Goal: Task Accomplishment & Management: Use online tool/utility

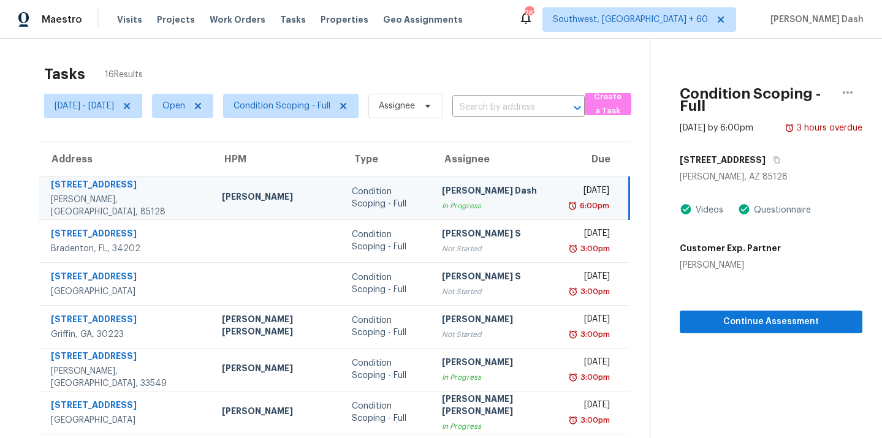
scroll to position [29, 0]
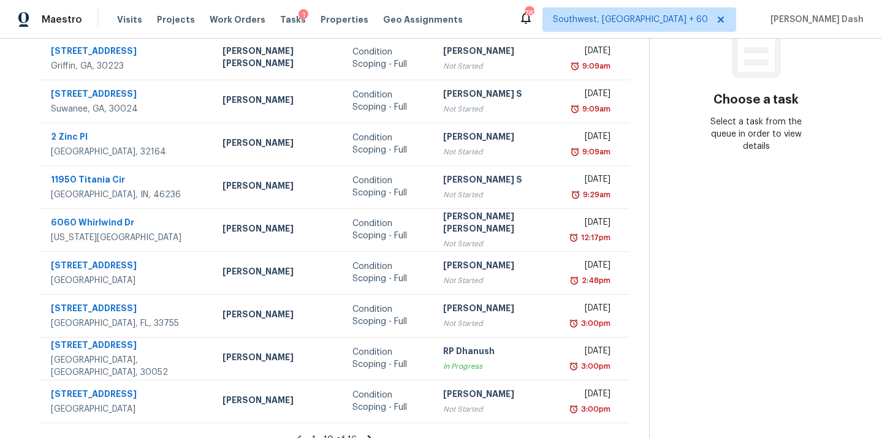
scroll to position [200, 0]
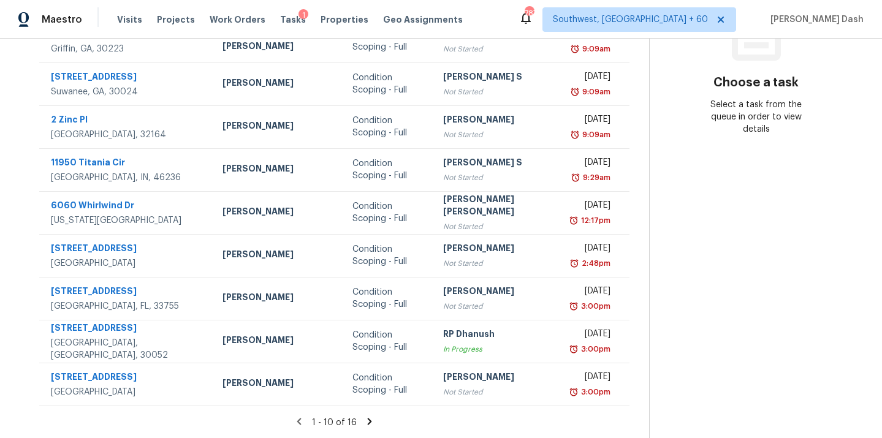
click at [364, 420] on icon at bounding box center [369, 421] width 11 height 11
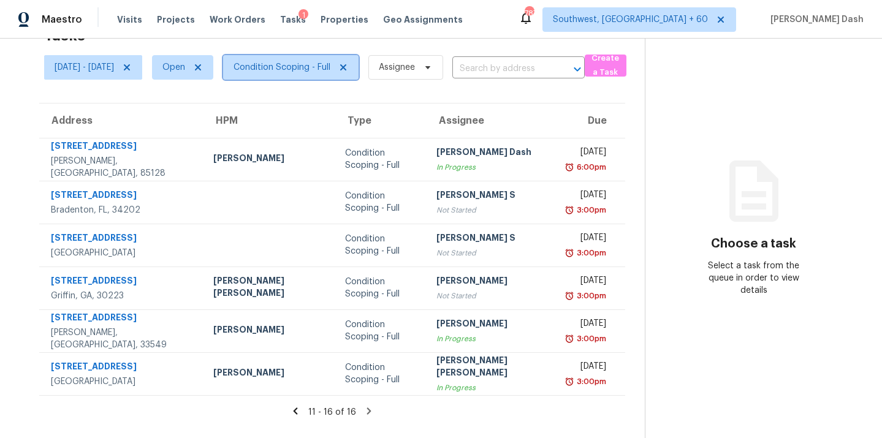
click at [316, 71] on span "Condition Scoping - Full" at bounding box center [282, 67] width 97 height 12
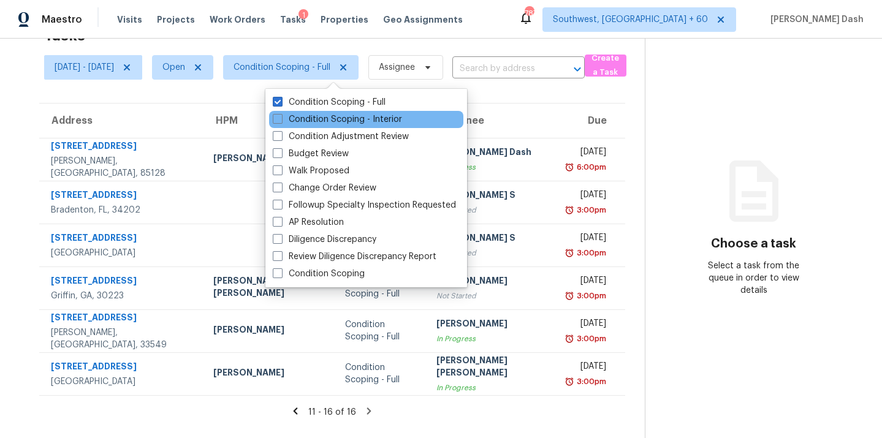
click at [318, 128] on div "Condition Scoping - Interior" at bounding box center [366, 119] width 194 height 17
click at [319, 117] on label "Condition Scoping - Interior" at bounding box center [337, 119] width 129 height 12
click at [281, 117] on input "Condition Scoping - Interior" at bounding box center [277, 117] width 8 height 8
checkbox input "true"
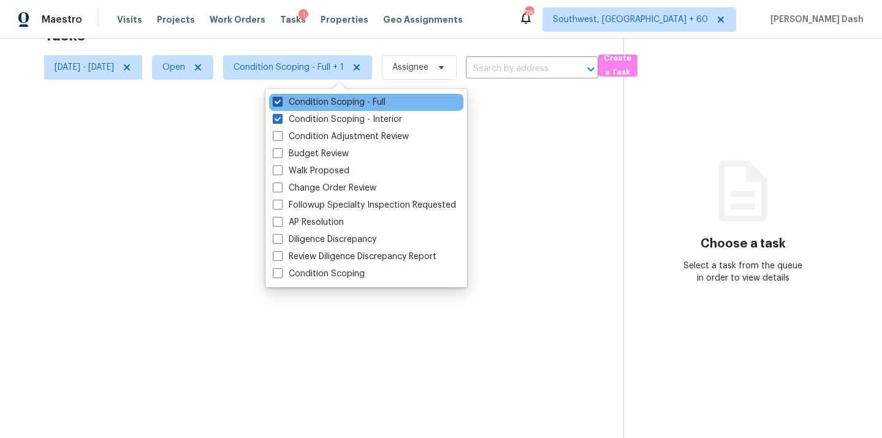
click at [323, 103] on label "Condition Scoping - Full" at bounding box center [329, 102] width 113 height 12
click at [281, 103] on input "Condition Scoping - Full" at bounding box center [277, 100] width 8 height 8
checkbox input "false"
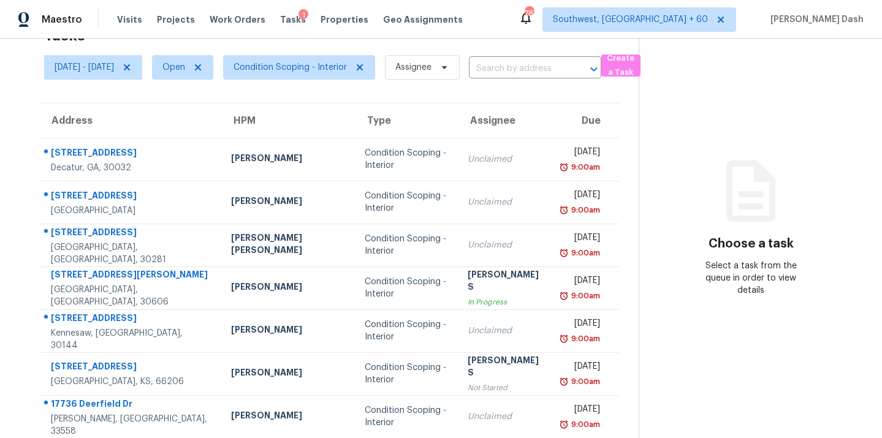
click at [377, 36] on div "Maestro Visits Projects Work Orders Tasks 1 Properties Geo Assignments 787 Sout…" at bounding box center [441, 19] width 882 height 39
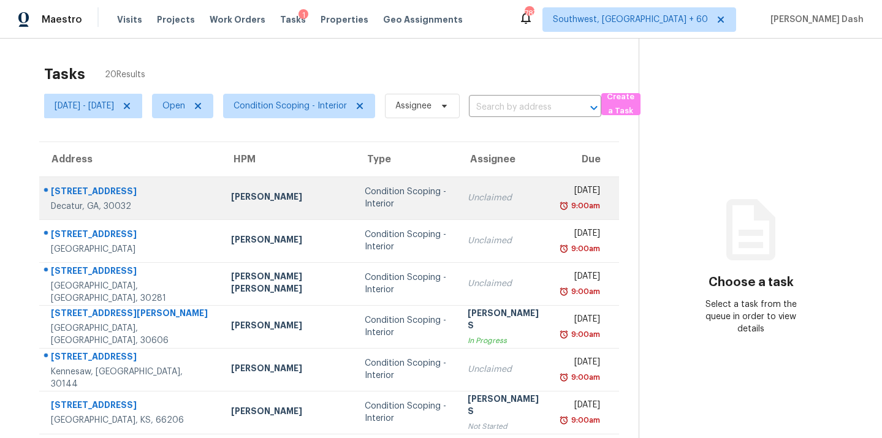
click at [388, 190] on td "Condition Scoping - Interior" at bounding box center [406, 198] width 103 height 43
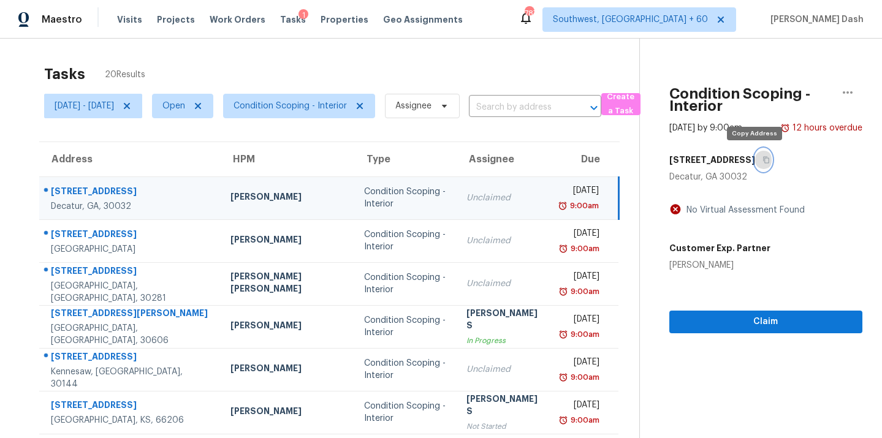
click at [757, 156] on button "button" at bounding box center [763, 160] width 17 height 22
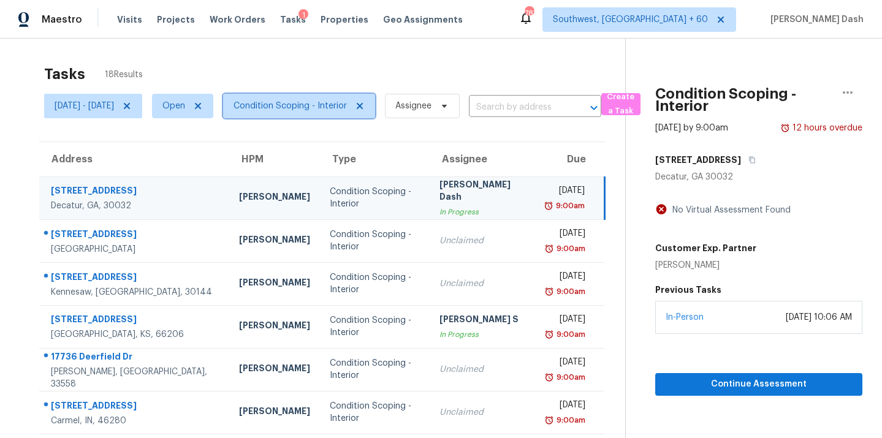
click at [337, 101] on span "Condition Scoping - Interior" at bounding box center [290, 106] width 113 height 12
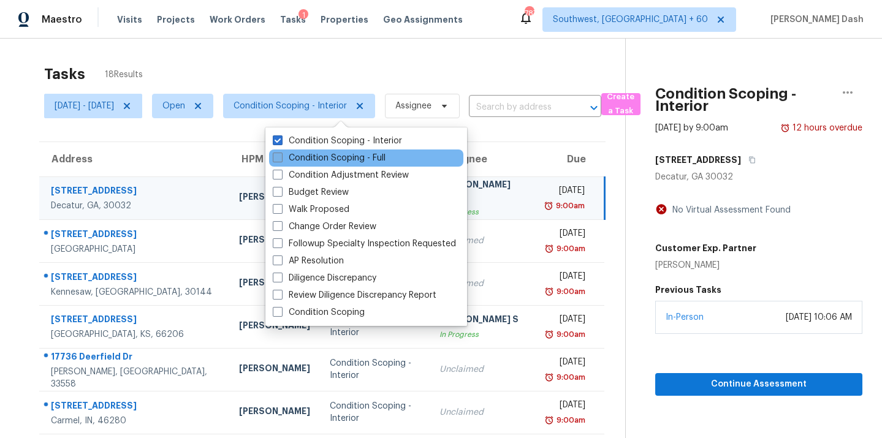
click at [334, 162] on label "Condition Scoping - Full" at bounding box center [329, 158] width 113 height 12
click at [281, 160] on input "Condition Scoping - Full" at bounding box center [277, 156] width 8 height 8
checkbox input "true"
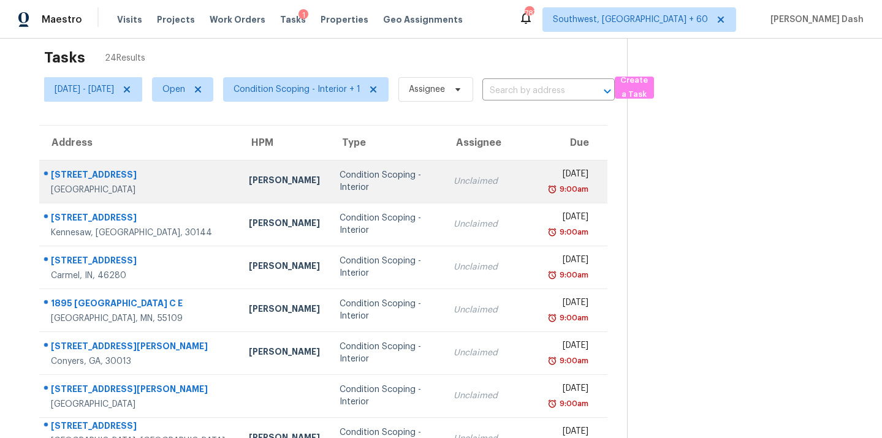
scroll to position [18, 0]
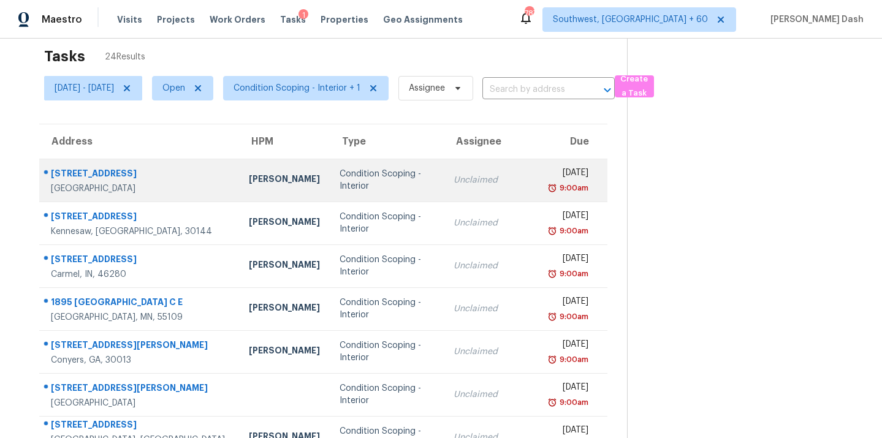
click at [340, 185] on div "Condition Scoping - Interior" at bounding box center [387, 180] width 94 height 25
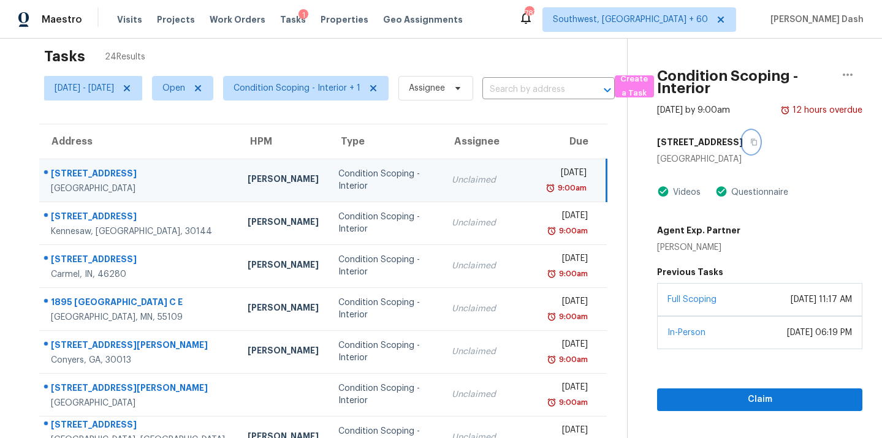
click at [754, 142] on button "button" at bounding box center [751, 142] width 17 height 22
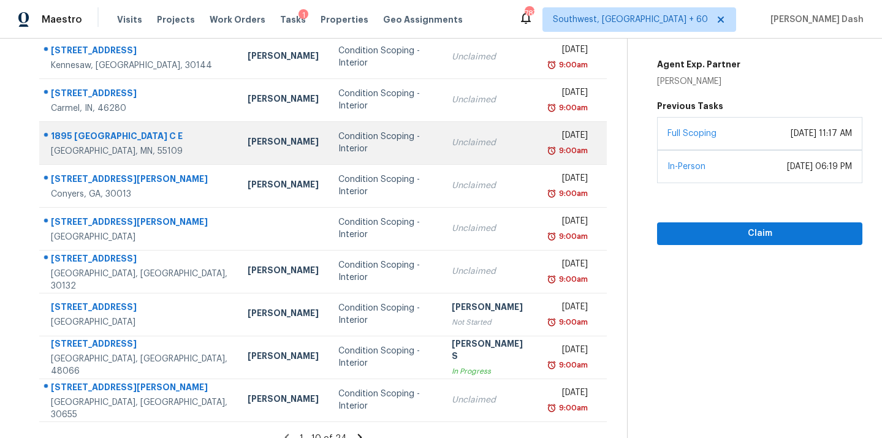
scroll to position [200, 0]
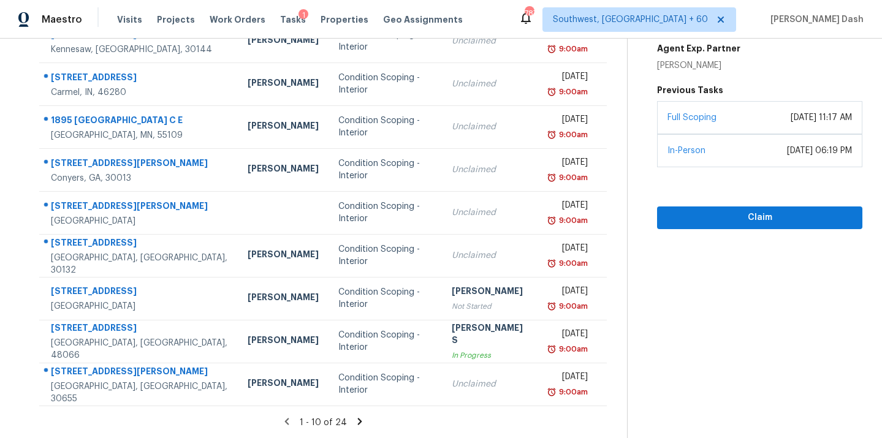
click at [362, 416] on icon at bounding box center [359, 421] width 11 height 11
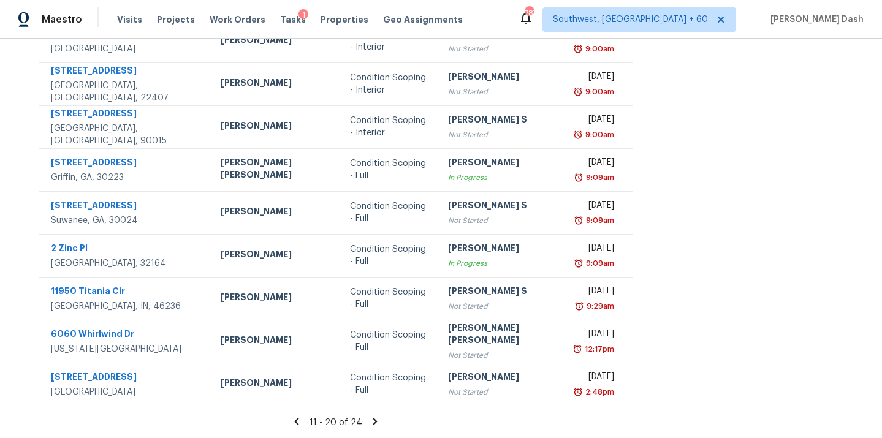
click at [291, 424] on icon at bounding box center [296, 421] width 11 height 11
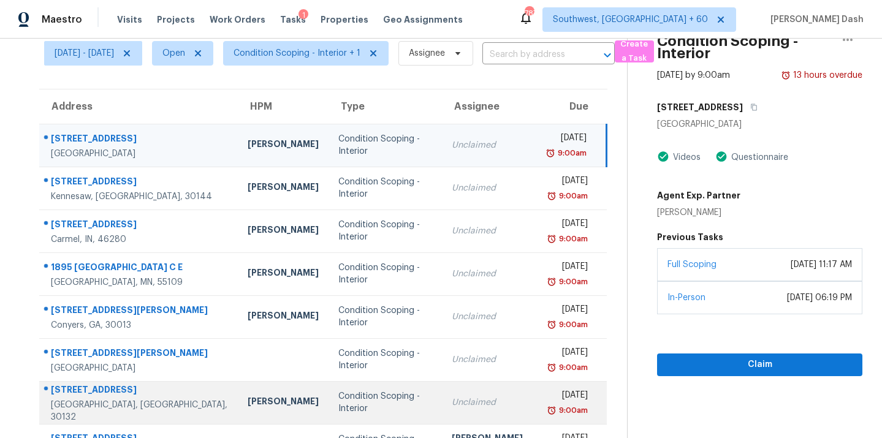
scroll to position [37, 0]
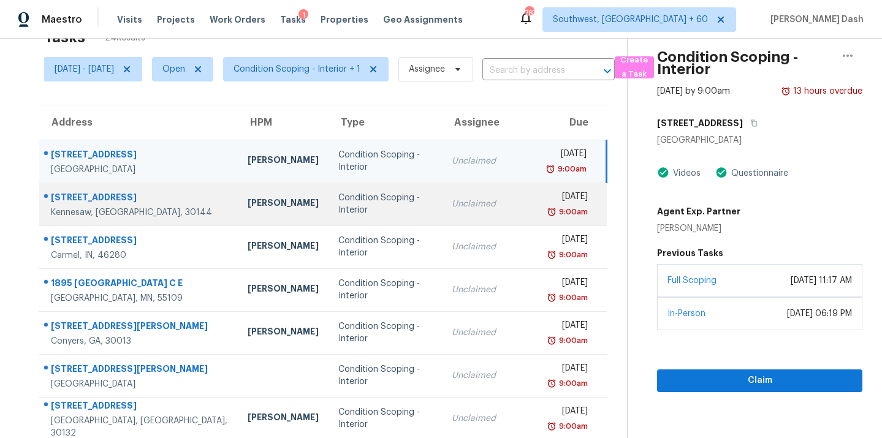
click at [329, 213] on td "Condition Scoping - Interior" at bounding box center [385, 204] width 113 height 43
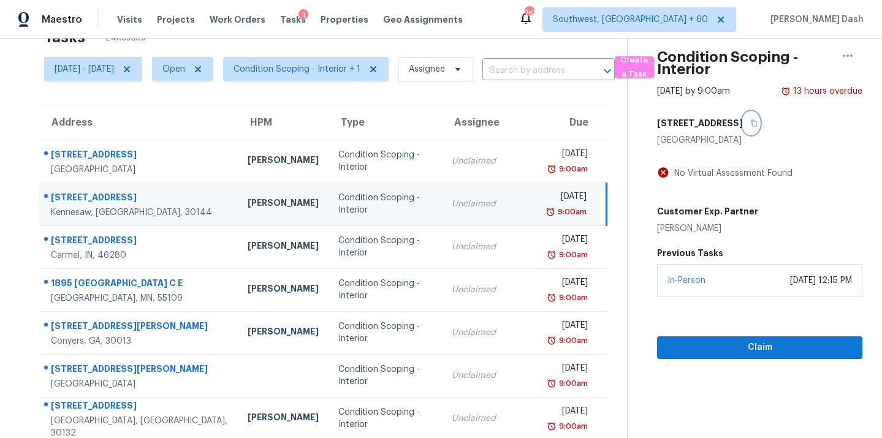
click at [758, 120] on button "button" at bounding box center [751, 123] width 17 height 22
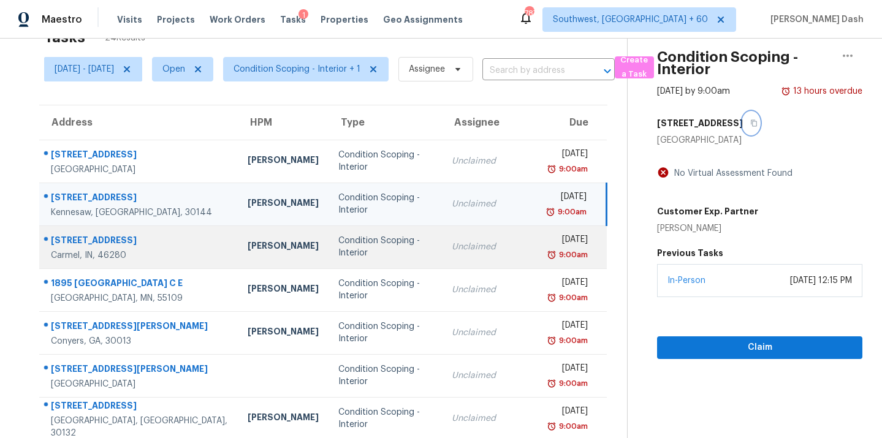
scroll to position [67, 0]
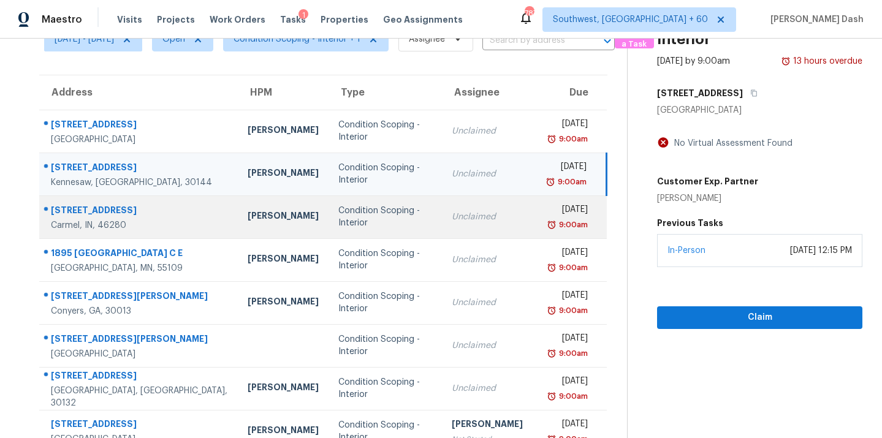
click at [364, 224] on td "Condition Scoping - Interior" at bounding box center [385, 217] width 113 height 43
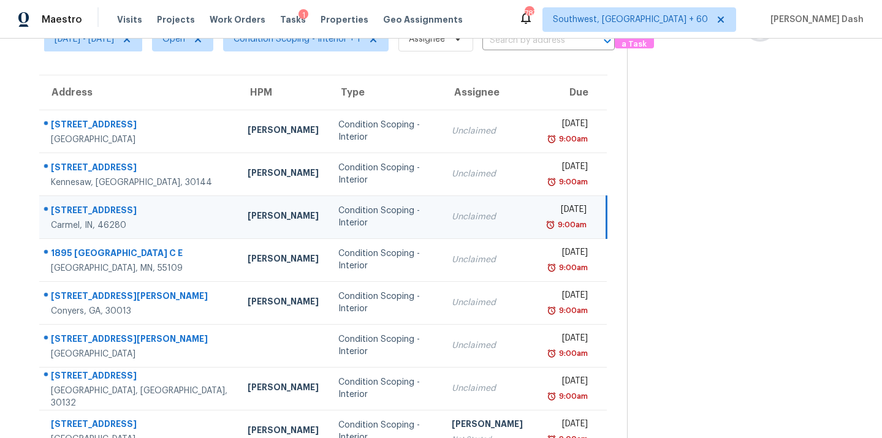
scroll to position [0, 0]
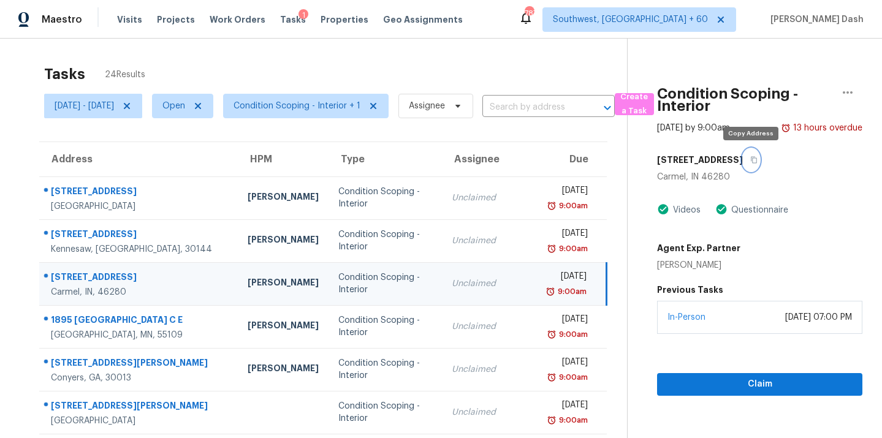
click at [753, 159] on icon "button" at bounding box center [754, 159] width 7 height 7
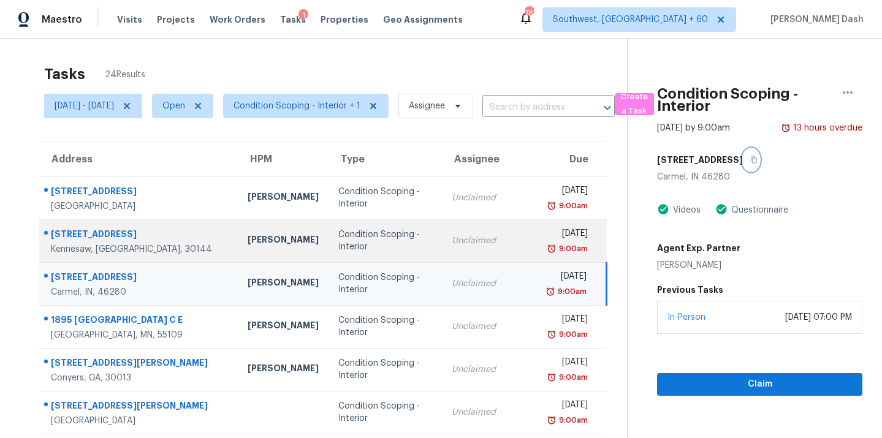
scroll to position [106, 0]
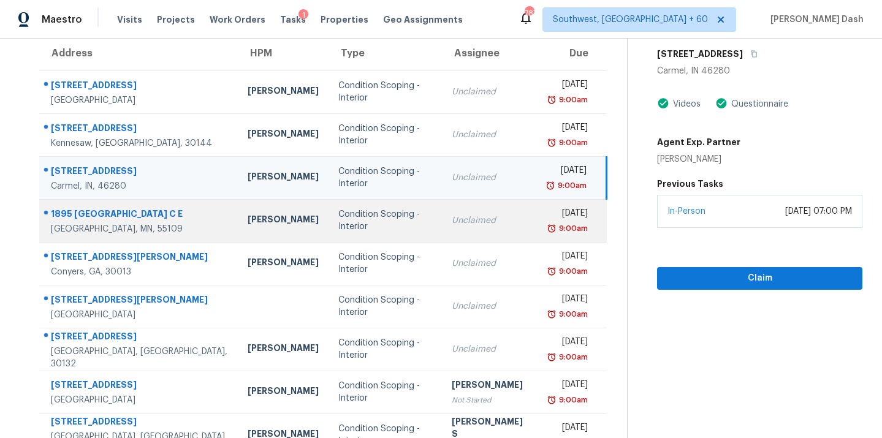
click at [338, 224] on div "Condition Scoping - Interior" at bounding box center [385, 220] width 94 height 25
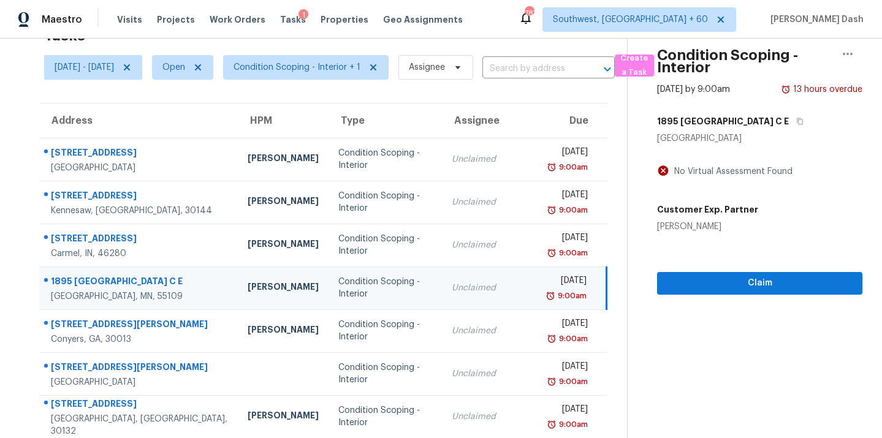
scroll to position [13, 0]
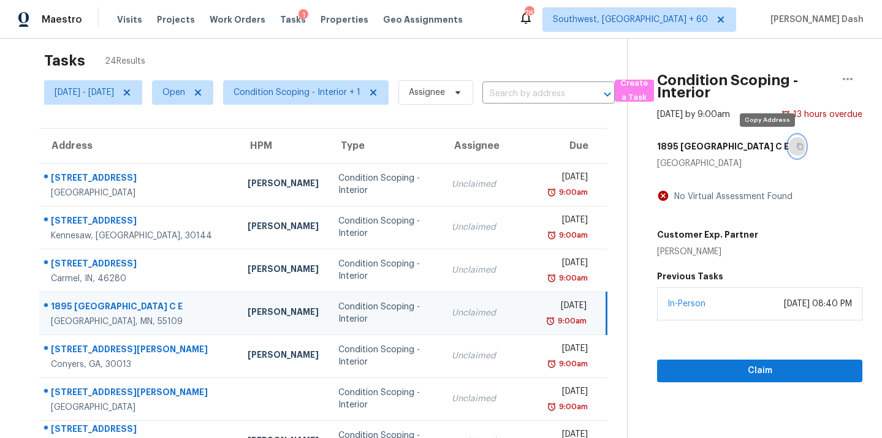
click at [796, 145] on icon "button" at bounding box center [799, 146] width 7 height 7
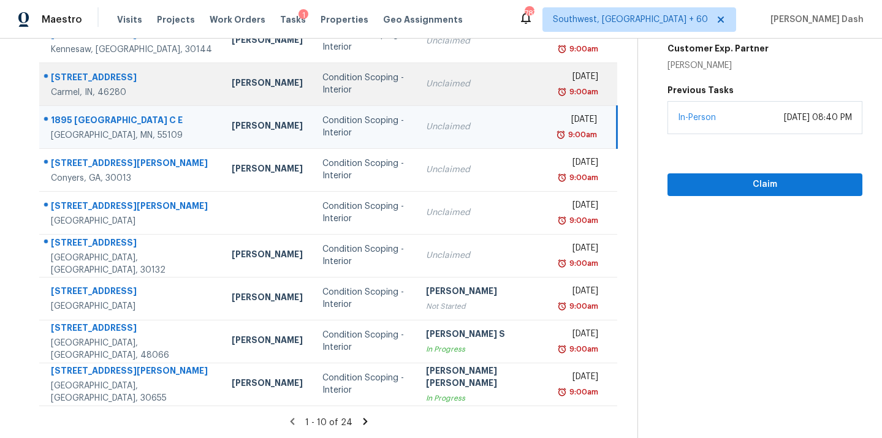
scroll to position [0, 0]
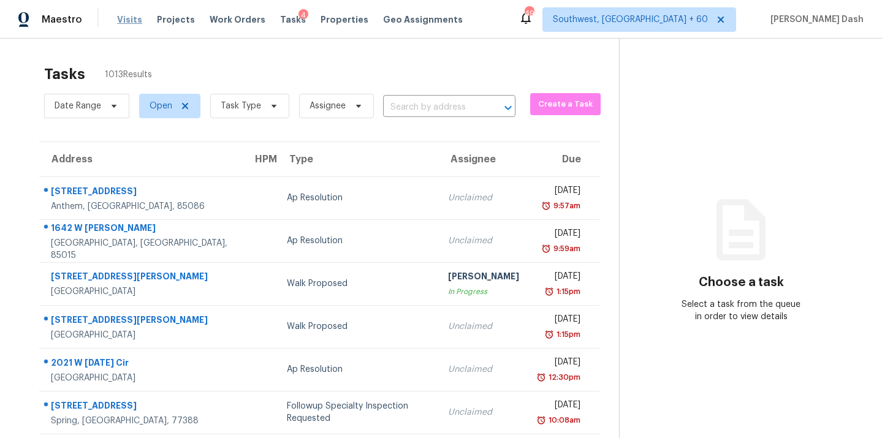
click at [134, 21] on span "Visits" at bounding box center [129, 19] width 25 height 12
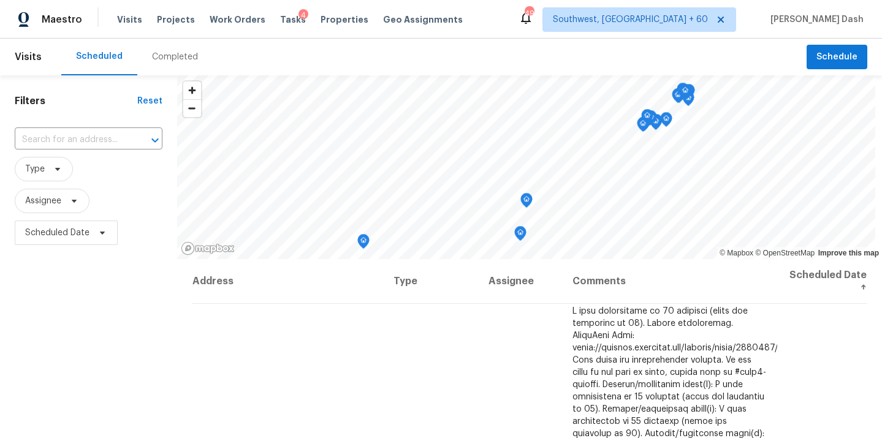
click at [167, 52] on div "Completed" at bounding box center [175, 57] width 46 height 12
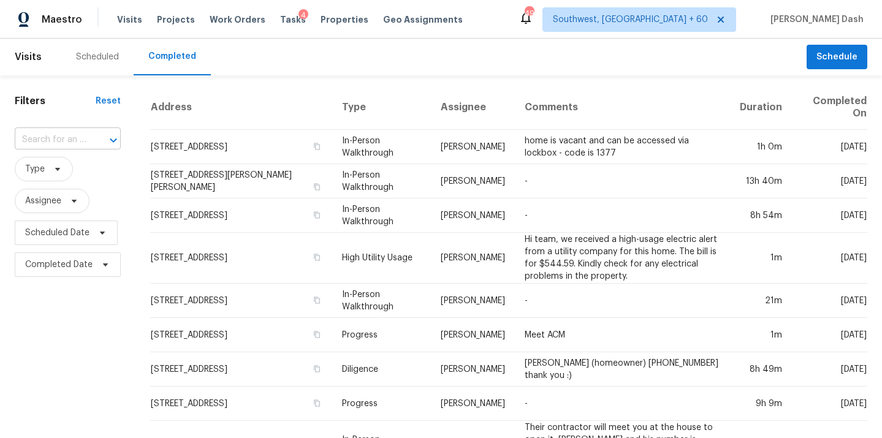
click at [77, 131] on input "text" at bounding box center [51, 140] width 72 height 19
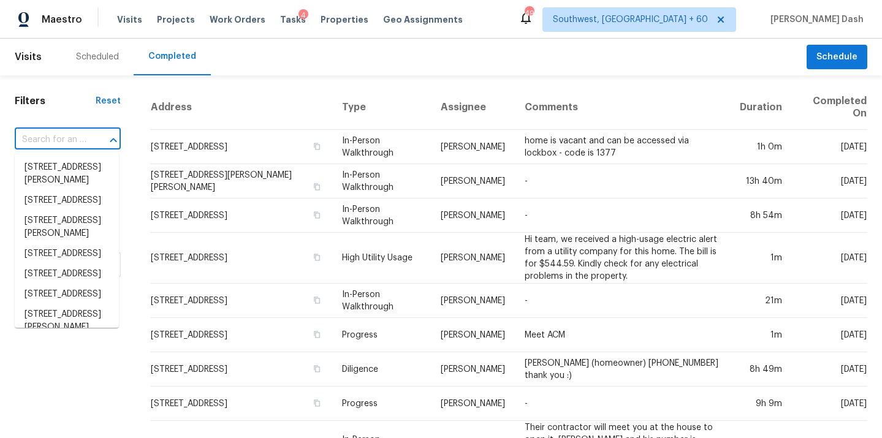
paste input "3390 Springlake Dr, Decatur, GA 30032"
type input "3390 Springlake Dr, Decatur, GA 30032"
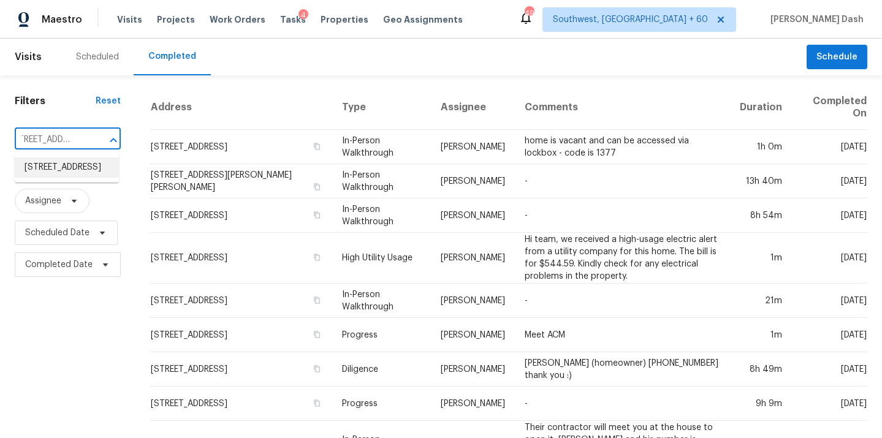
click at [81, 170] on li "3390 Springlake Dr, Decatur, GA 30032" at bounding box center [67, 168] width 104 height 20
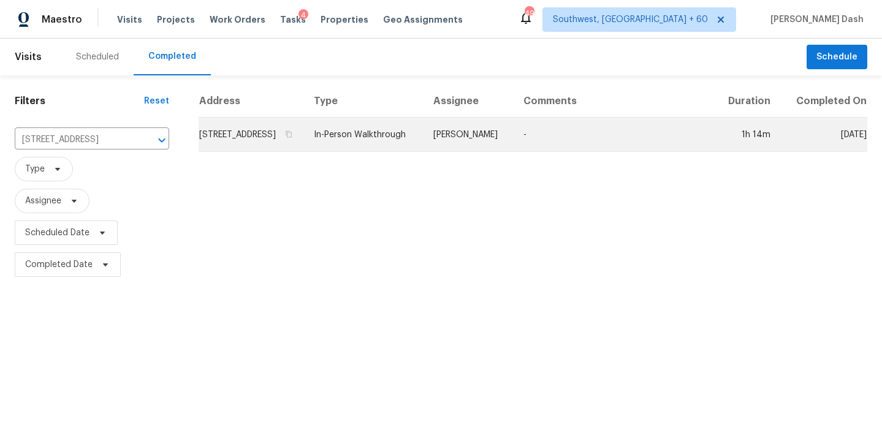
click at [424, 147] on td "In-Person Walkthrough" at bounding box center [364, 135] width 120 height 34
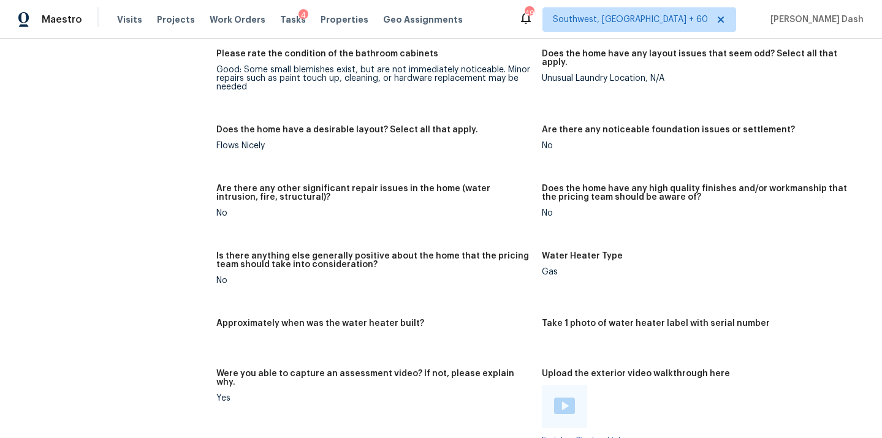
scroll to position [2544, 0]
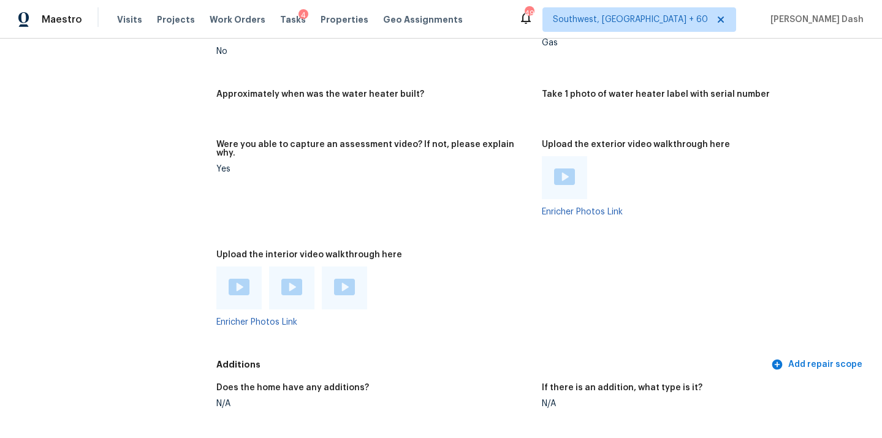
click at [234, 279] on img at bounding box center [239, 287] width 21 height 17
click at [295, 279] on img at bounding box center [291, 287] width 21 height 17
click at [343, 279] on img at bounding box center [344, 287] width 21 height 17
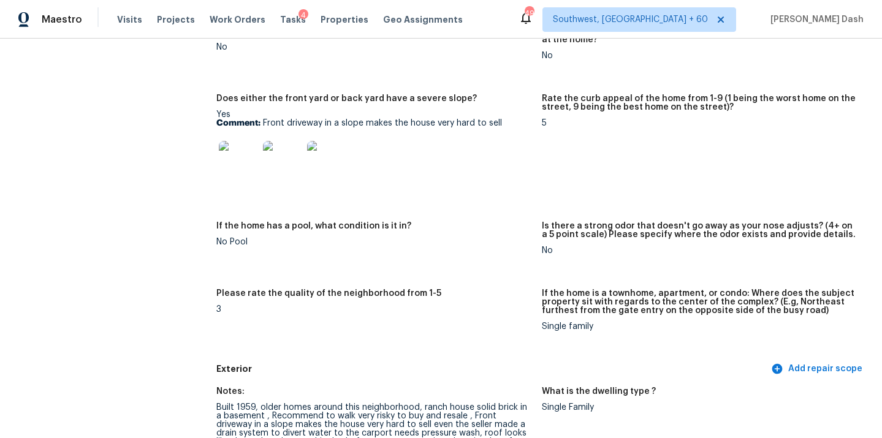
scroll to position [198, 0]
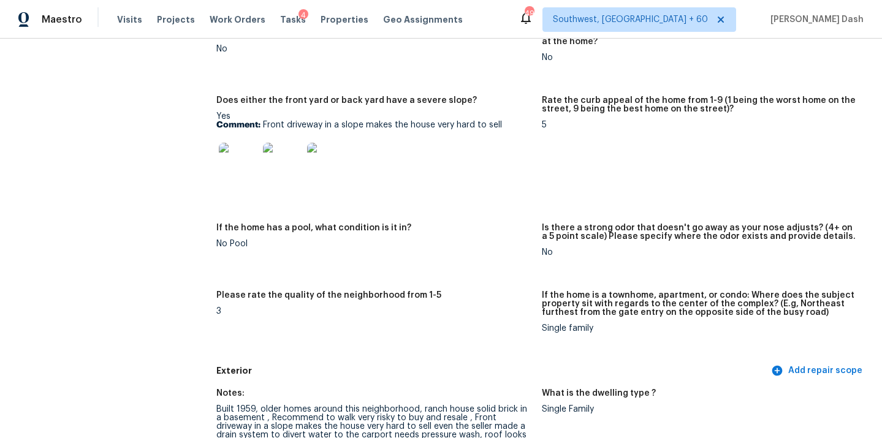
drag, startPoint x: 262, startPoint y: 124, endPoint x: 501, endPoint y: 123, distance: 239.1
click at [501, 123] on p "Comment: Front driveway in a slope makes the house very hard to sell" at bounding box center [374, 125] width 316 height 9
drag, startPoint x: 266, startPoint y: 123, endPoint x: 294, endPoint y: 123, distance: 28.2
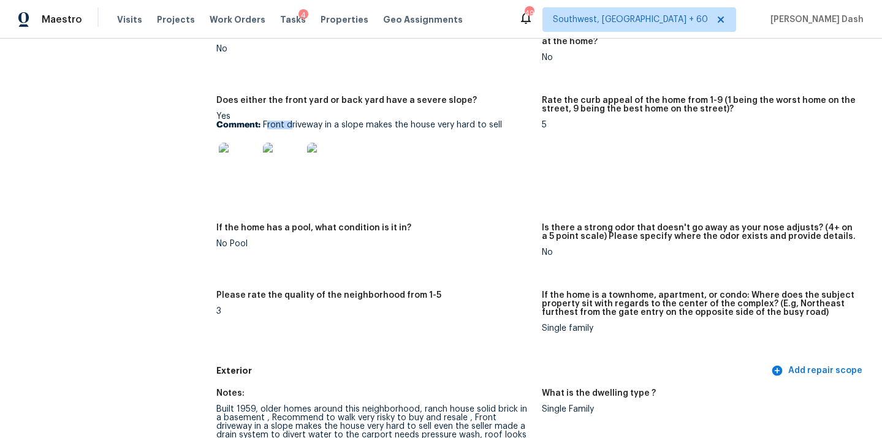
click at [294, 123] on p "Comment: Front driveway in a slope makes the house very hard to sell" at bounding box center [374, 125] width 316 height 9
click at [265, 123] on p "Comment: Front driveway in a slope makes the house very hard to sell" at bounding box center [374, 125] width 316 height 9
drag, startPoint x: 265, startPoint y: 123, endPoint x: 501, endPoint y: 123, distance: 236.1
click at [501, 123] on p "Comment: Front driveway in a slope makes the house very hard to sell" at bounding box center [374, 125] width 316 height 9
copy p "Front driveway in a slope makes the house very hard to sell"
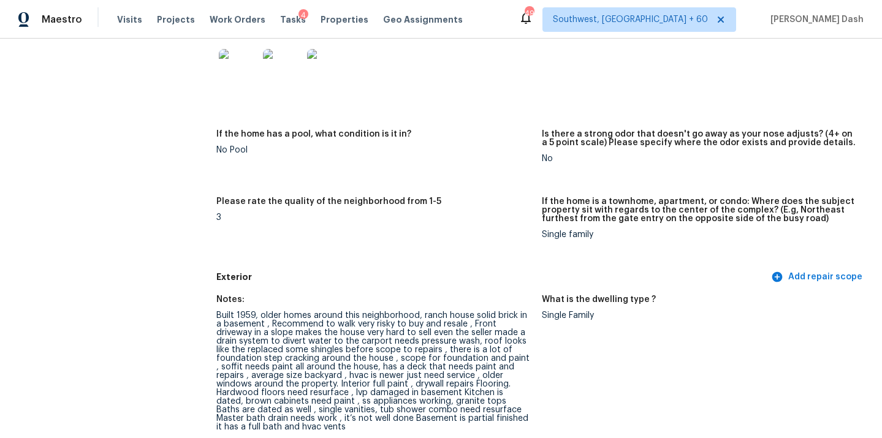
scroll to position [335, 0]
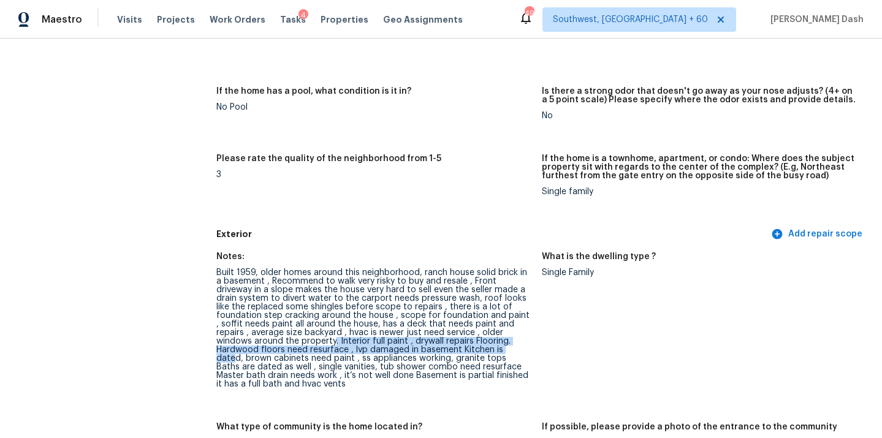
drag, startPoint x: 251, startPoint y: 342, endPoint x: 429, endPoint y: 346, distance: 178.5
click at [429, 346] on div "Built 1959, older homes around this neighborhood, ranch house solid brick in a …" at bounding box center [374, 329] width 316 height 120
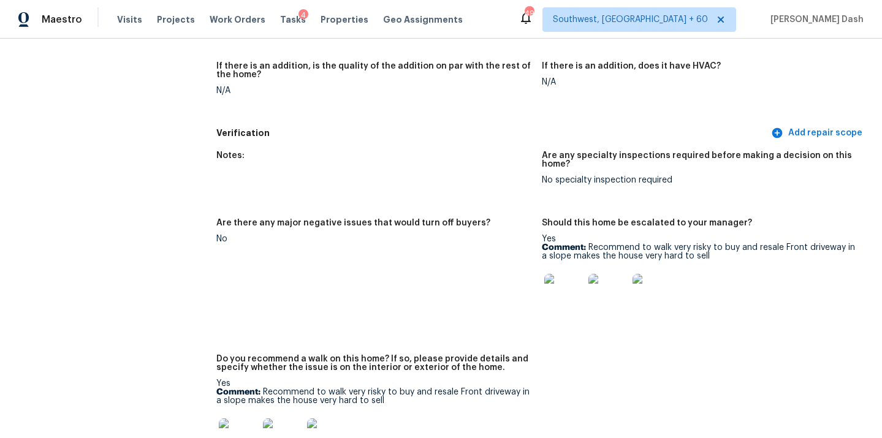
scroll to position [2946, 0]
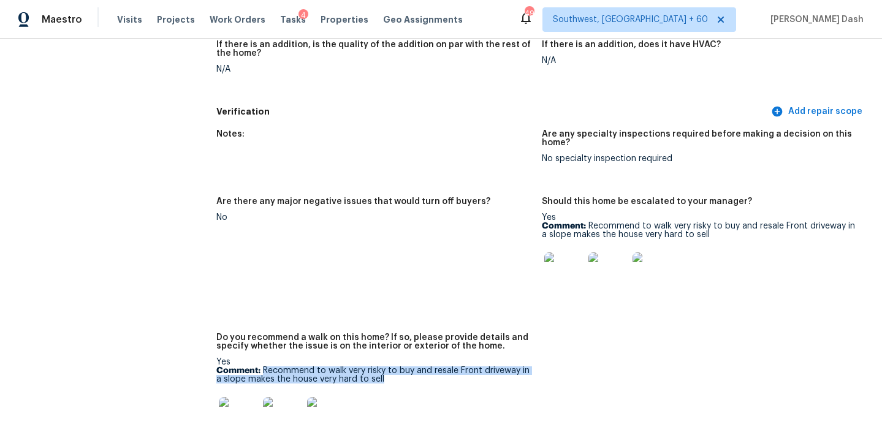
drag, startPoint x: 262, startPoint y: 354, endPoint x: 390, endPoint y: 364, distance: 127.9
click at [390, 367] on p "Comment: Recommend to walk very risky to buy and resale Front driveway in a slo…" at bounding box center [374, 375] width 316 height 17
copy p "Recommend to walk very risky to buy and resale Front driveway in a slope makes …"
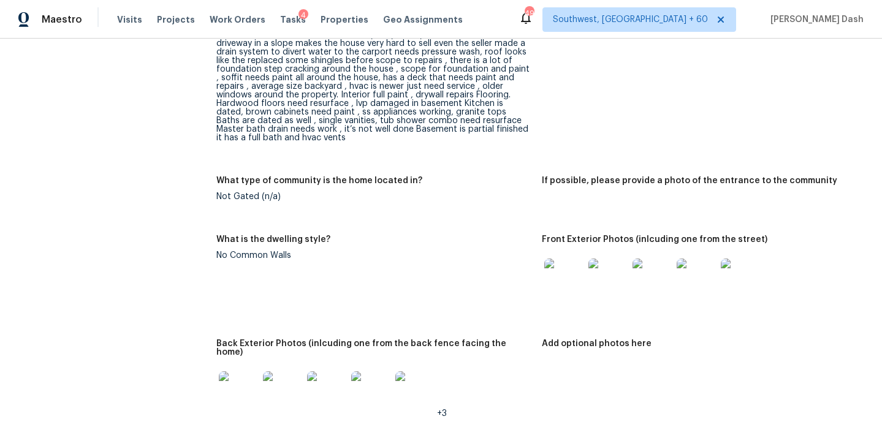
scroll to position [747, 0]
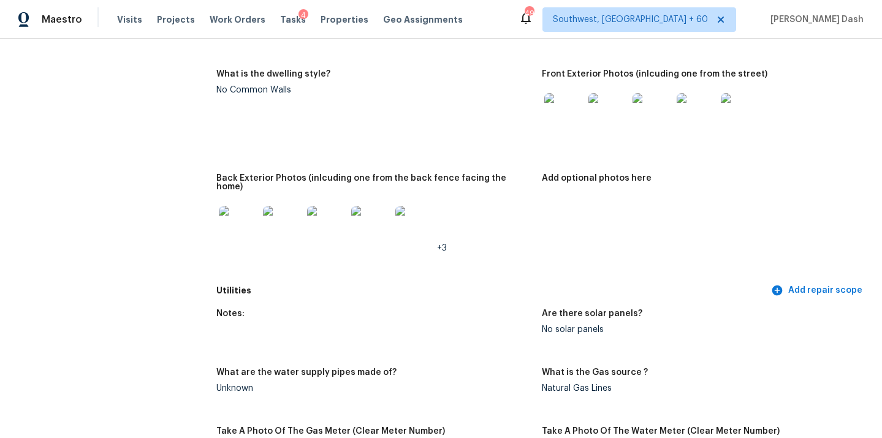
click at [253, 210] on img at bounding box center [238, 225] width 39 height 39
click at [552, 104] on img at bounding box center [563, 112] width 39 height 39
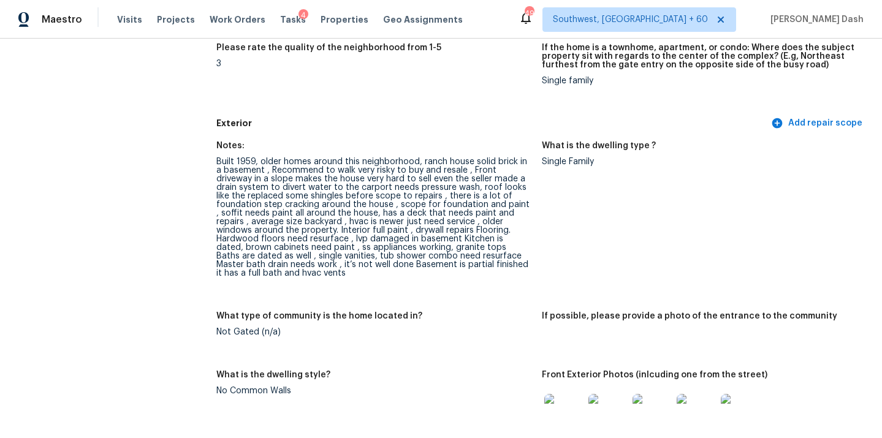
scroll to position [0, 0]
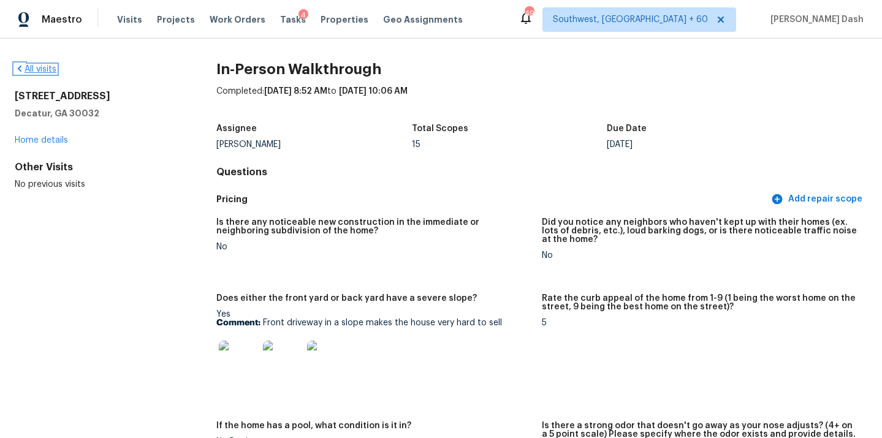
click at [40, 66] on link "All visits" at bounding box center [36, 69] width 42 height 9
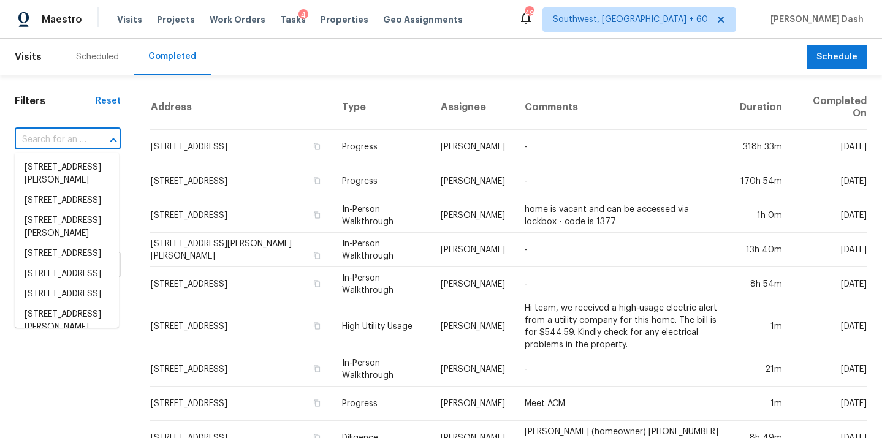
click at [72, 133] on input "text" at bounding box center [51, 140] width 72 height 19
paste input "4933 Wexford Trl, Atlanta, GA 30349"
type input "4933 Wexford Trl, Atlanta, GA 30349"
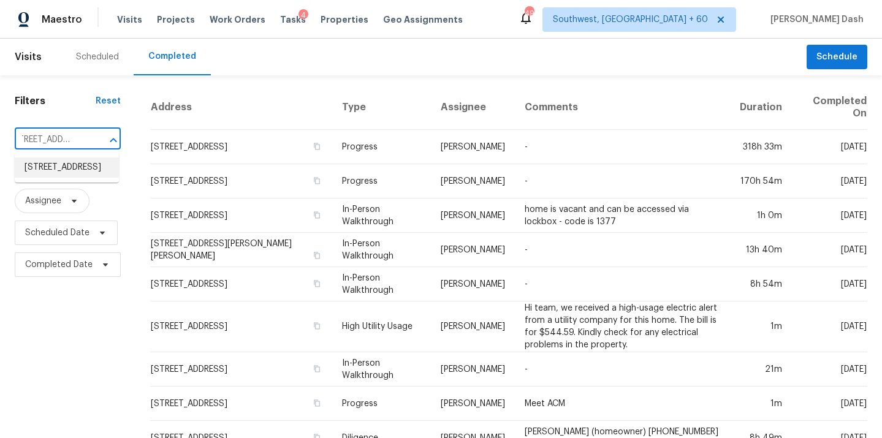
click at [77, 172] on li "4933 Wexford Trl, Atlanta, GA 30349" at bounding box center [67, 168] width 104 height 20
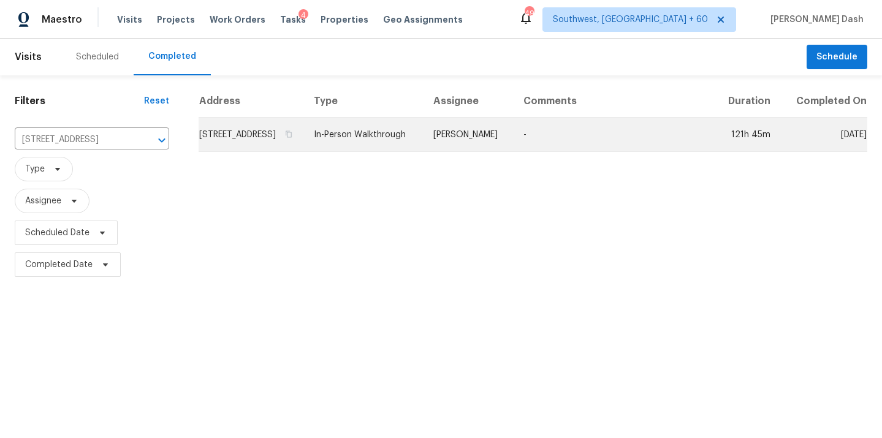
click at [407, 147] on td "In-Person Walkthrough" at bounding box center [364, 135] width 120 height 34
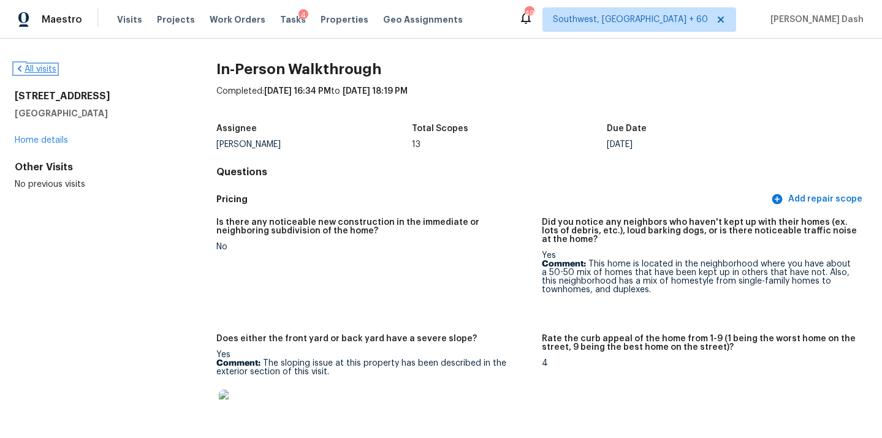
click at [33, 66] on link "All visits" at bounding box center [36, 69] width 42 height 9
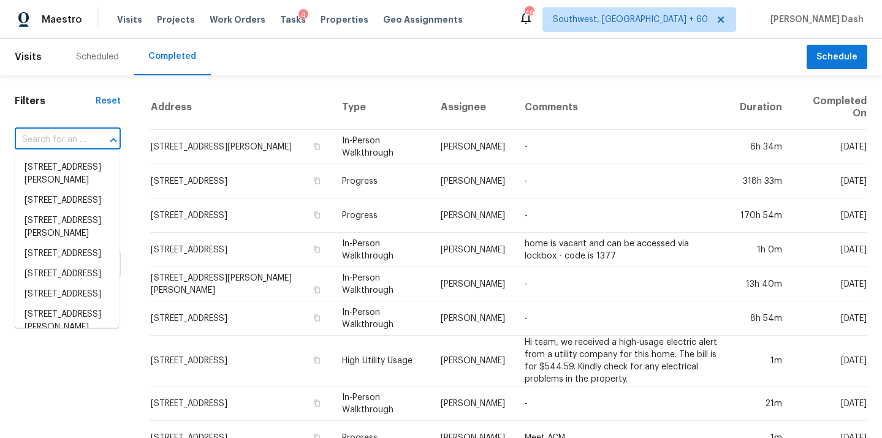
click at [61, 140] on input "text" at bounding box center [51, 140] width 72 height 19
paste input "3104 Redwood Ln NW, Kennesaw, GA 30144"
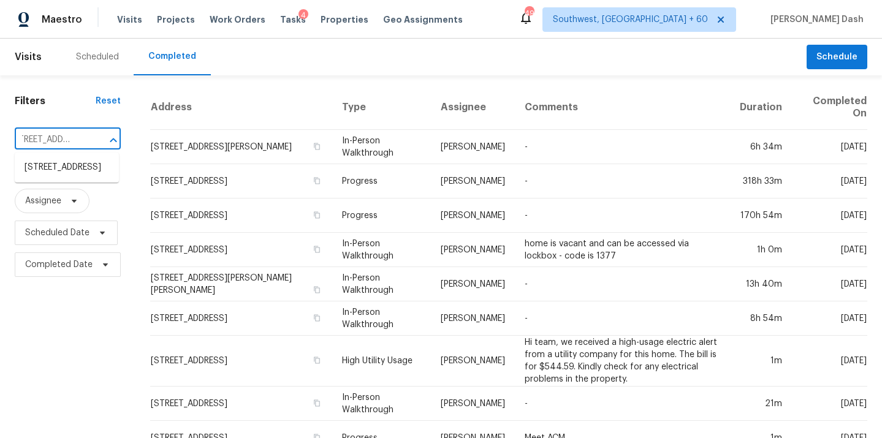
type input "3104 Redwood Ln NW, Kennesaw, GA 30144"
click at [70, 172] on li "3104 Redwood Ln NW, Kennesaw, GA 30144" at bounding box center [67, 168] width 104 height 20
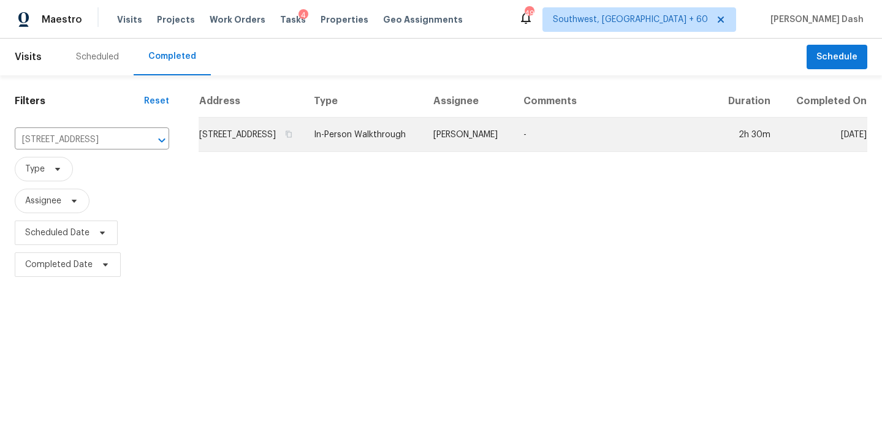
click at [397, 152] on td "In-Person Walkthrough" at bounding box center [364, 135] width 120 height 34
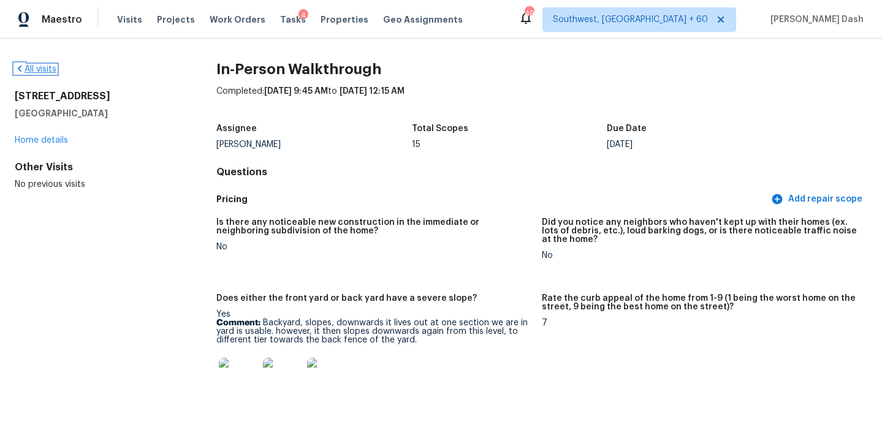
click at [41, 68] on link "All visits" at bounding box center [36, 69] width 42 height 9
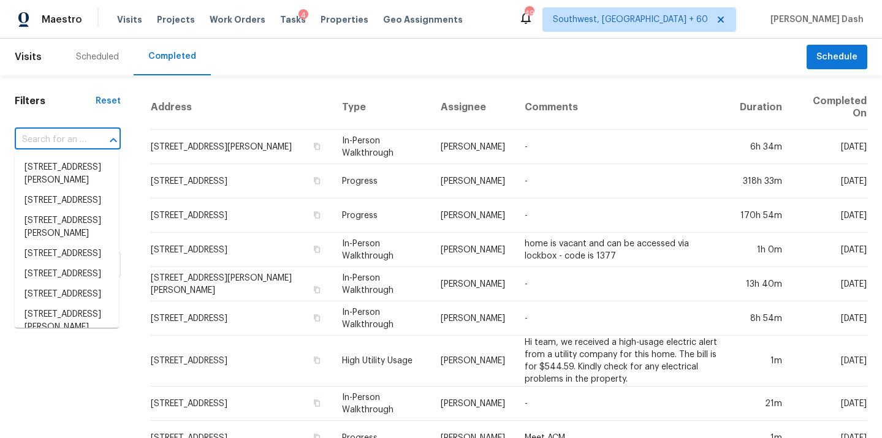
click at [83, 142] on input "text" at bounding box center [51, 140] width 72 height 19
paste input "10416 Cornell Ave, Carmel, IN 46280"
type input "10416 Cornell Ave, Carmel, IN 46280"
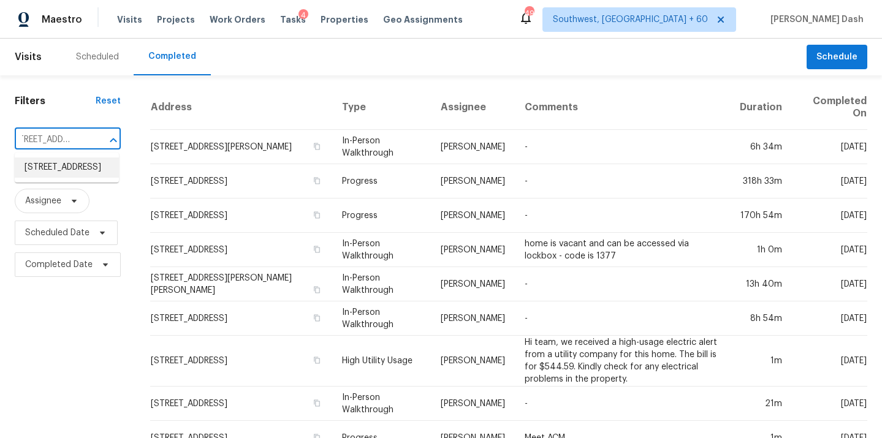
click at [77, 167] on li "10416 Cornell Ave, Carmel, IN 46280" at bounding box center [67, 168] width 104 height 20
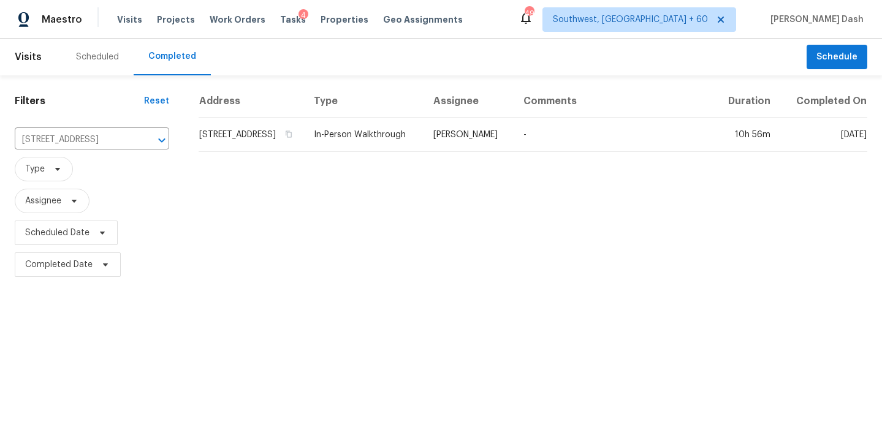
click at [424, 147] on td "In-Person Walkthrough" at bounding box center [364, 135] width 120 height 34
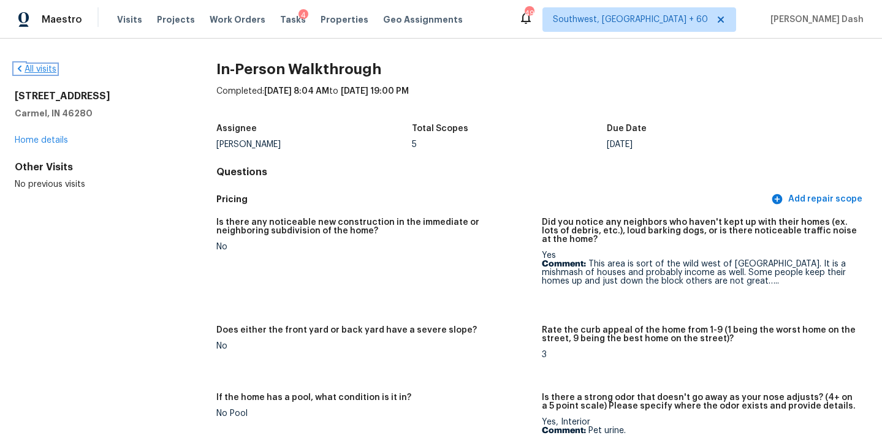
click at [45, 66] on link "All visits" at bounding box center [36, 69] width 42 height 9
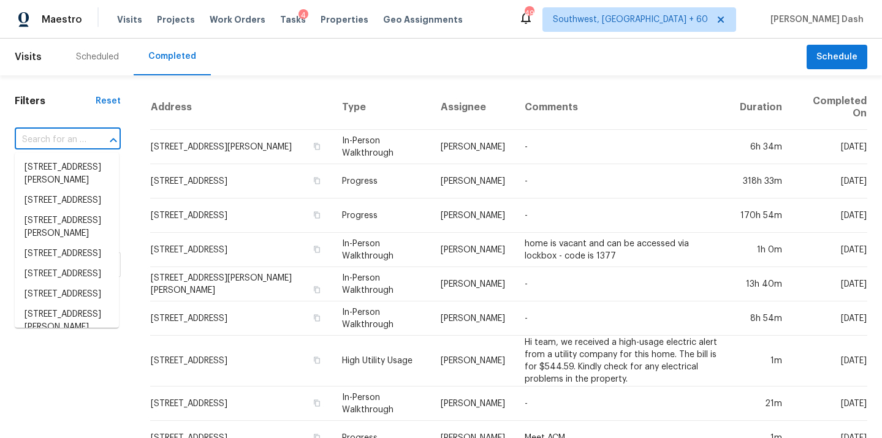
click at [72, 137] on input "text" at bounding box center [51, 140] width 72 height 19
paste input "1895 County Road C E, Maplewood, MN 55109"
type input "1895 County Road C E, Maplewood, MN 55109"
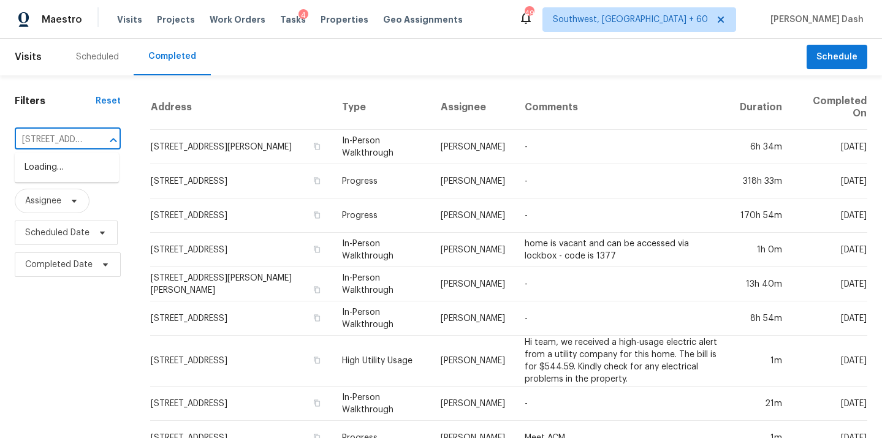
scroll to position [0, 123]
click at [79, 169] on li "1895 County Road C E, Maplewood, MN 55109" at bounding box center [67, 168] width 104 height 20
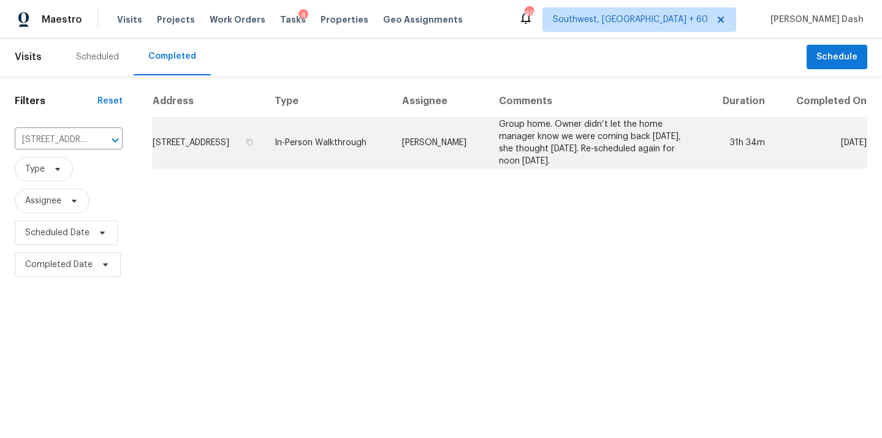
click at [393, 151] on td "In-Person Walkthrough" at bounding box center [329, 143] width 128 height 51
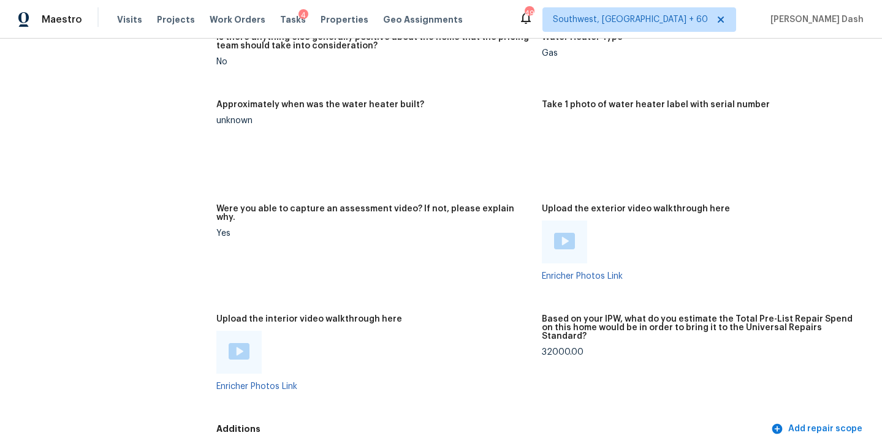
scroll to position [2813, 0]
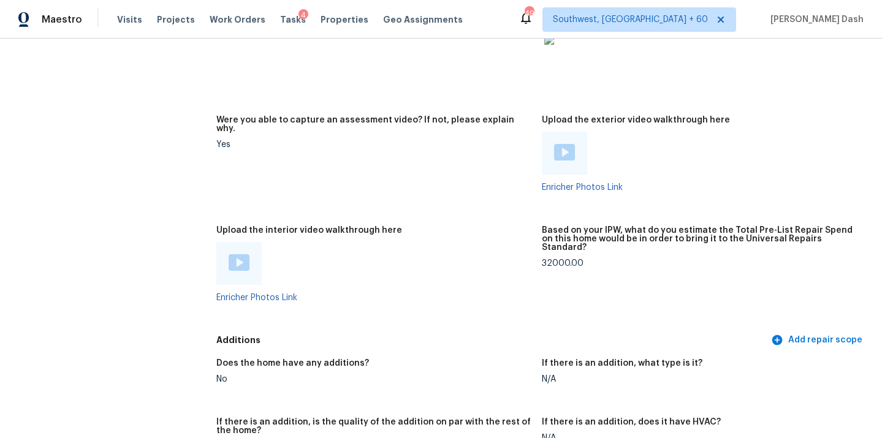
click at [231, 254] on img at bounding box center [239, 262] width 21 height 17
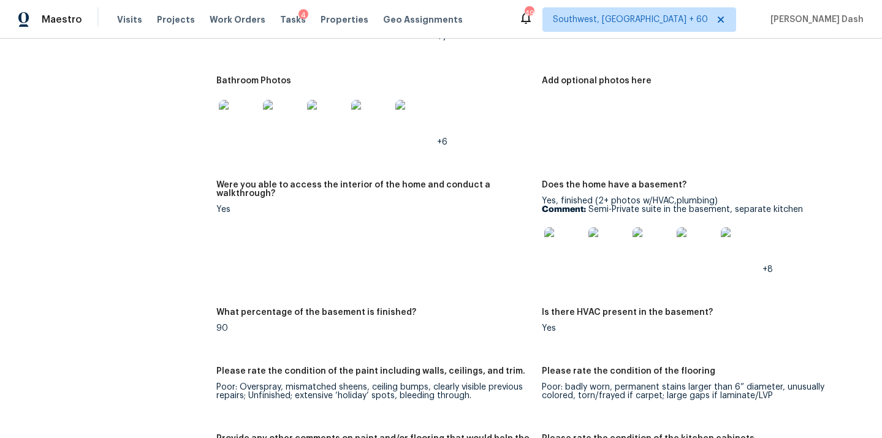
scroll to position [1965, 0]
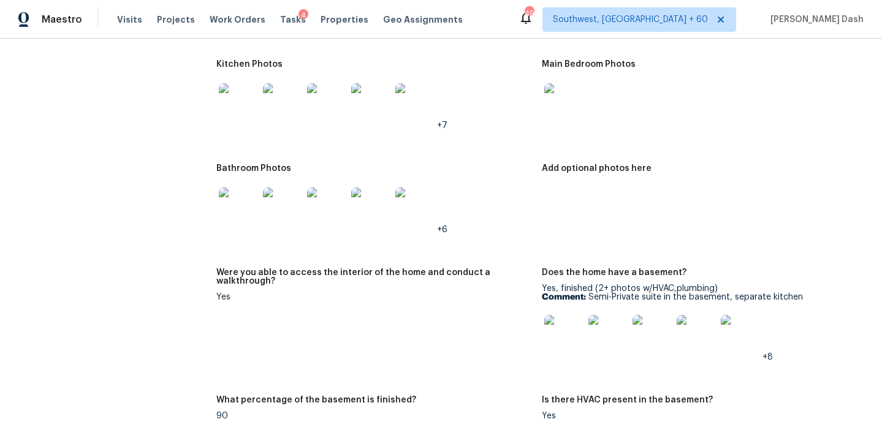
click at [572, 330] on img at bounding box center [563, 334] width 39 height 39
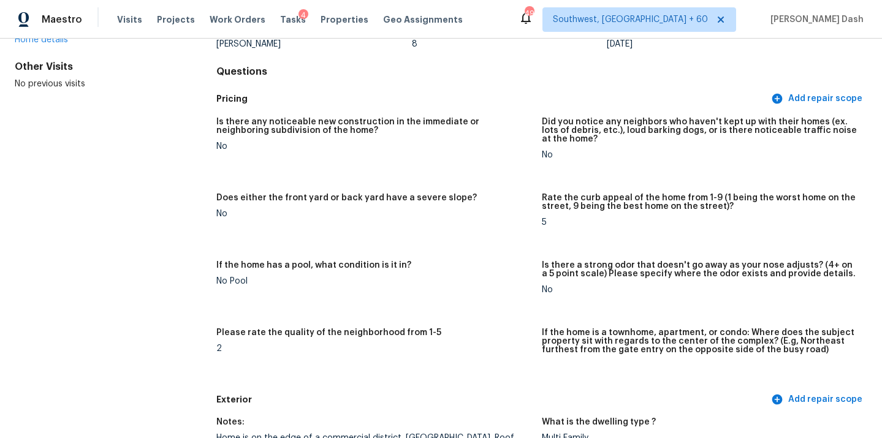
scroll to position [0, 0]
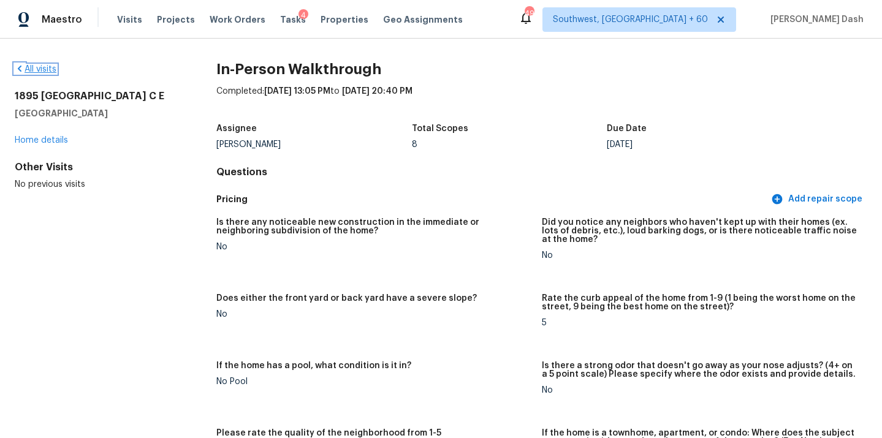
click at [52, 69] on link "All visits" at bounding box center [36, 69] width 42 height 9
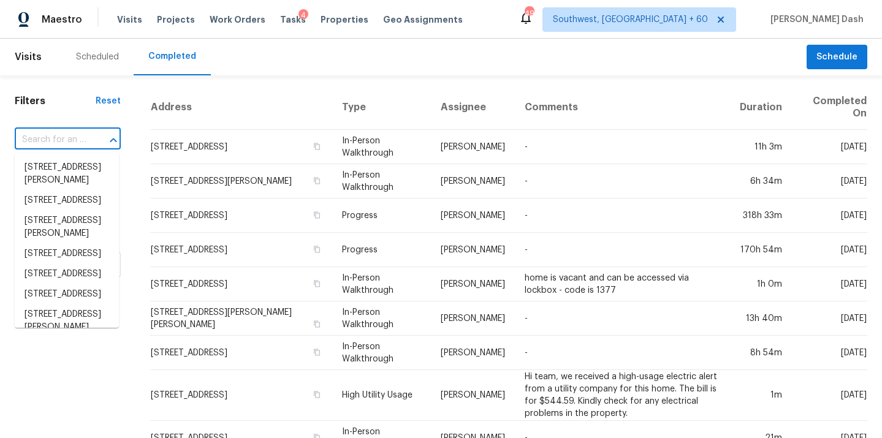
click at [70, 138] on input "text" at bounding box center [51, 140] width 72 height 19
paste input "49 Windsor Way, Dallas, GA 30132"
type input "49 Windsor Way, Dallas, GA 30132"
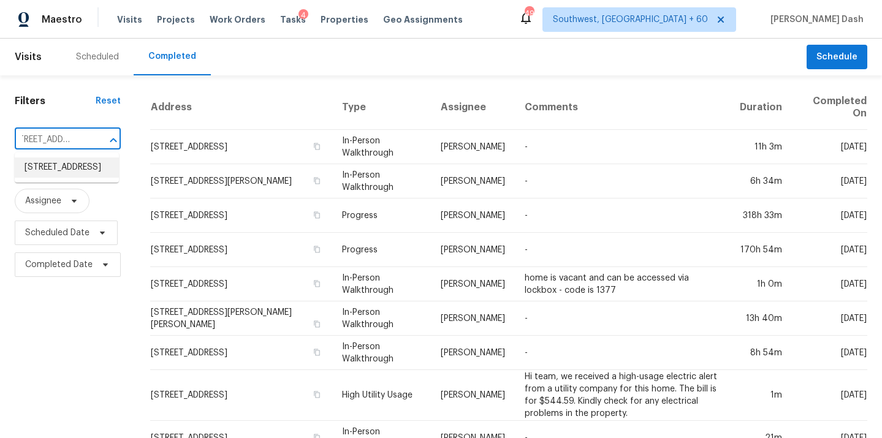
click at [70, 171] on li "49 Windsor Way, Dallas, GA 30132" at bounding box center [67, 168] width 104 height 20
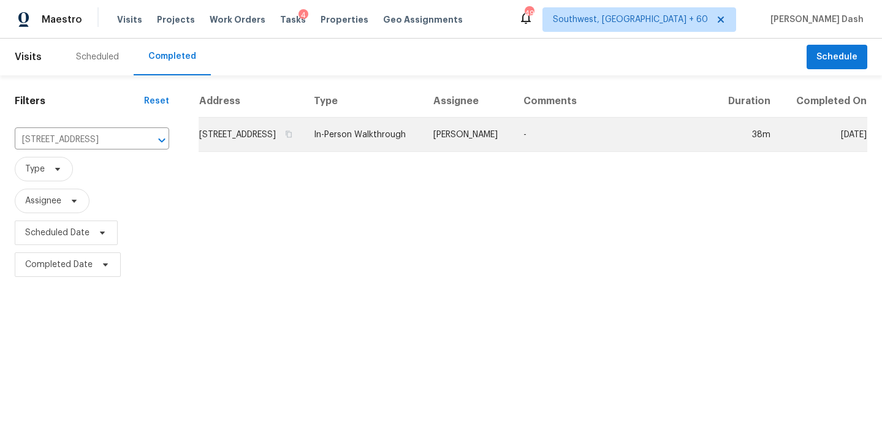
click at [424, 134] on td "In-Person Walkthrough" at bounding box center [364, 135] width 120 height 34
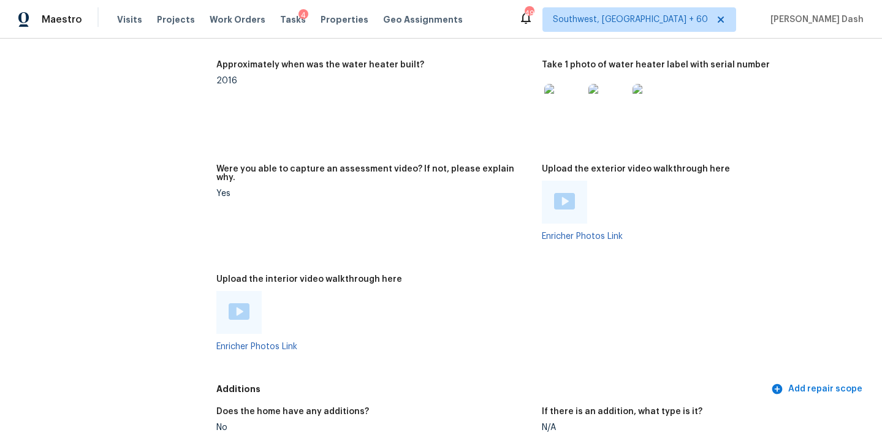
scroll to position [2342, 0]
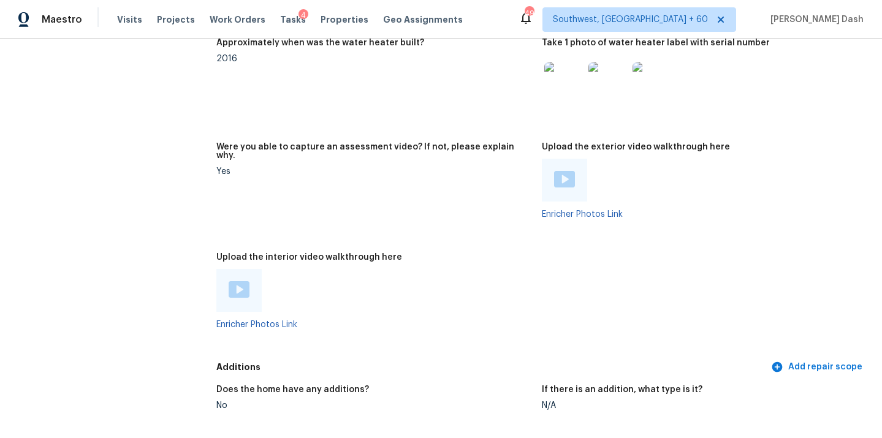
click at [234, 281] on img at bounding box center [239, 289] width 21 height 17
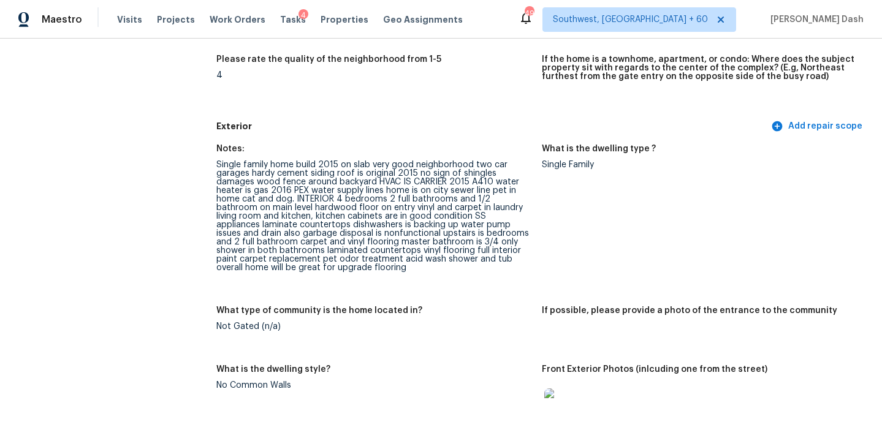
scroll to position [389, 0]
drag, startPoint x: 419, startPoint y: 224, endPoint x: 530, endPoint y: 223, distance: 111.0
click at [530, 223] on div "Single family home build 2015 on slab very good neighborhood two car garages ha…" at bounding box center [374, 216] width 316 height 112
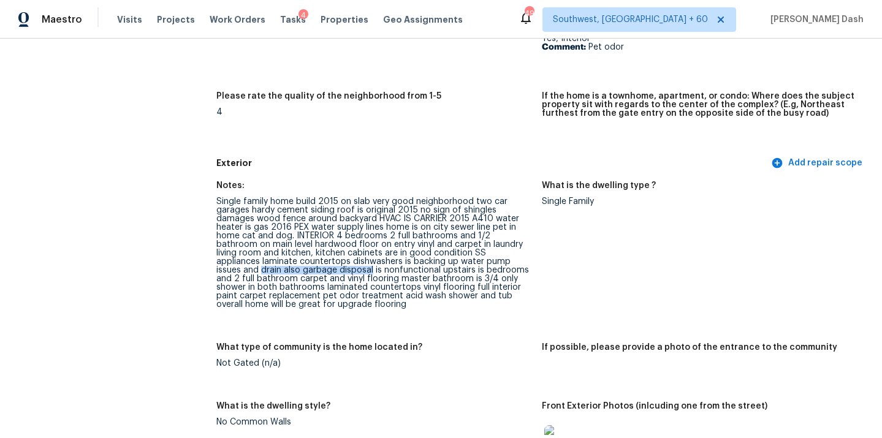
scroll to position [0, 0]
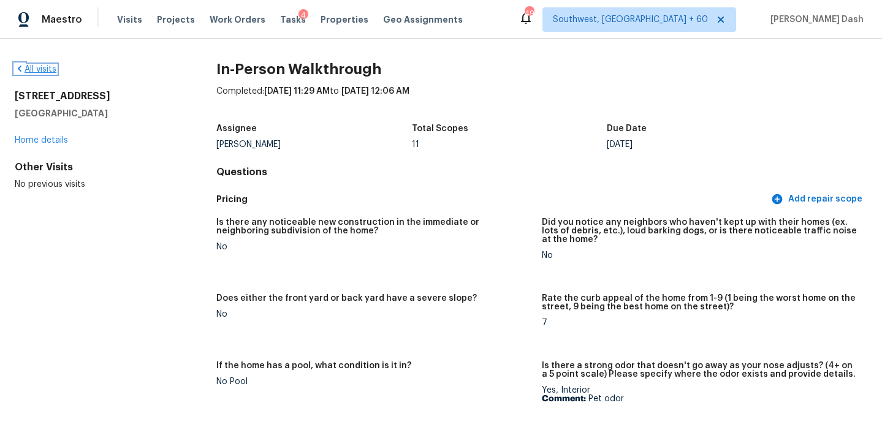
click at [50, 72] on link "All visits" at bounding box center [36, 69] width 42 height 9
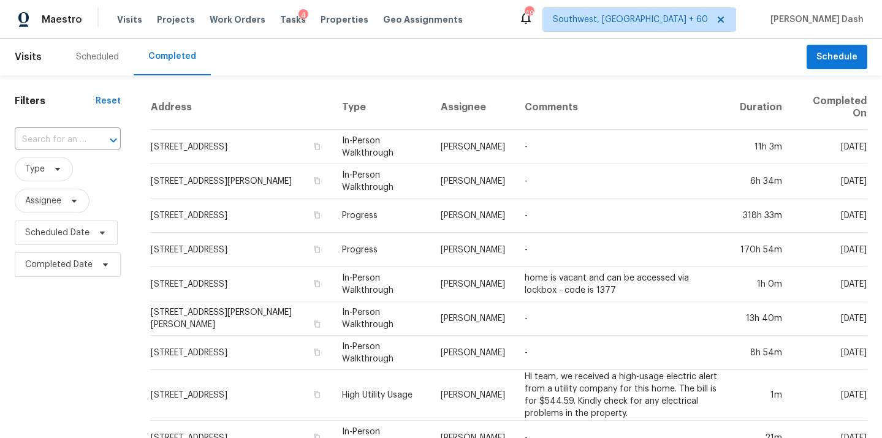
click at [98, 136] on div at bounding box center [105, 140] width 32 height 17
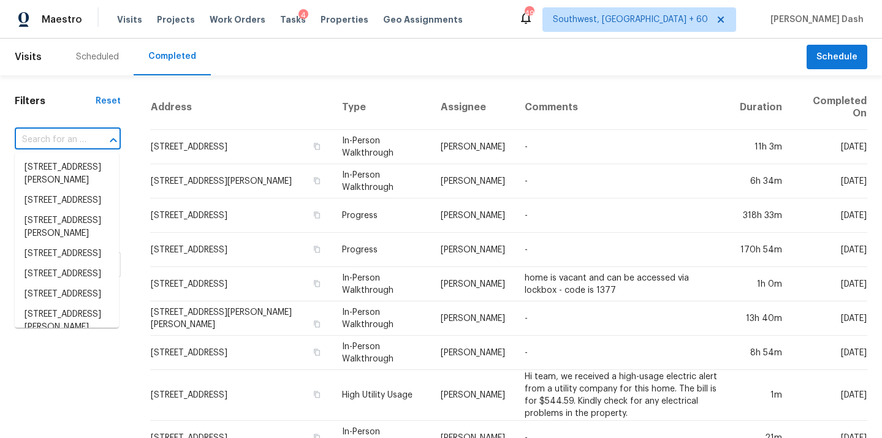
paste input "10416 Cornell Ave, Carmel, IN 46280"
type input "10416 Cornell Ave, Carmel, IN 46280"
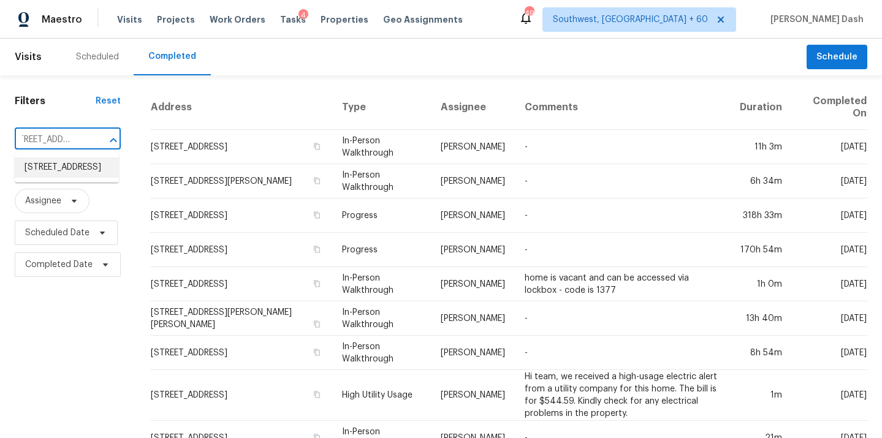
click at [77, 167] on li "10416 Cornell Ave, Carmel, IN 46280" at bounding box center [67, 168] width 104 height 20
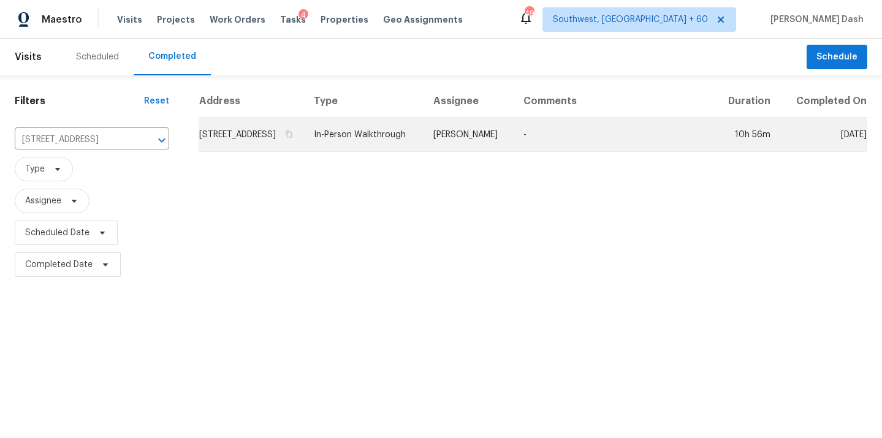
click at [364, 146] on td "In-Person Walkthrough" at bounding box center [364, 135] width 120 height 34
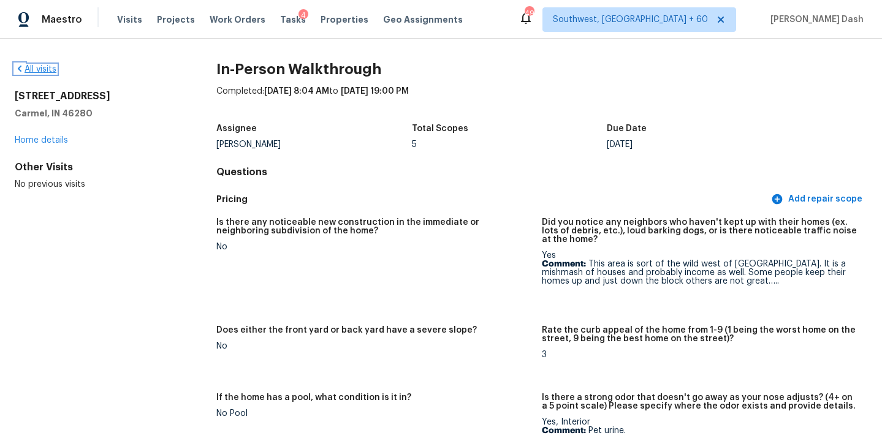
click at [53, 69] on link "All visits" at bounding box center [36, 69] width 42 height 9
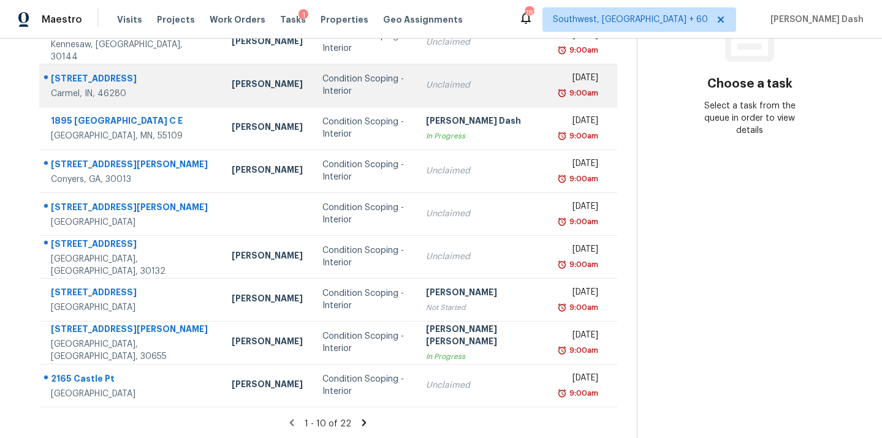
scroll to position [200, 0]
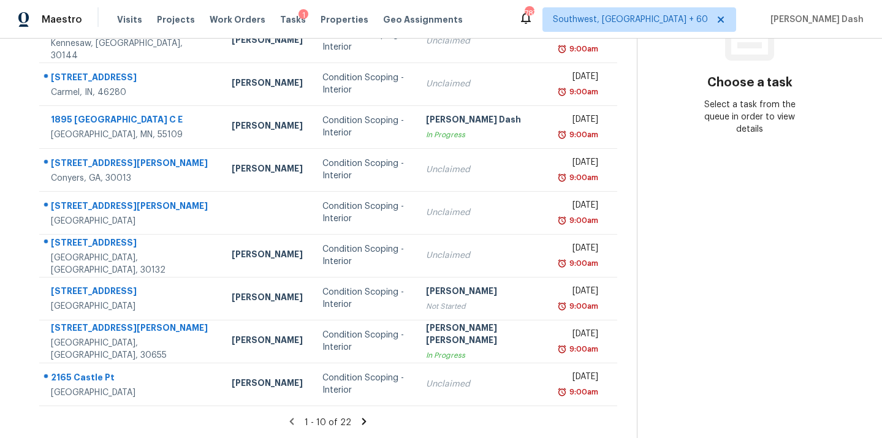
click at [365, 420] on icon at bounding box center [364, 421] width 11 height 11
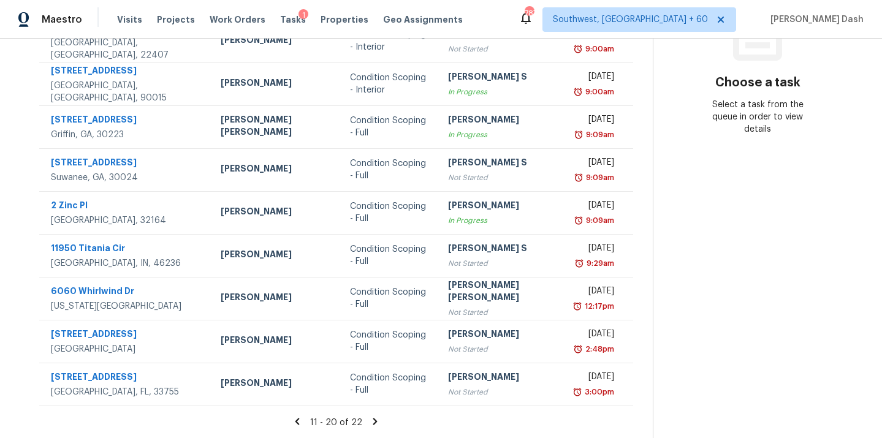
click at [370, 419] on icon at bounding box center [375, 421] width 11 height 11
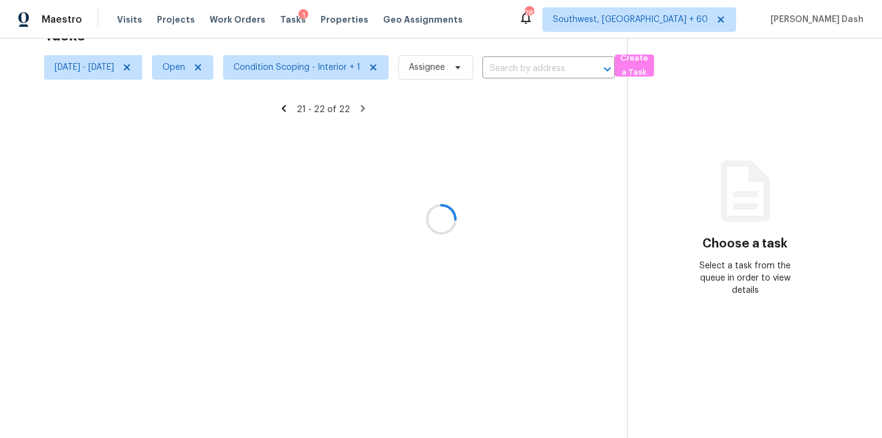
scroll to position [39, 0]
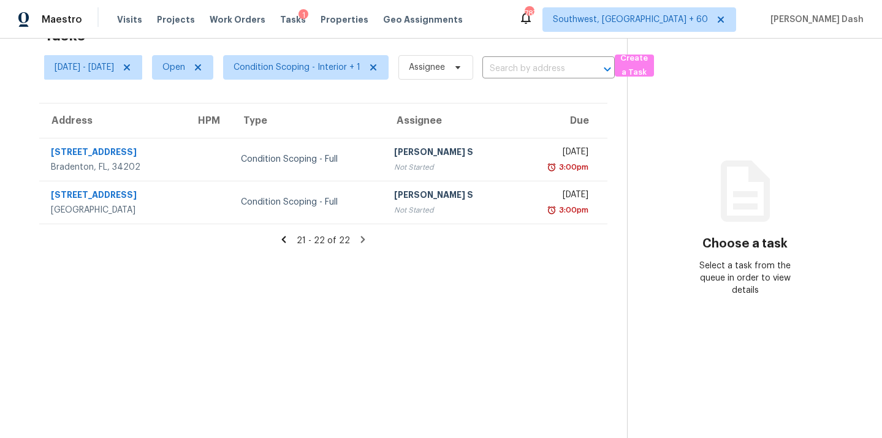
click at [286, 242] on icon at bounding box center [284, 239] width 4 height 7
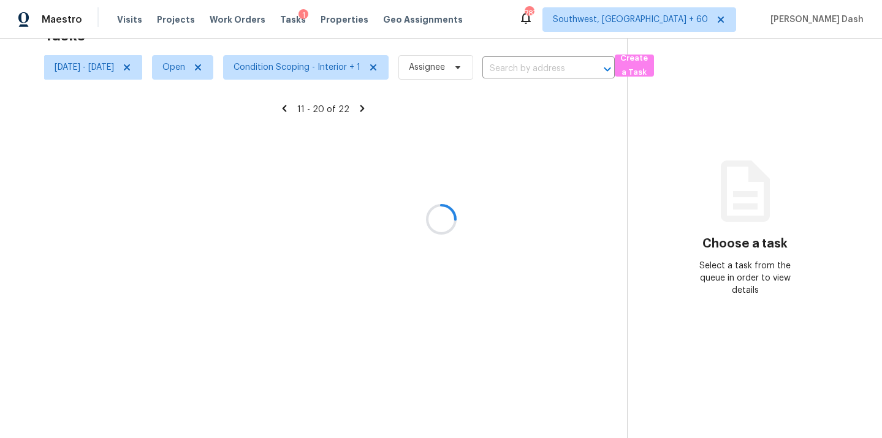
scroll to position [200, 0]
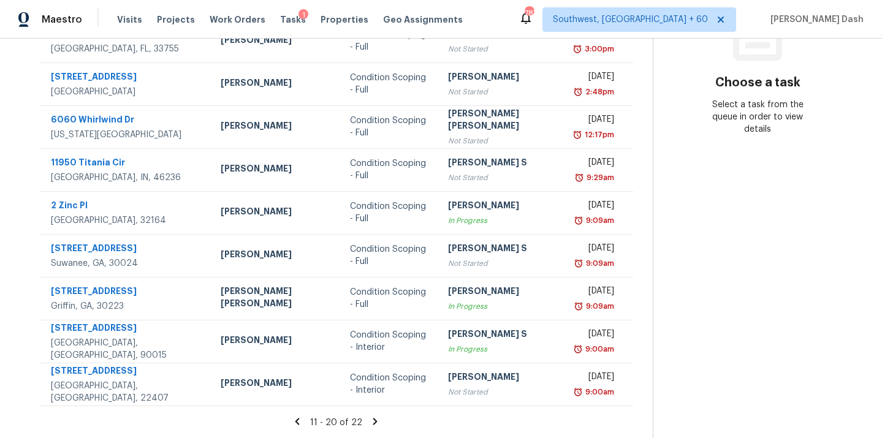
click at [292, 424] on icon at bounding box center [297, 421] width 11 height 11
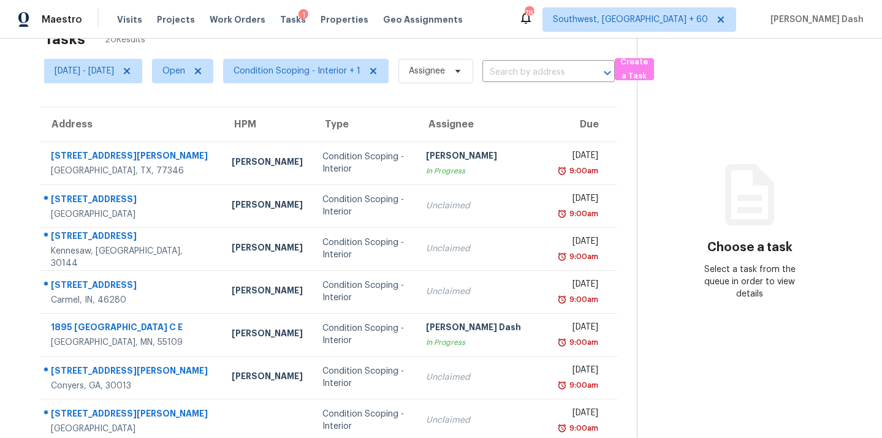
scroll to position [0, 0]
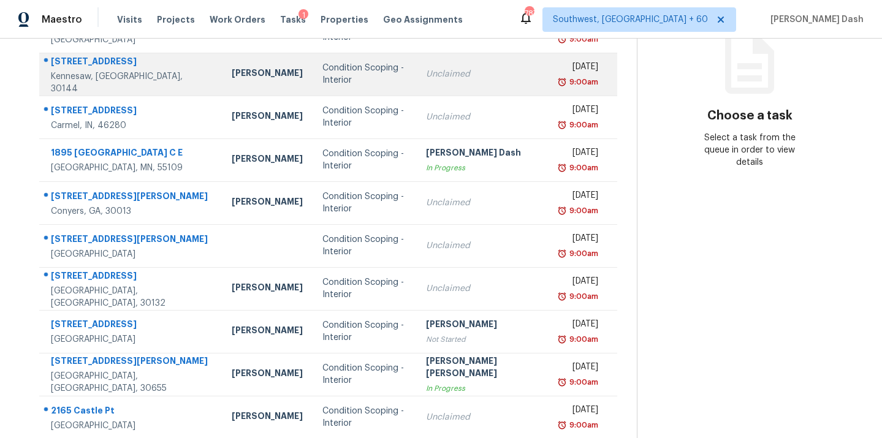
scroll to position [200, 0]
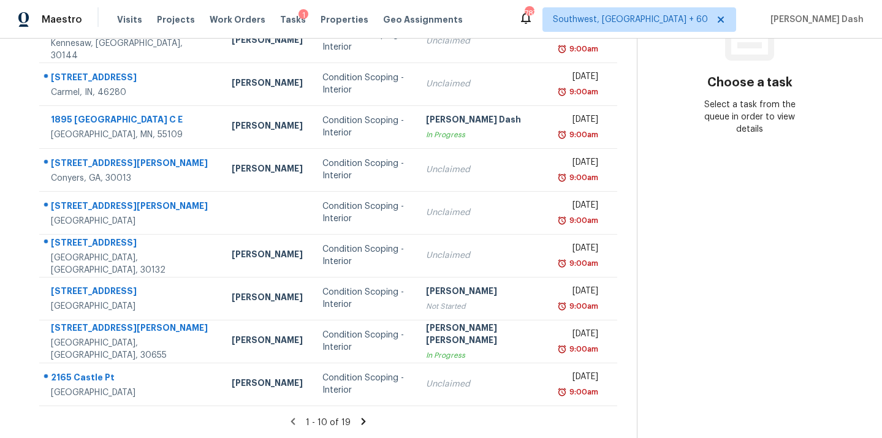
click at [361, 426] on icon at bounding box center [363, 421] width 11 height 11
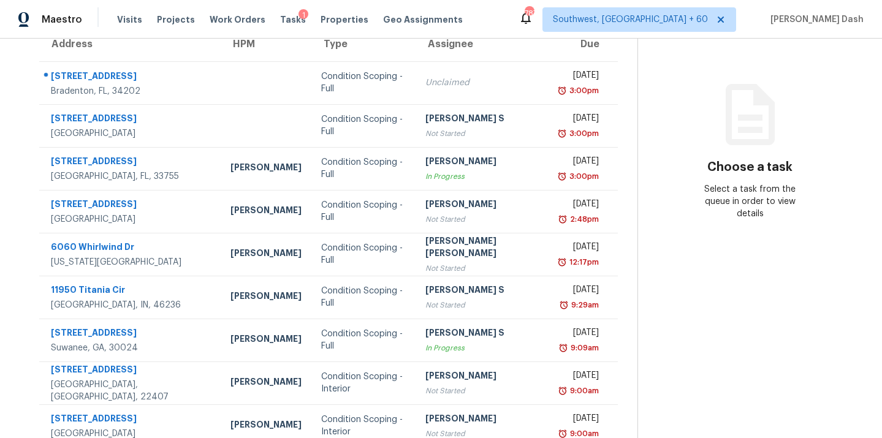
scroll to position [157, 0]
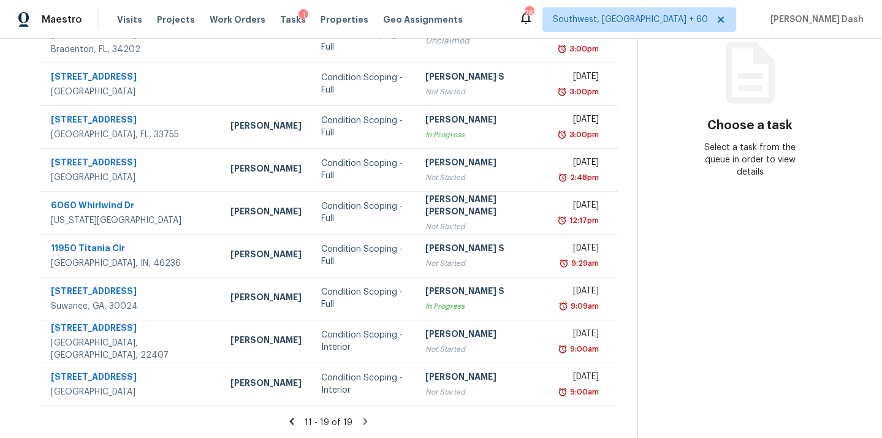
click at [288, 416] on icon at bounding box center [291, 421] width 11 height 11
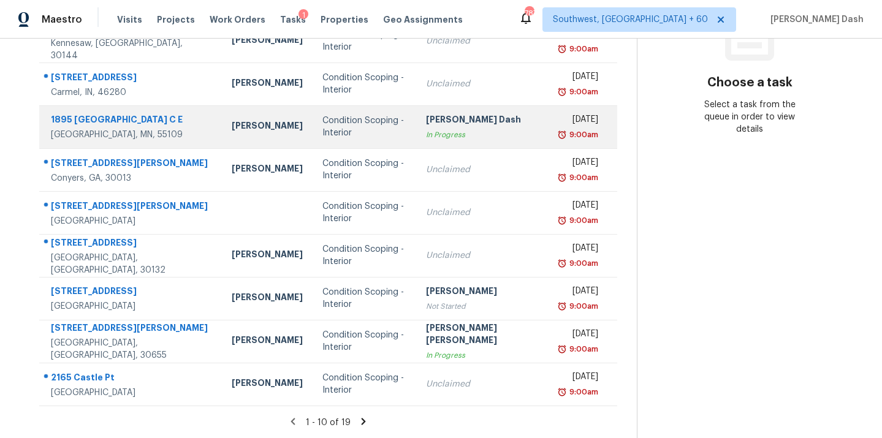
scroll to position [0, 0]
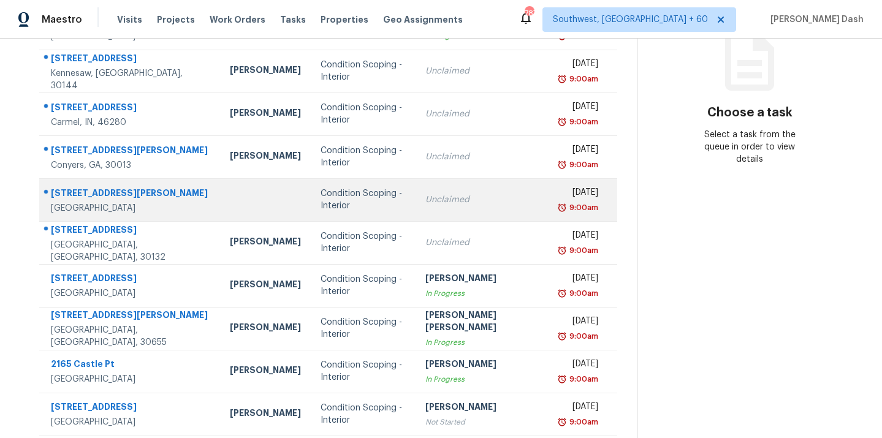
scroll to position [175, 0]
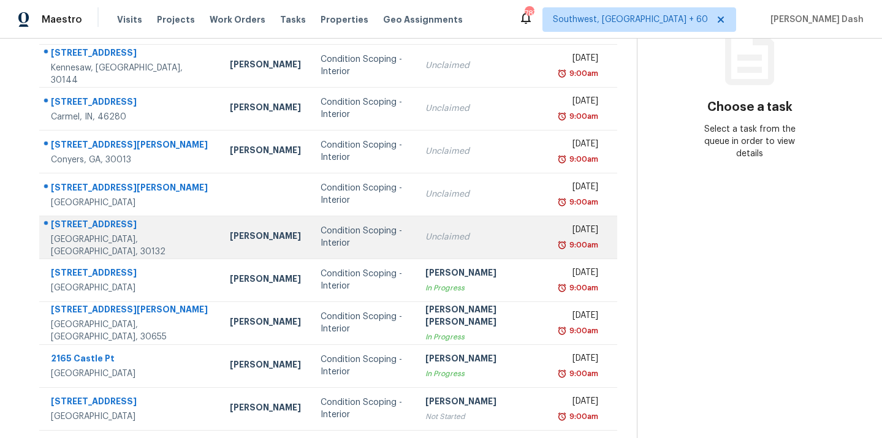
click at [357, 237] on div "Condition Scoping - Interior" at bounding box center [363, 237] width 85 height 25
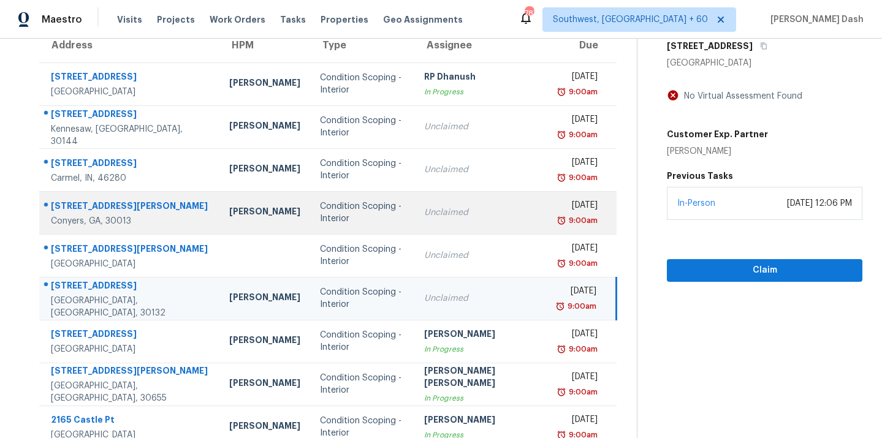
scroll to position [85, 0]
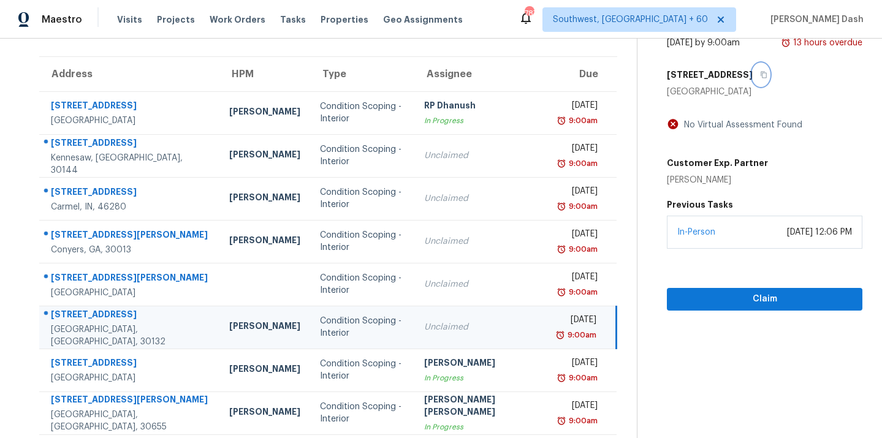
click at [753, 70] on button "button" at bounding box center [761, 75] width 17 height 22
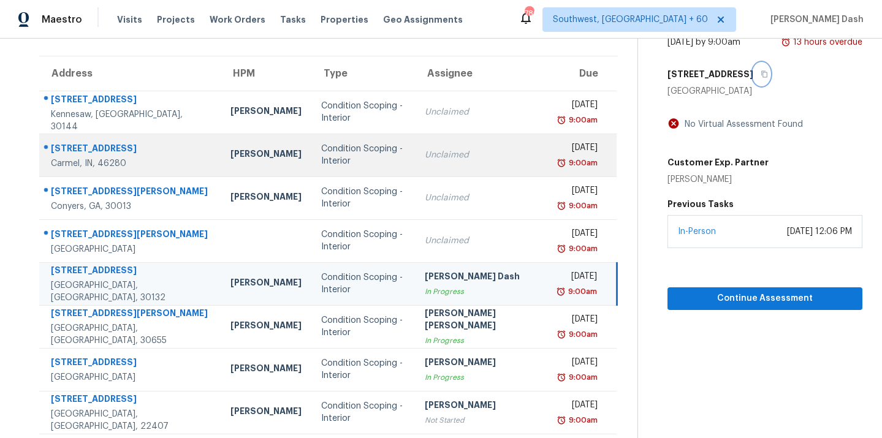
scroll to position [0, 0]
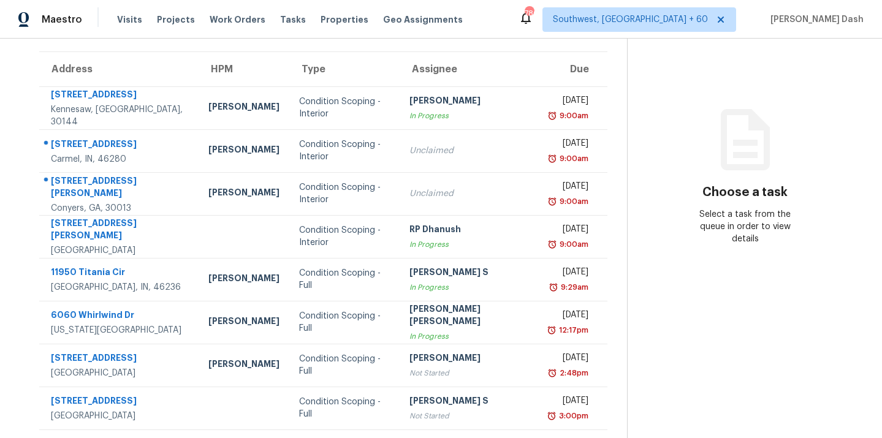
scroll to position [91, 0]
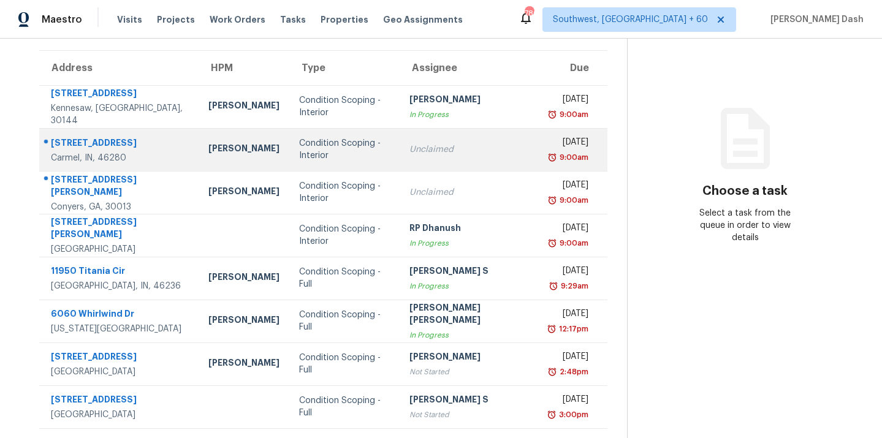
click at [181, 155] on td "[STREET_ADDRESS]" at bounding box center [118, 149] width 159 height 43
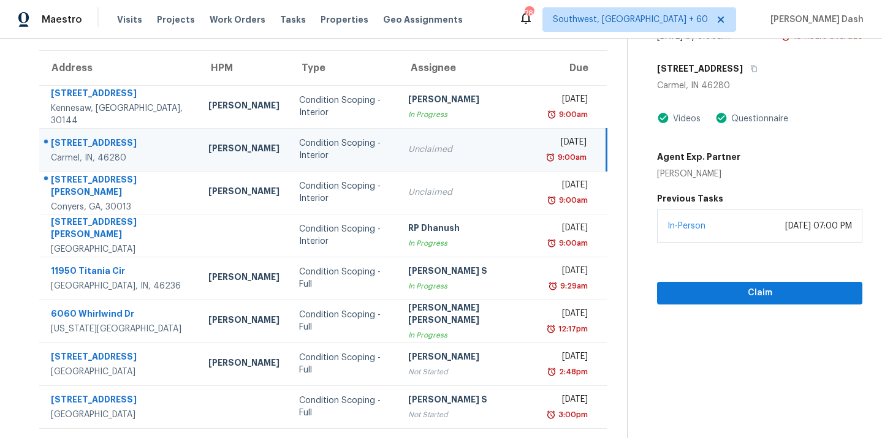
scroll to position [26, 0]
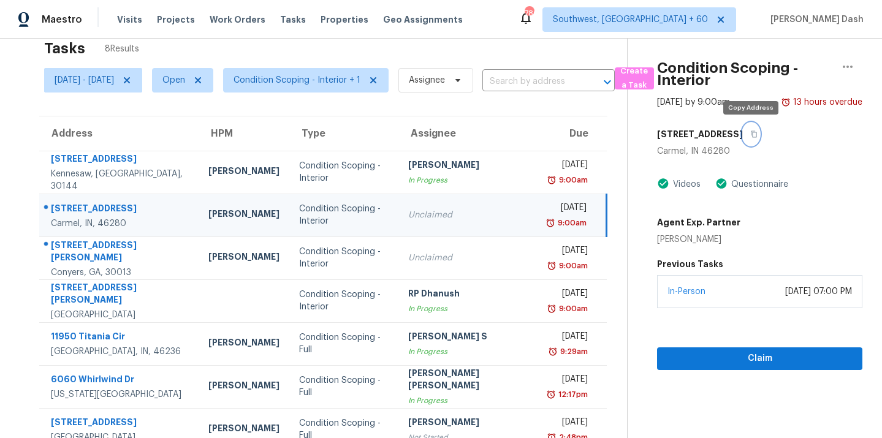
click at [749, 126] on button "button" at bounding box center [751, 134] width 17 height 22
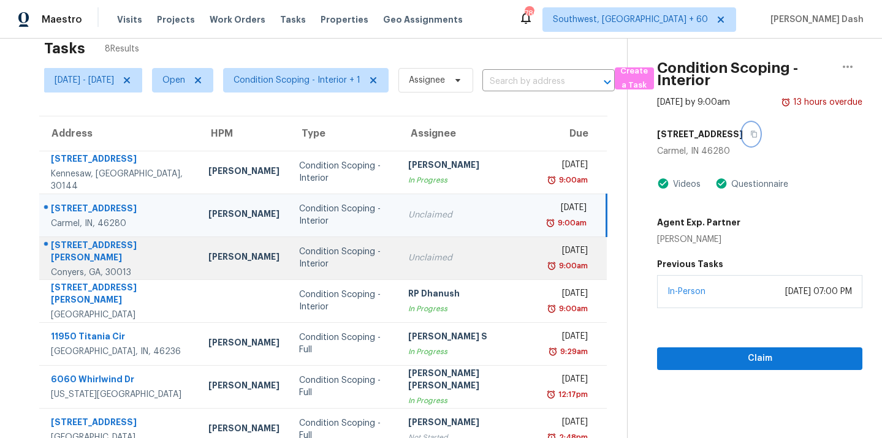
scroll to position [91, 0]
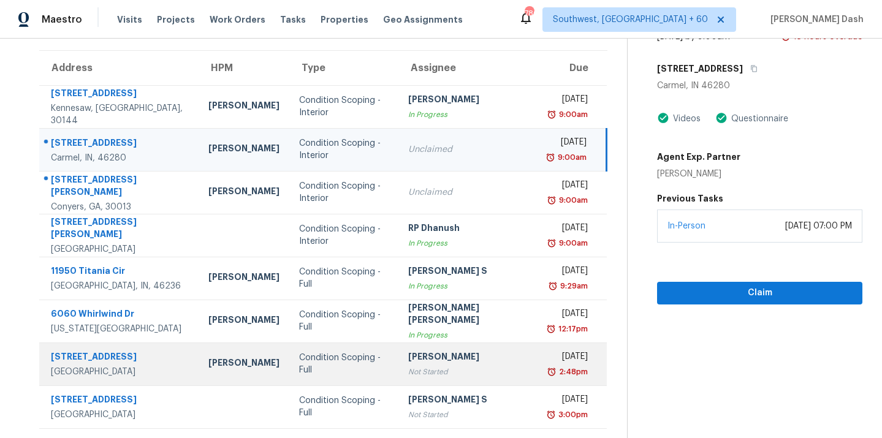
click at [382, 361] on div "Condition Scoping - Full" at bounding box center [344, 364] width 90 height 25
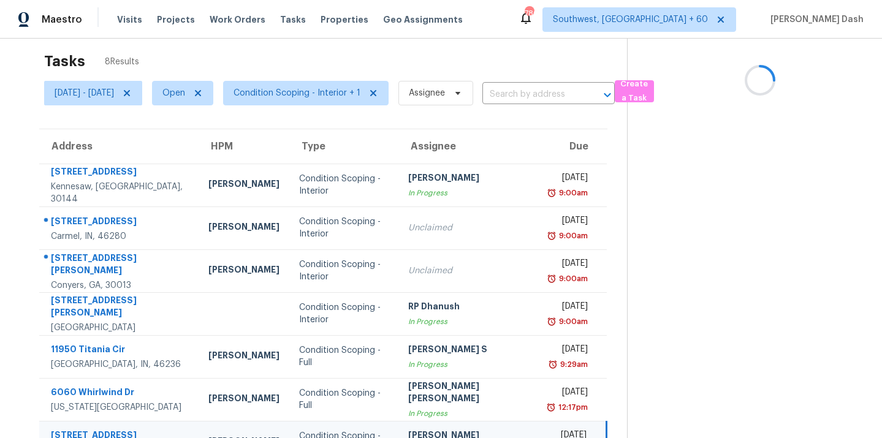
scroll to position [0, 0]
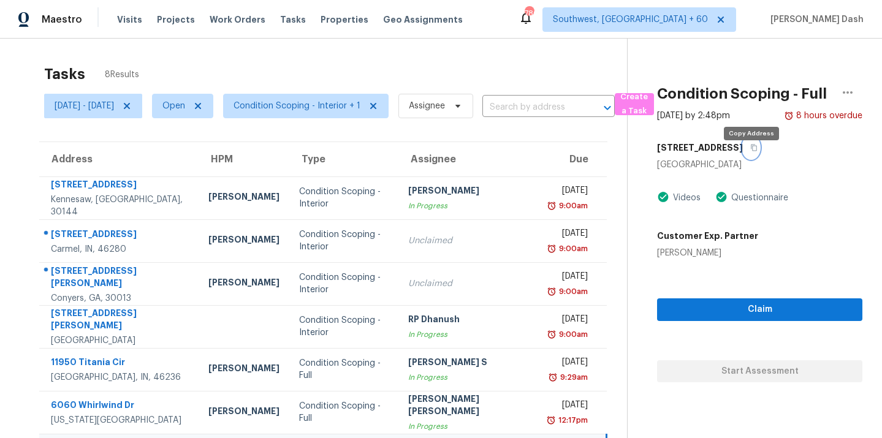
click at [752, 151] on icon "button" at bounding box center [754, 147] width 7 height 7
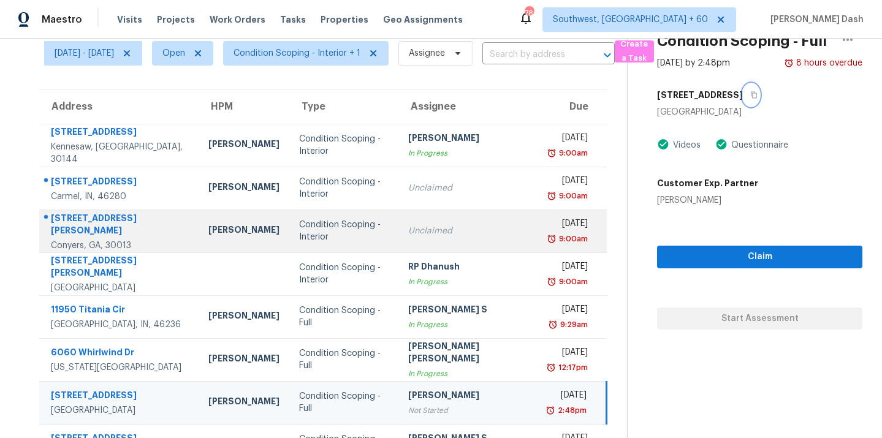
scroll to position [91, 0]
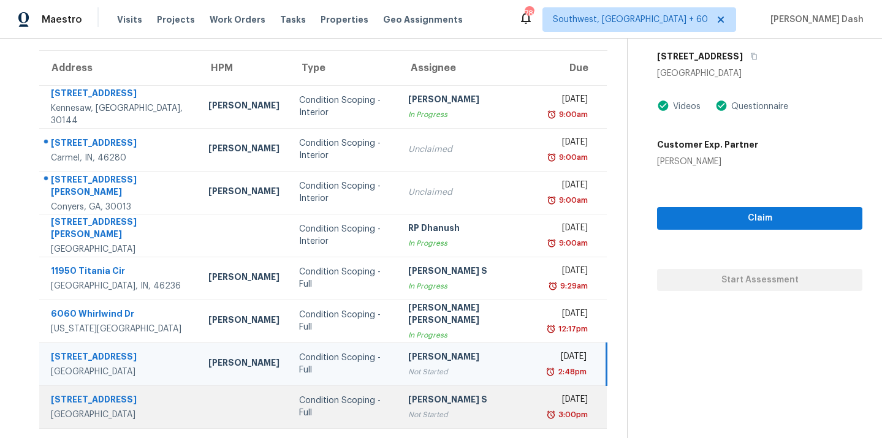
click at [427, 402] on div "[PERSON_NAME] S" at bounding box center [468, 401] width 121 height 15
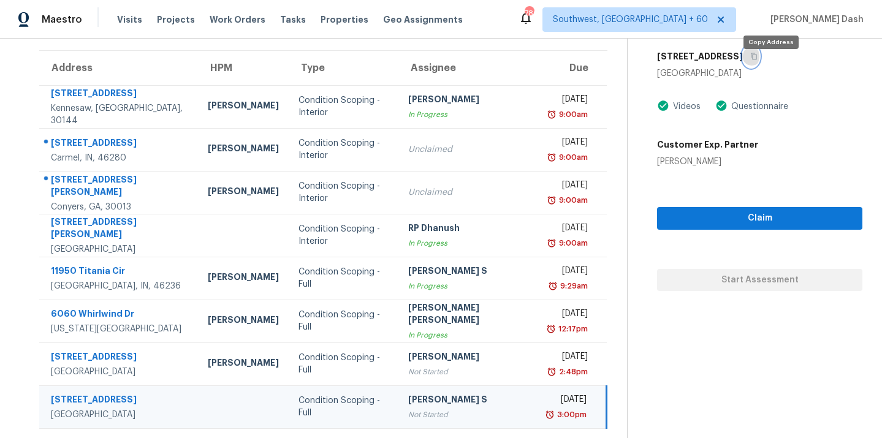
click at [758, 60] on icon "button" at bounding box center [754, 56] width 7 height 7
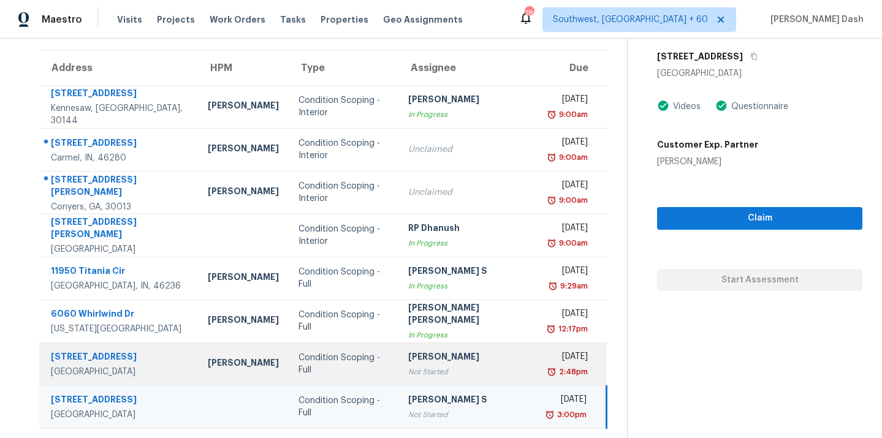
click at [399, 365] on td "Condition Scoping - Full" at bounding box center [344, 364] width 110 height 43
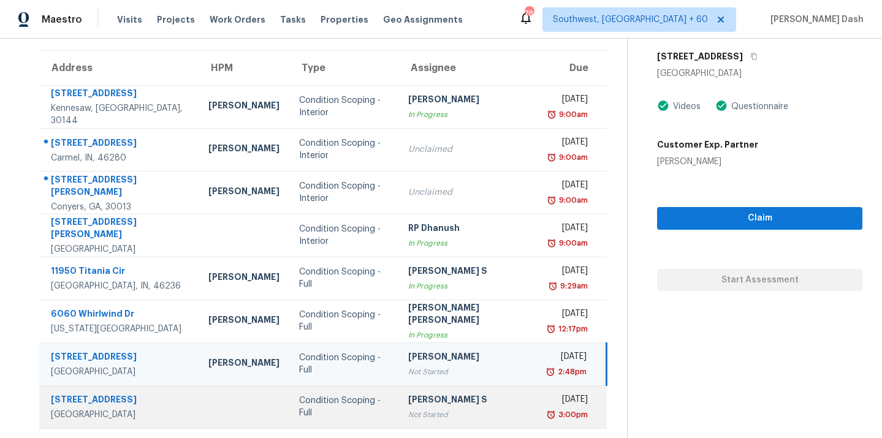
click at [415, 400] on div "[PERSON_NAME] S" at bounding box center [468, 401] width 121 height 15
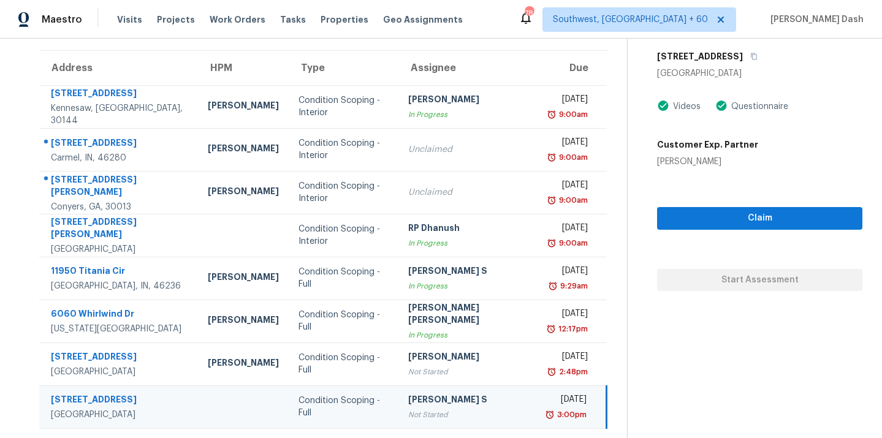
click at [359, 405] on div "Condition Scoping - Full" at bounding box center [344, 407] width 90 height 25
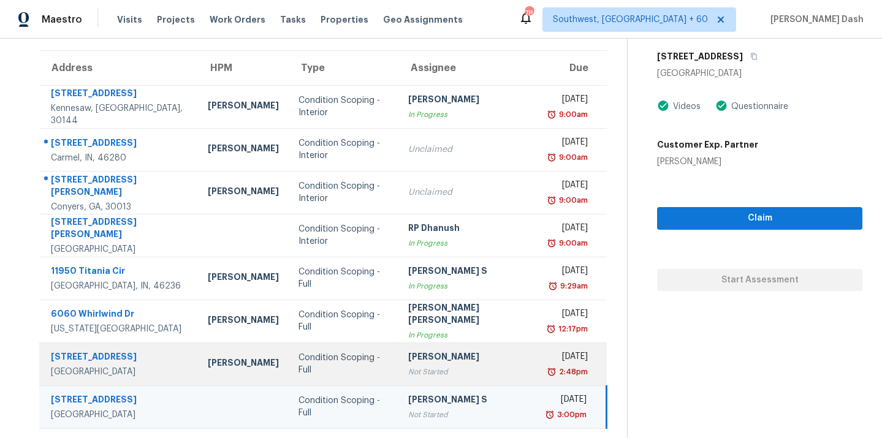
click at [353, 372] on td "Condition Scoping - Full" at bounding box center [344, 364] width 110 height 43
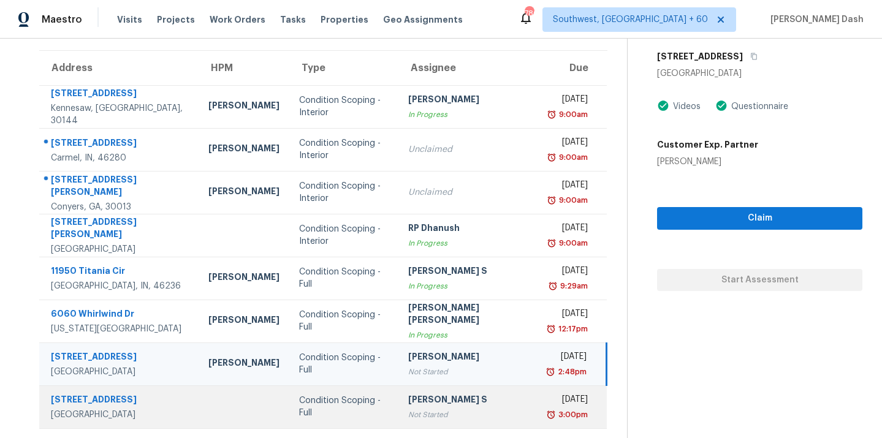
click at [431, 406] on div "[PERSON_NAME] S" at bounding box center [468, 401] width 121 height 15
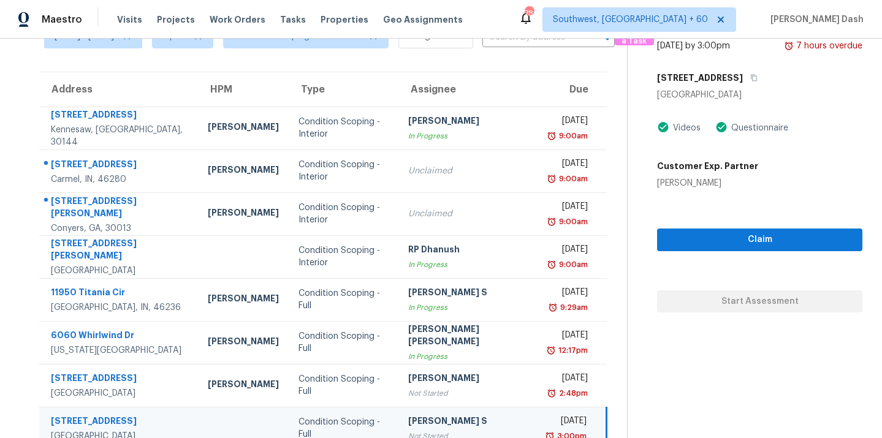
scroll to position [44, 0]
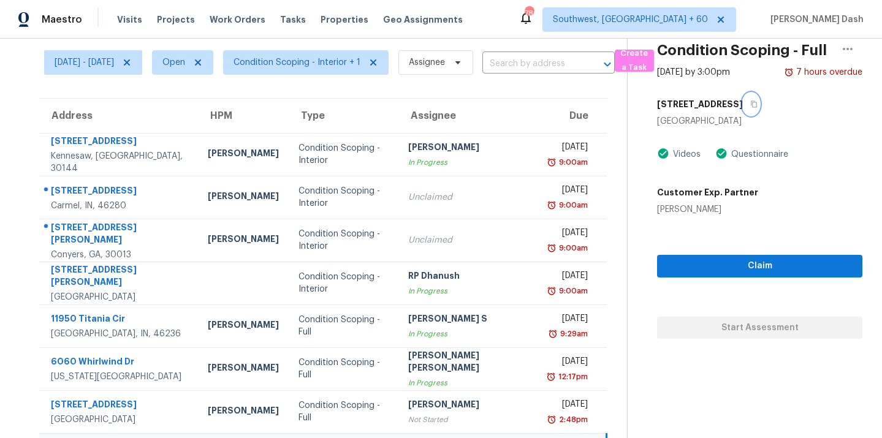
click at [758, 108] on icon "button" at bounding box center [754, 104] width 7 height 7
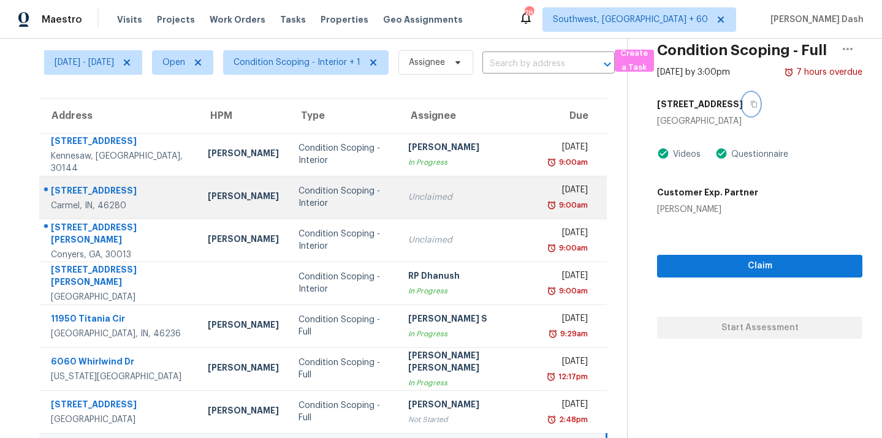
scroll to position [91, 0]
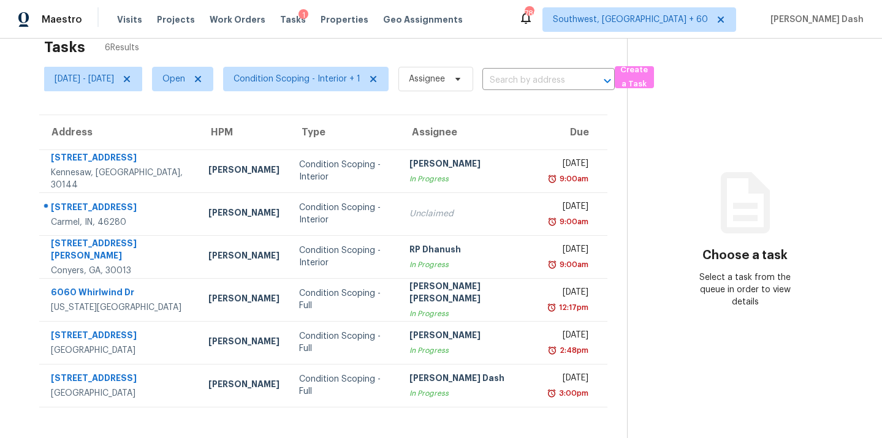
scroll to position [30, 0]
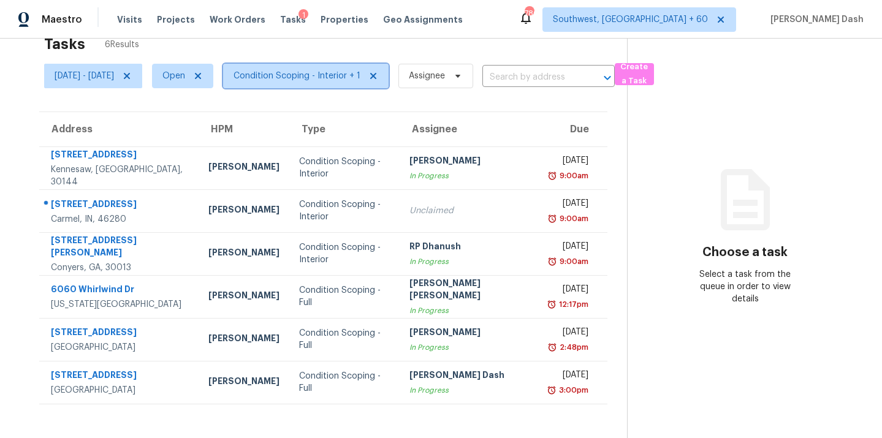
click at [302, 83] on span "Condition Scoping - Interior + 1" at bounding box center [306, 76] width 166 height 25
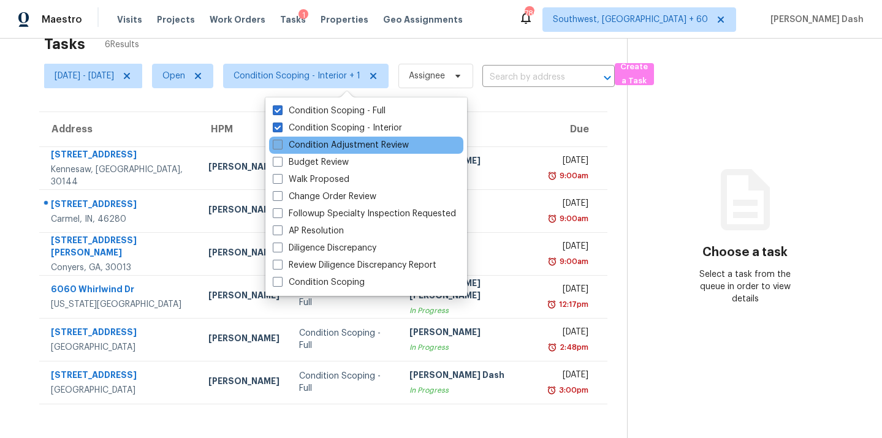
click at [321, 143] on label "Condition Adjustment Review" at bounding box center [341, 145] width 136 height 12
click at [281, 143] on input "Condition Adjustment Review" at bounding box center [277, 143] width 8 height 8
checkbox input "true"
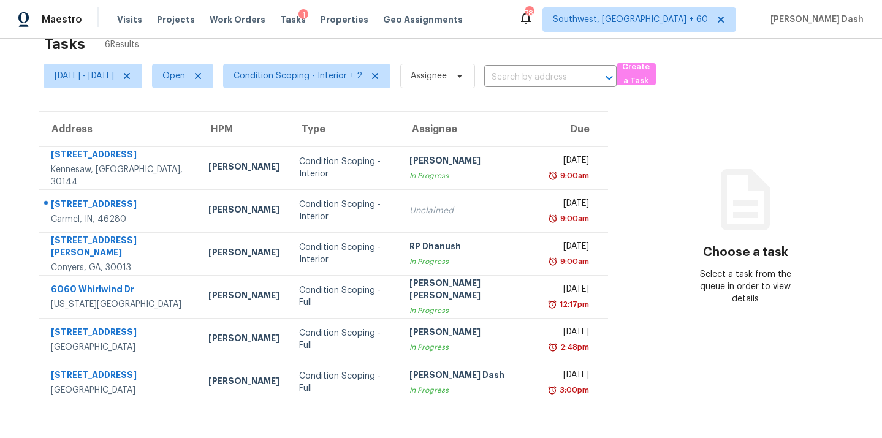
click at [401, 42] on div "Tasks 6 Results" at bounding box center [336, 44] width 584 height 32
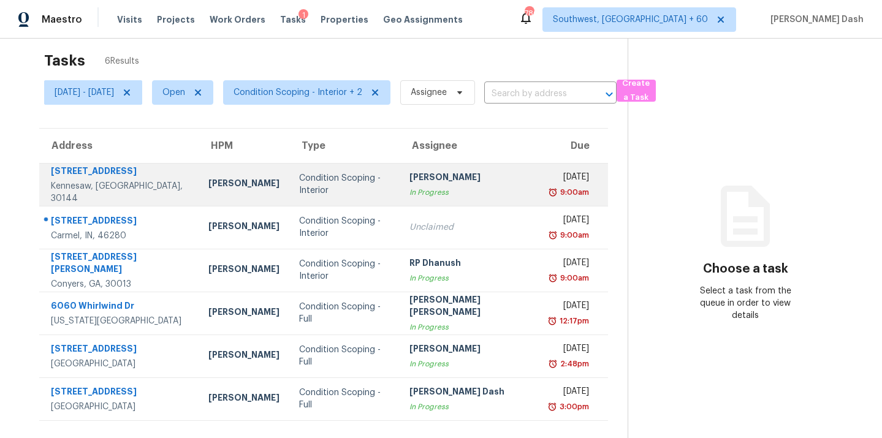
scroll to position [5, 0]
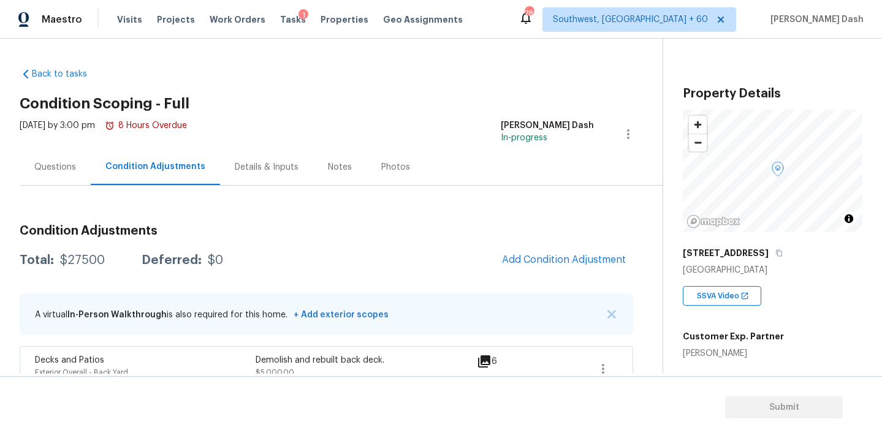
click at [53, 170] on div "Questions" at bounding box center [55, 167] width 42 height 12
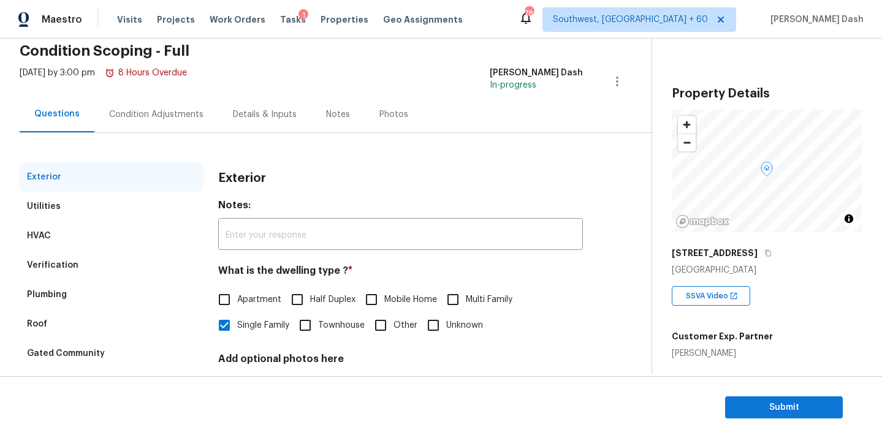
scroll to position [152, 0]
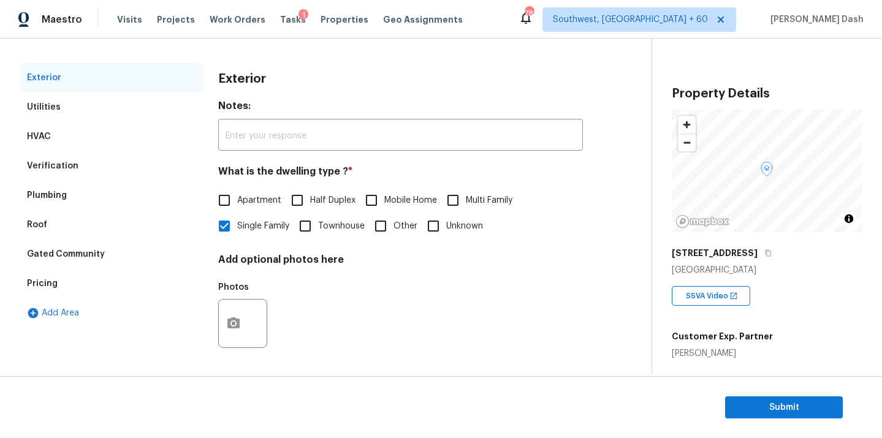
click at [51, 293] on div "Pricing" at bounding box center [112, 283] width 184 height 29
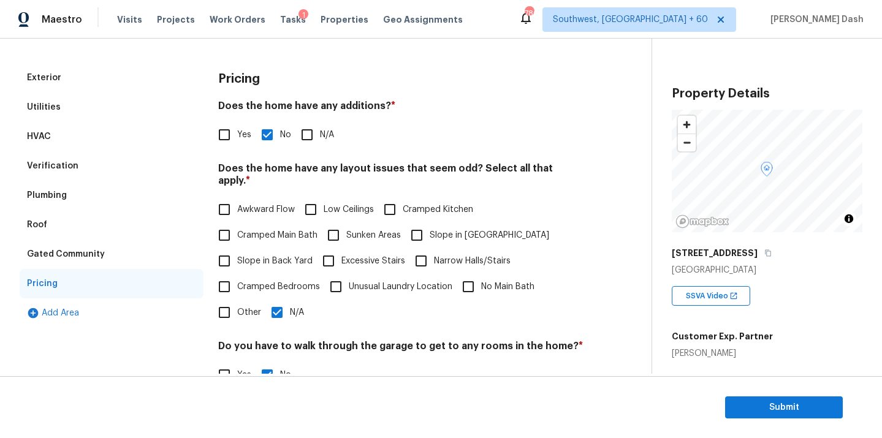
scroll to position [245, 0]
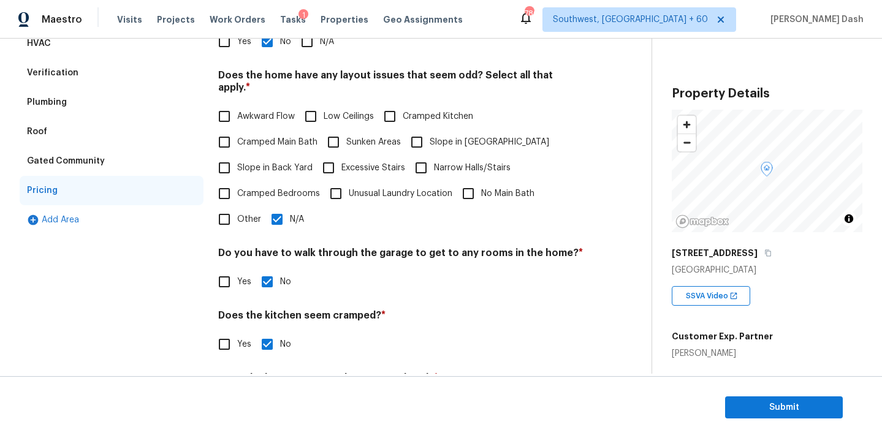
click at [220, 218] on input "Other" at bounding box center [225, 220] width 26 height 26
checkbox input "true"
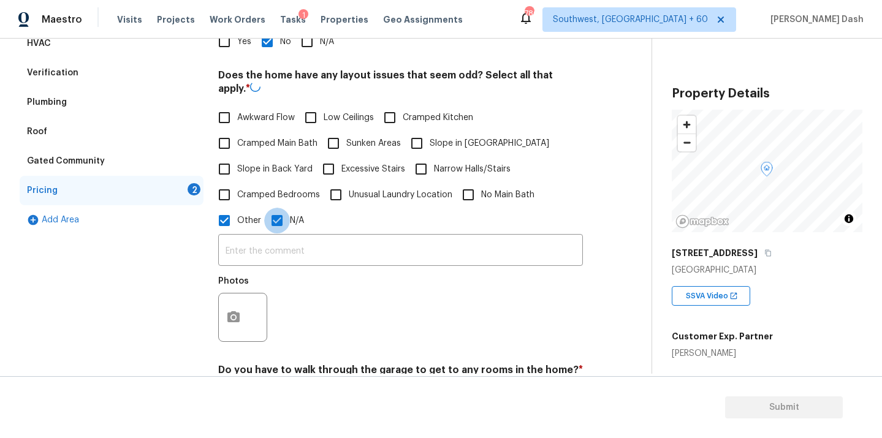
click at [277, 221] on input "N/A" at bounding box center [277, 221] width 26 height 26
checkbox input "false"
click at [274, 243] on input "text" at bounding box center [400, 250] width 365 height 29
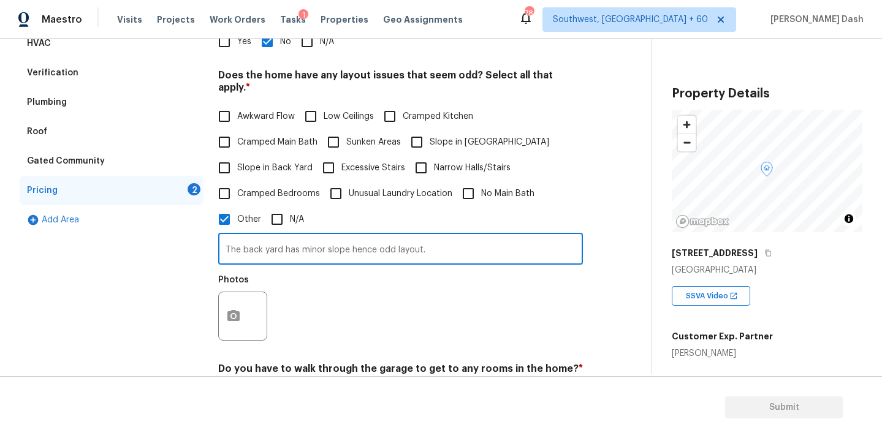
type input "The back yard has minor slope hence odd layout."
click at [227, 304] on button "button" at bounding box center [233, 316] width 29 height 48
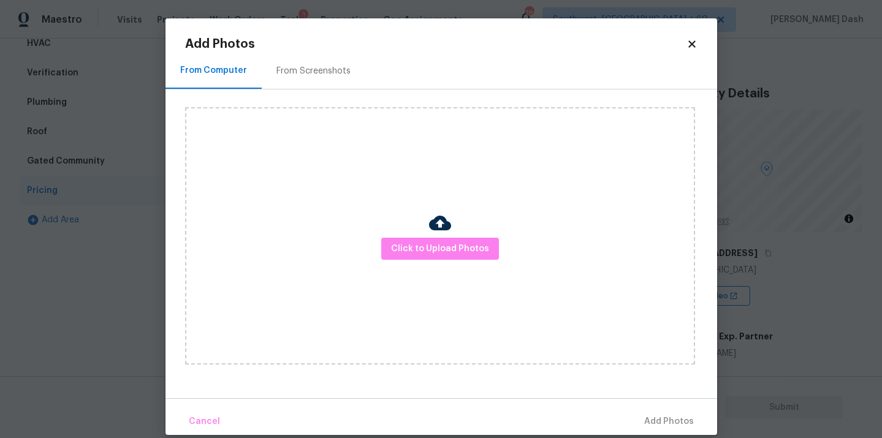
click at [381, 254] on div "Click to Upload Photos" at bounding box center [440, 236] width 510 height 258
click at [393, 253] on span "Click to Upload Photos" at bounding box center [440, 249] width 98 height 15
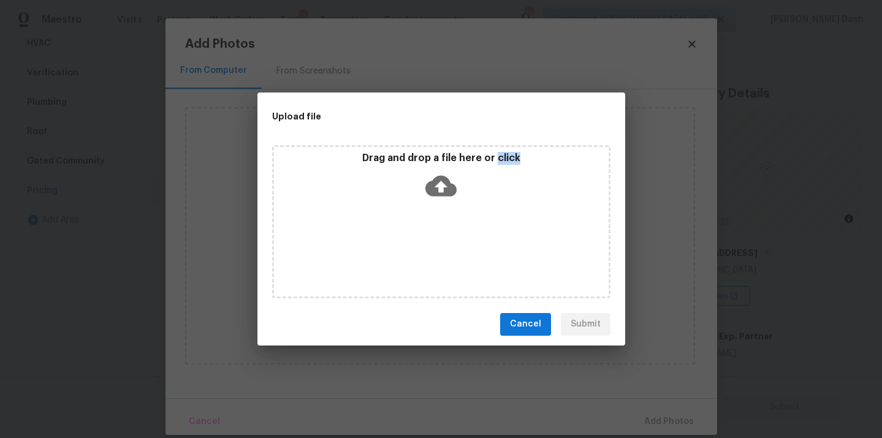
click at [393, 253] on div "Drag and drop a file here or click" at bounding box center [441, 221] width 338 height 153
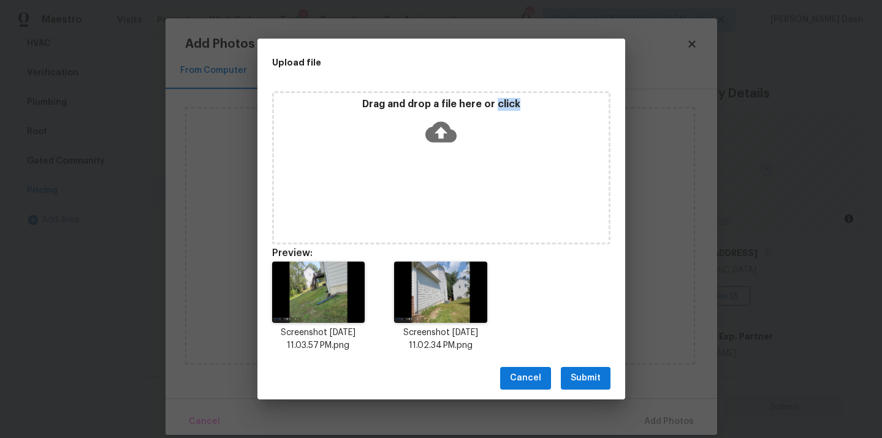
click at [594, 384] on span "Submit" at bounding box center [586, 378] width 30 height 15
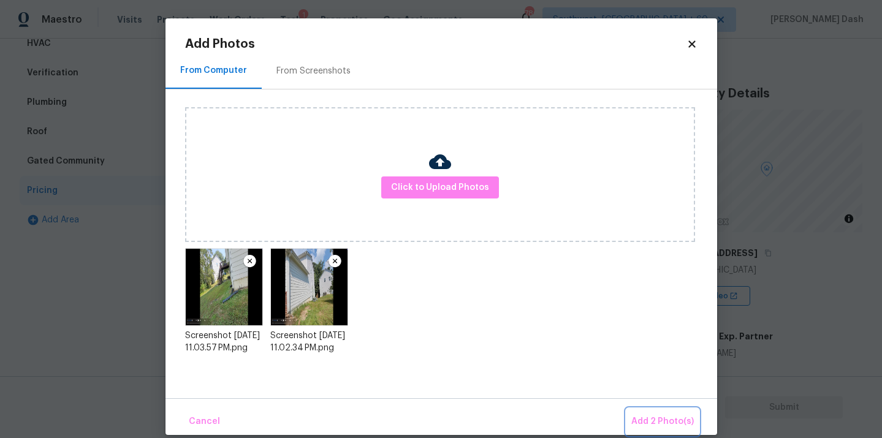
click at [666, 422] on span "Add 2 Photo(s)" at bounding box center [663, 421] width 63 height 15
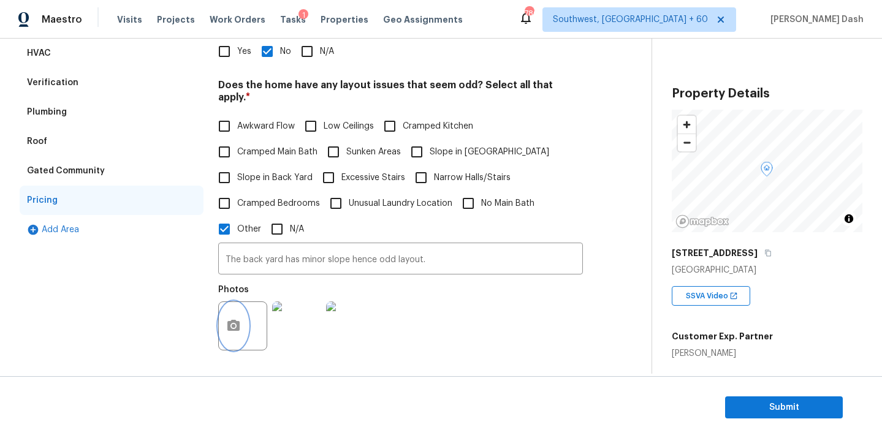
scroll to position [45, 0]
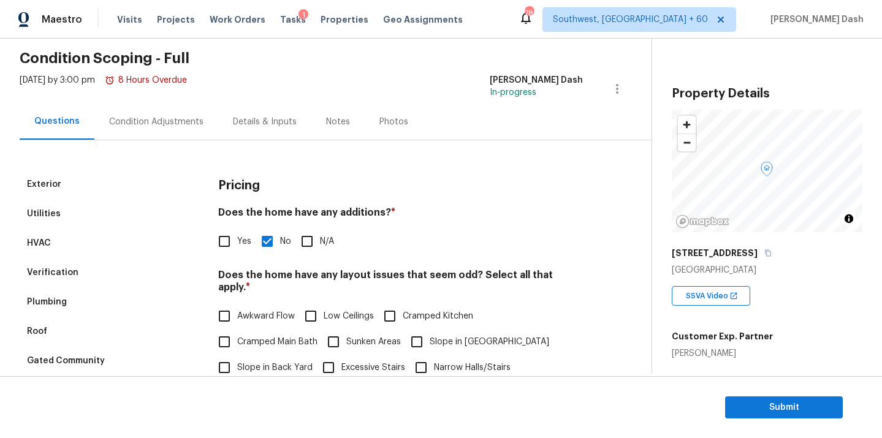
click at [148, 128] on div "Condition Adjustments" at bounding box center [156, 122] width 124 height 36
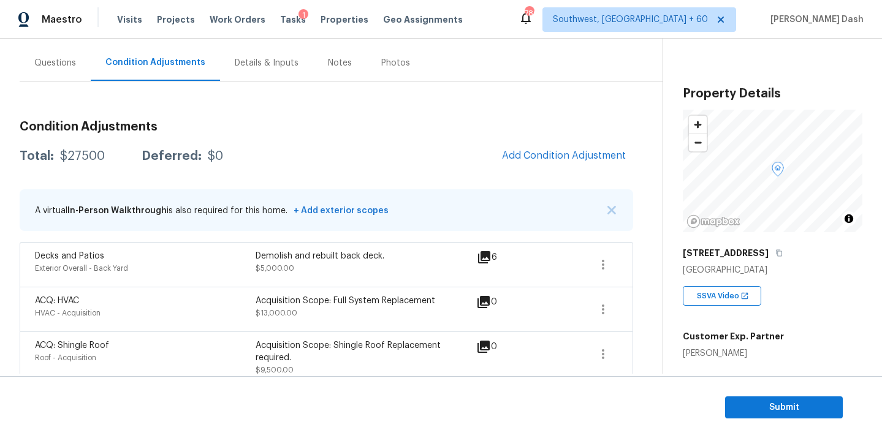
scroll to position [118, 0]
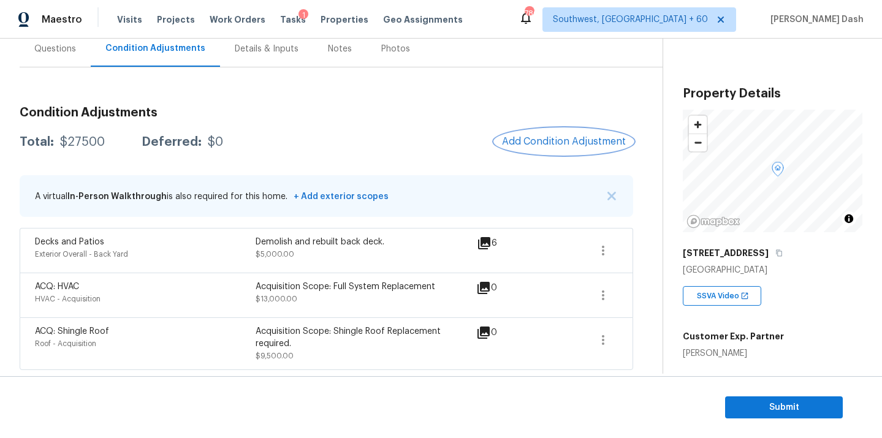
click at [554, 147] on span "Add Condition Adjustment" at bounding box center [564, 141] width 124 height 11
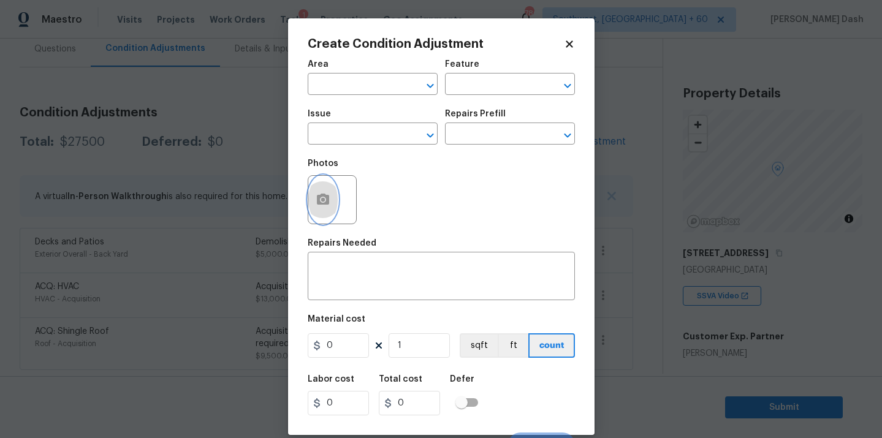
click at [324, 197] on icon "button" at bounding box center [323, 200] width 15 height 15
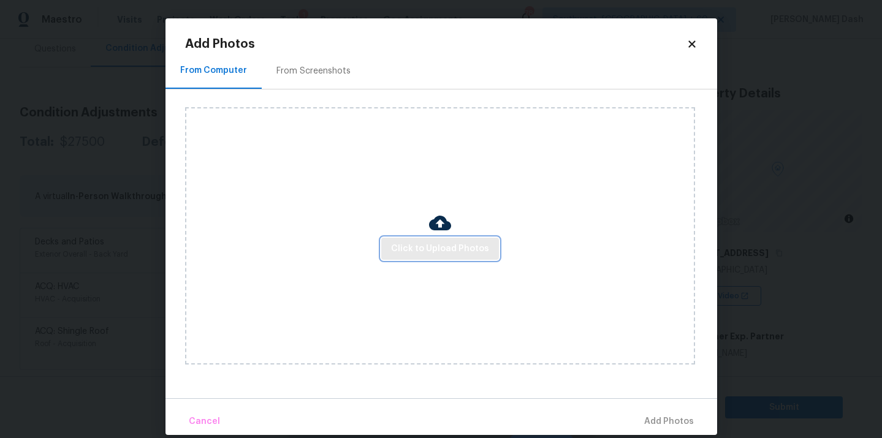
click at [463, 256] on span "Click to Upload Photos" at bounding box center [440, 249] width 98 height 15
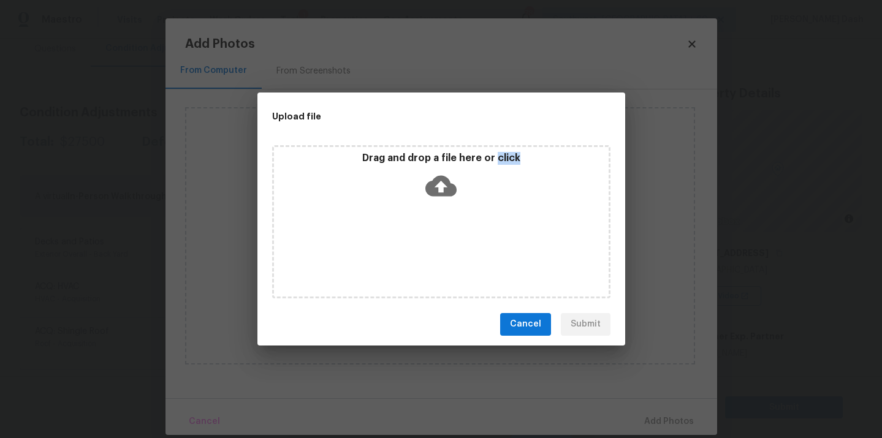
click at [463, 256] on div "Drag and drop a file here or click" at bounding box center [441, 221] width 338 height 153
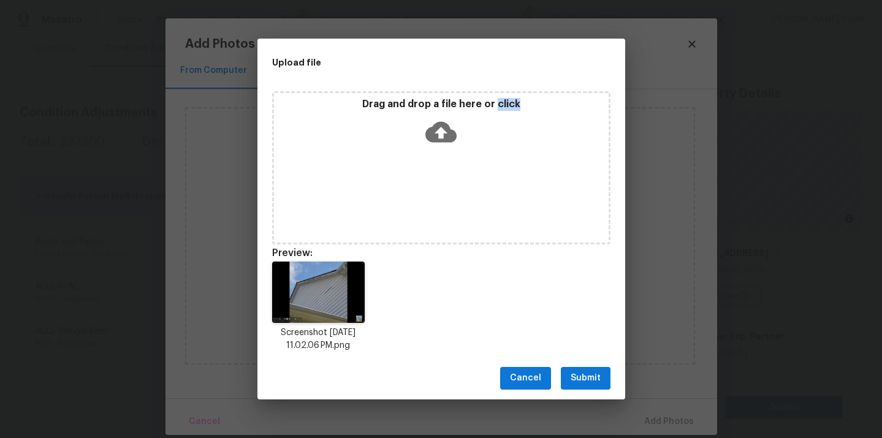
click at [594, 386] on span "Submit" at bounding box center [586, 378] width 30 height 15
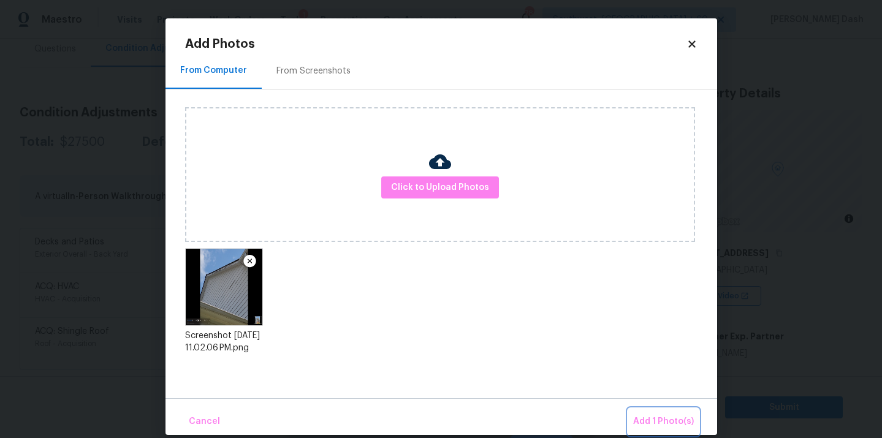
click at [671, 430] on button "Add 1 Photo(s)" at bounding box center [663, 422] width 71 height 26
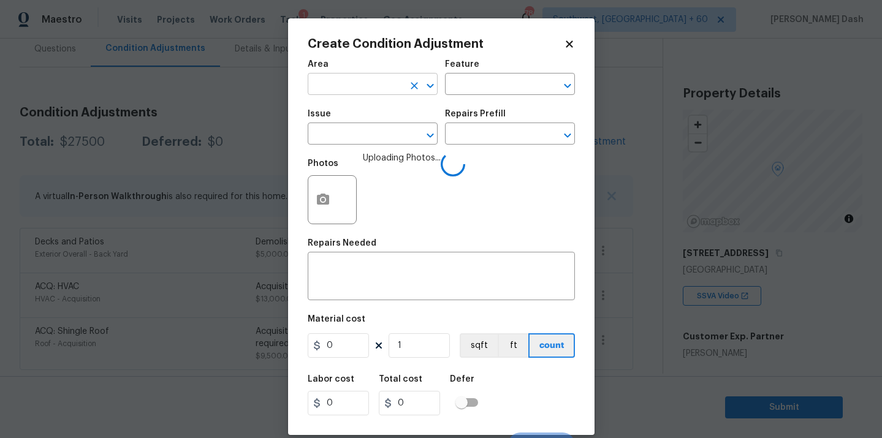
click at [343, 84] on input "text" at bounding box center [356, 85] width 96 height 19
click at [355, 136] on li "Exterior Overall" at bounding box center [373, 133] width 130 height 20
type input "Exterior Overall"
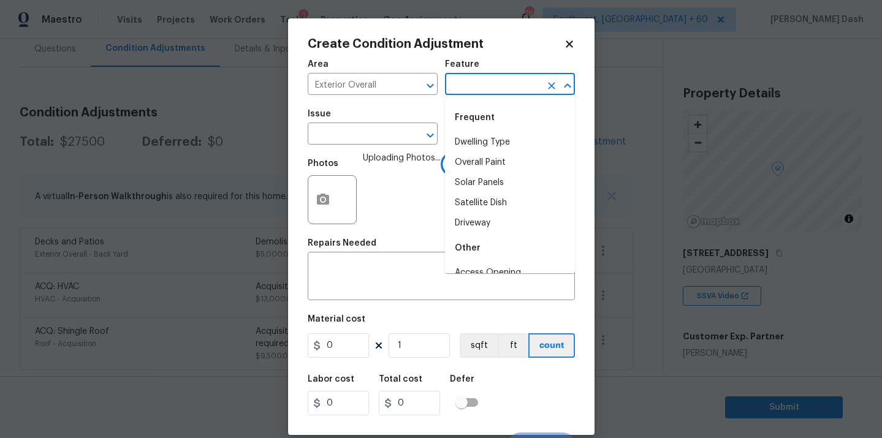
click at [454, 78] on input "text" at bounding box center [493, 85] width 96 height 19
type input "h"
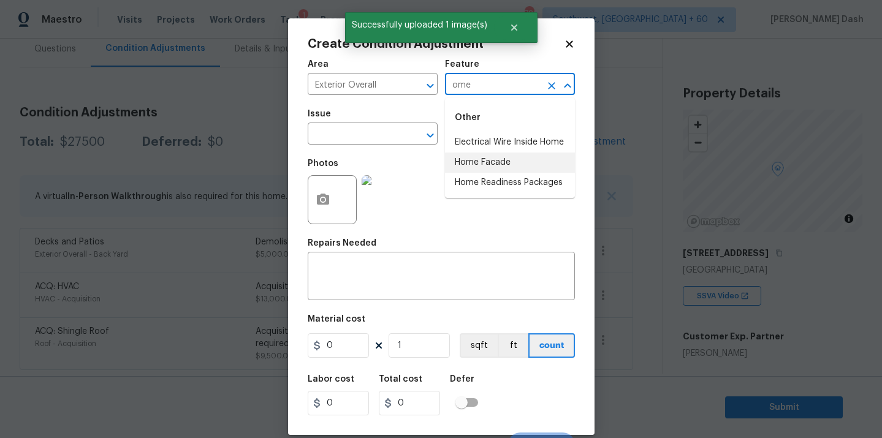
click at [464, 156] on li "Home Facade" at bounding box center [510, 163] width 130 height 20
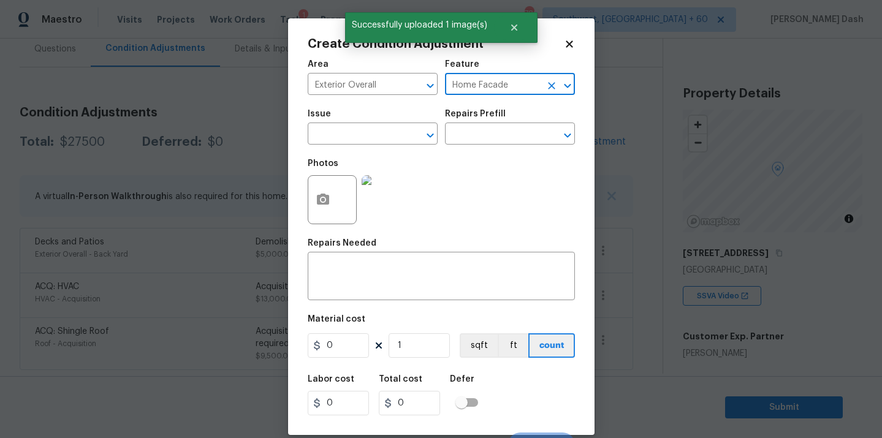
type input "Home Facade"
click at [380, 122] on div "Issue" at bounding box center [373, 118] width 130 height 16
click at [378, 138] on input "text" at bounding box center [356, 135] width 96 height 19
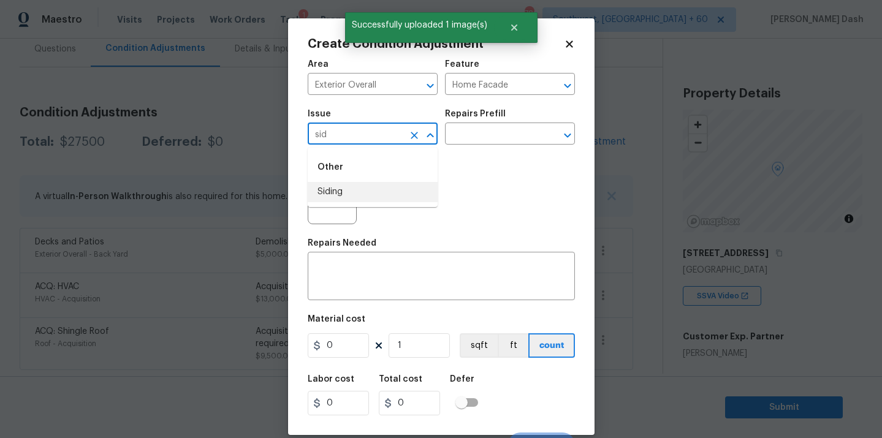
click at [343, 193] on li "Siding" at bounding box center [373, 192] width 130 height 20
type input "Siding"
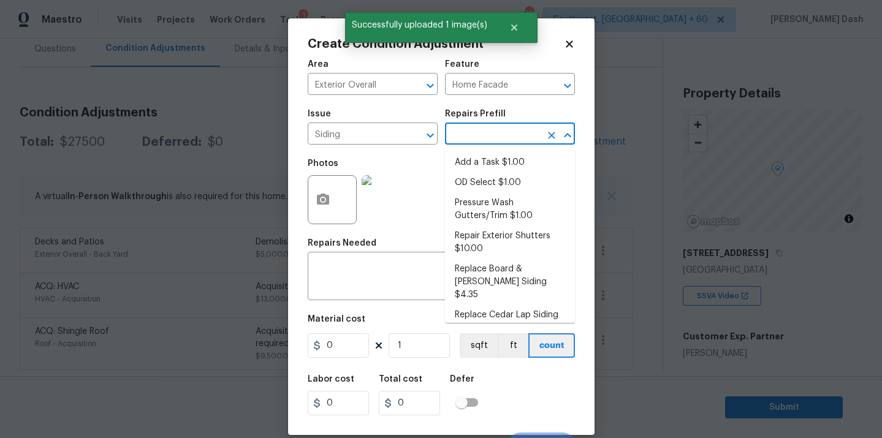
click at [476, 136] on input "text" at bounding box center [493, 135] width 96 height 19
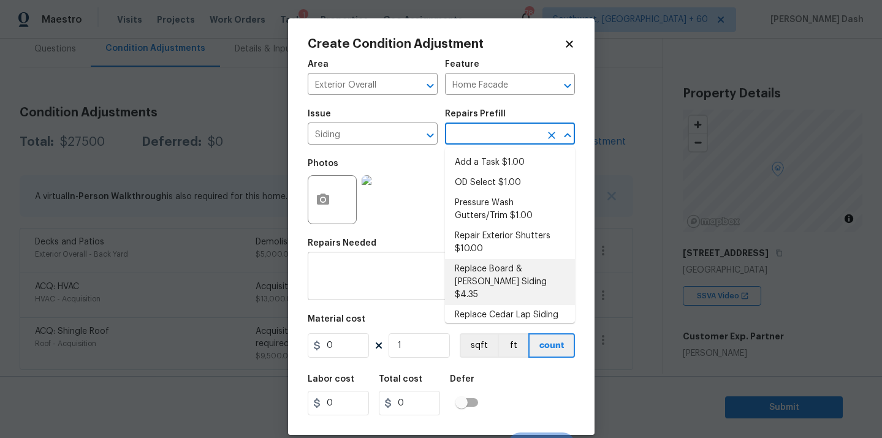
click at [381, 278] on textarea at bounding box center [441, 278] width 253 height 26
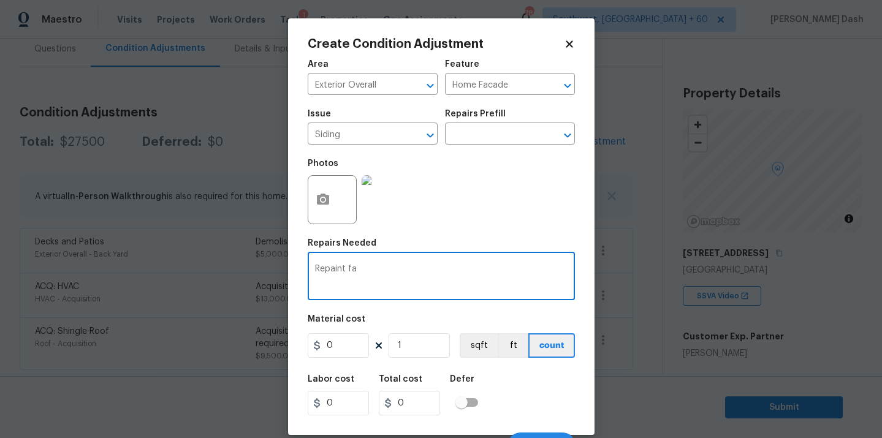
type textarea "Repaint fas"
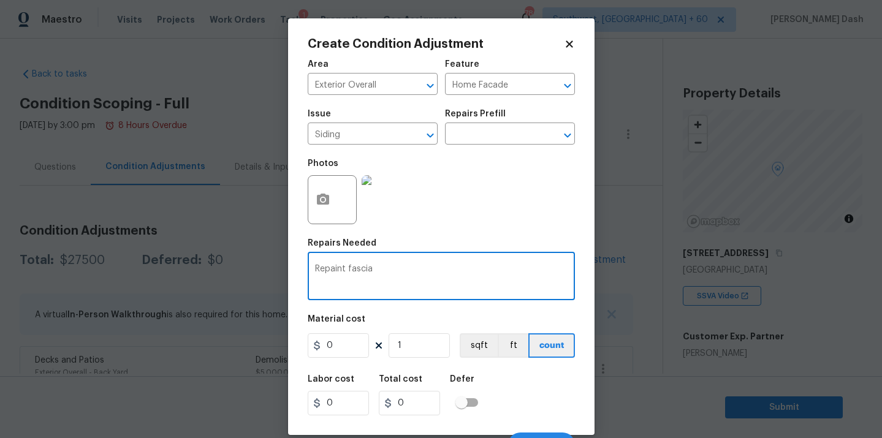
scroll to position [118, 0]
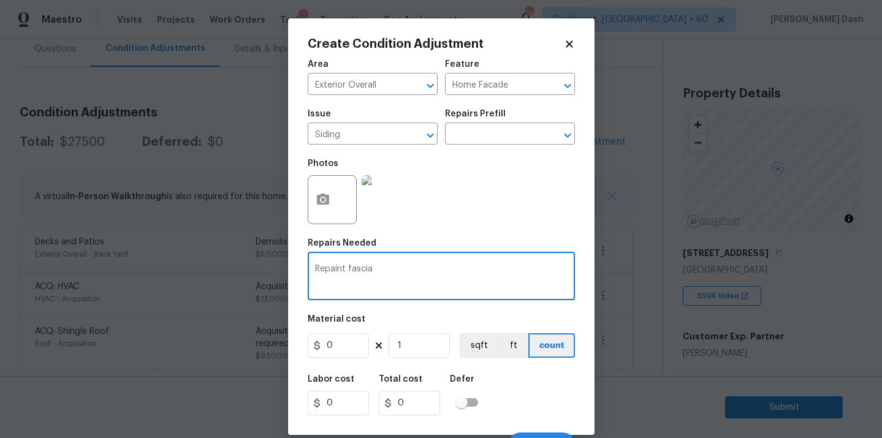
click at [315, 267] on textarea "Repaint fascia" at bounding box center [441, 278] width 253 height 26
type textarea "Clean and Repaint fascia"
click at [347, 350] on input "0" at bounding box center [338, 346] width 61 height 25
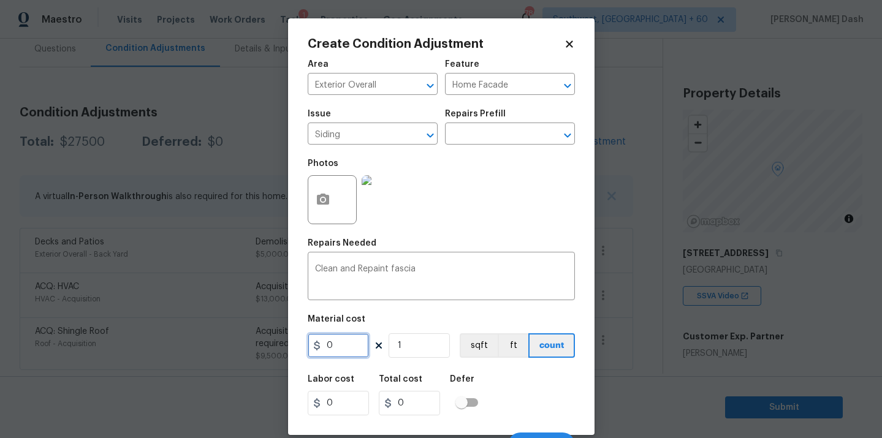
click at [347, 350] on input "0" at bounding box center [338, 346] width 61 height 25
type input "575"
click at [557, 377] on div "Labor cost 0 Total cost 575 Defer" at bounding box center [441, 395] width 267 height 55
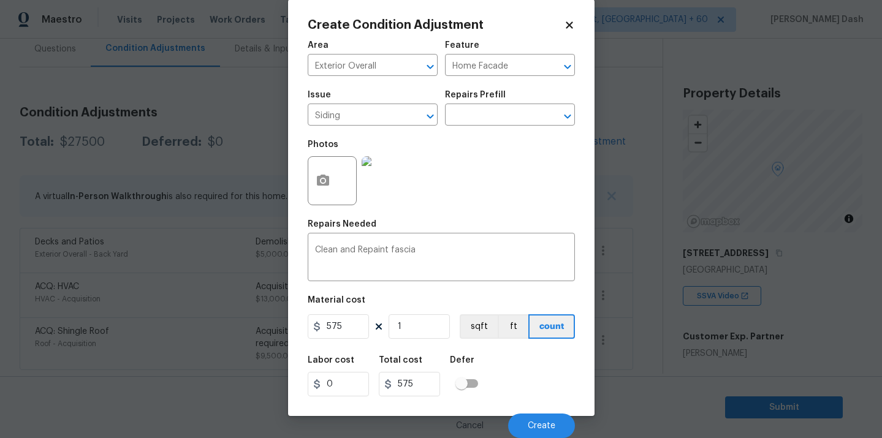
click at [549, 408] on div "Cancel Create" at bounding box center [441, 421] width 267 height 34
click at [549, 419] on button "Create" at bounding box center [541, 426] width 67 height 25
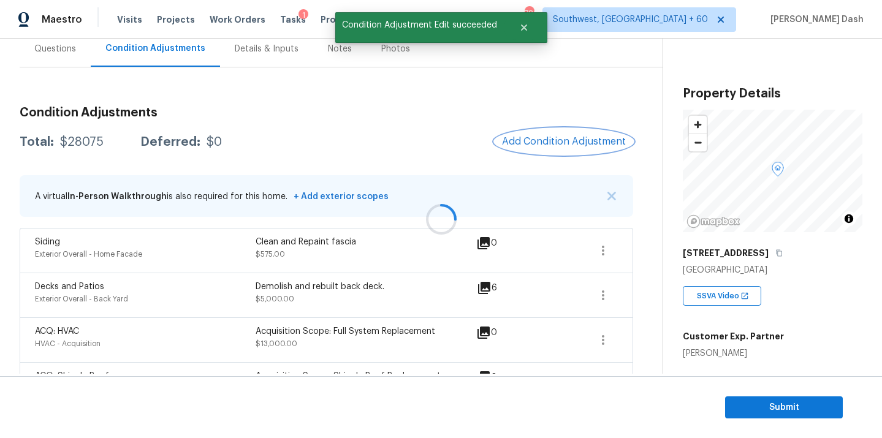
scroll to position [0, 0]
click at [542, 142] on span "Add Condition Adjustment" at bounding box center [564, 141] width 124 height 11
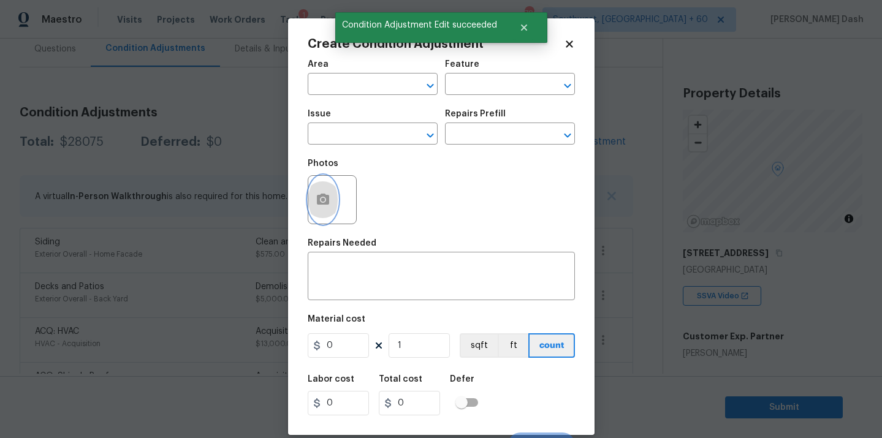
click at [323, 208] on button "button" at bounding box center [322, 200] width 29 height 48
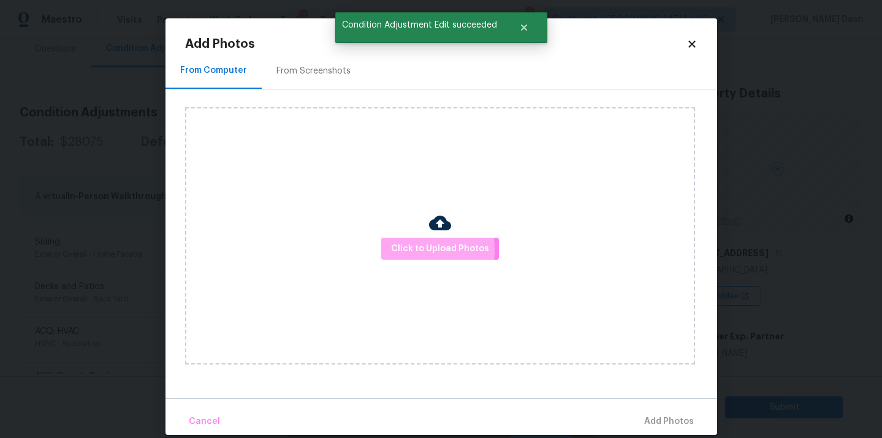
click at [417, 247] on button "Click to Upload Photos" at bounding box center [440, 249] width 118 height 23
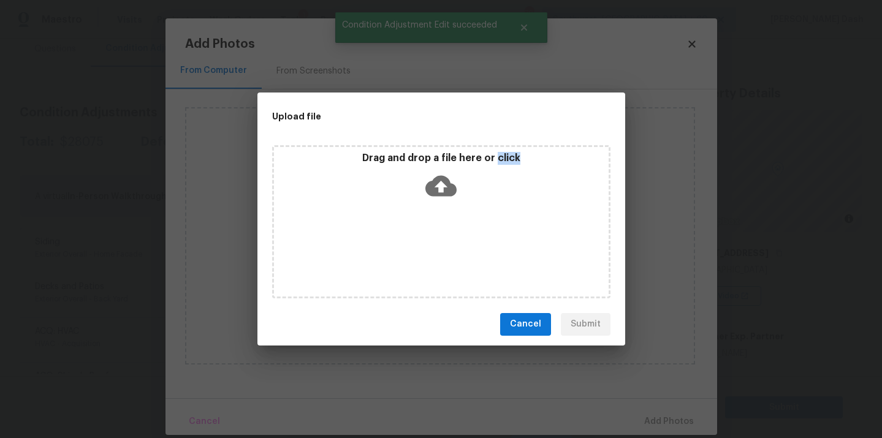
click at [417, 247] on div "Drag and drop a file here or click" at bounding box center [441, 221] width 338 height 153
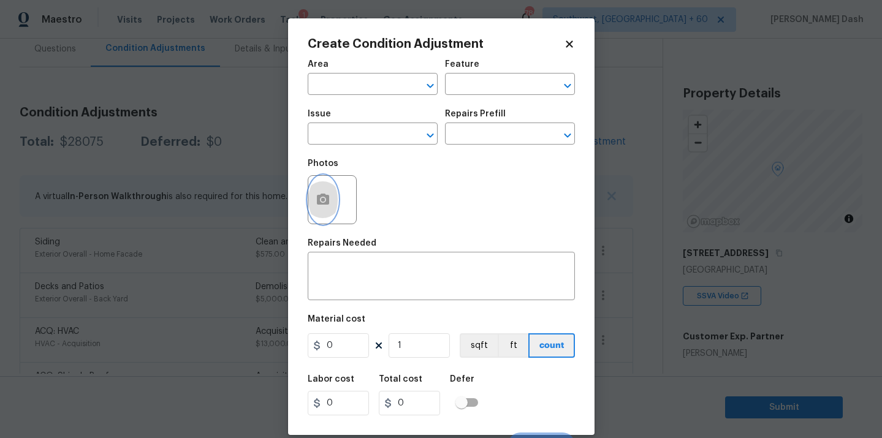
click at [318, 202] on icon "button" at bounding box center [323, 199] width 12 height 11
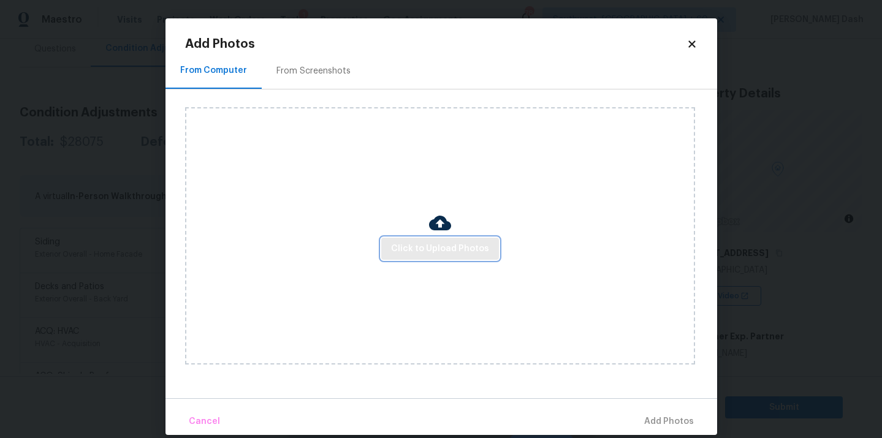
click at [435, 243] on span "Click to Upload Photos" at bounding box center [440, 249] width 98 height 15
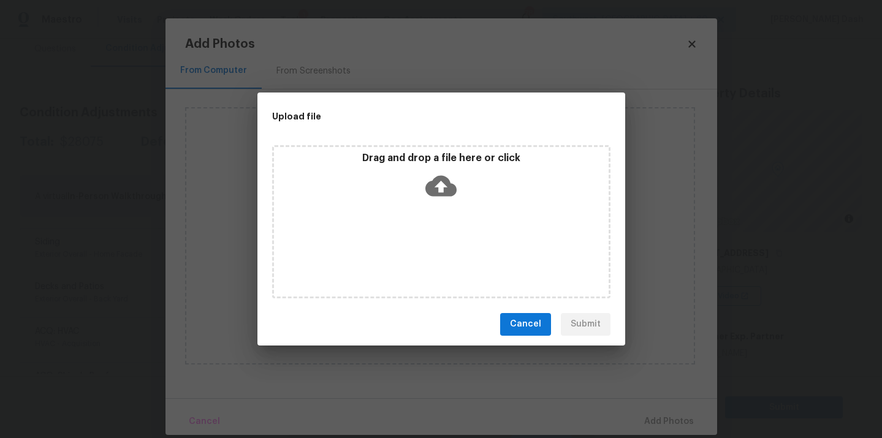
click at [420, 199] on div "Drag and drop a file here or click" at bounding box center [441, 178] width 335 height 53
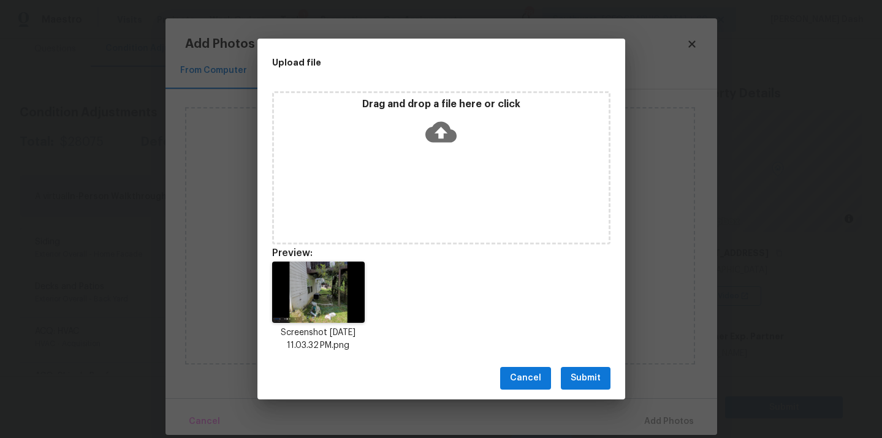
click at [584, 376] on span "Submit" at bounding box center [586, 378] width 30 height 15
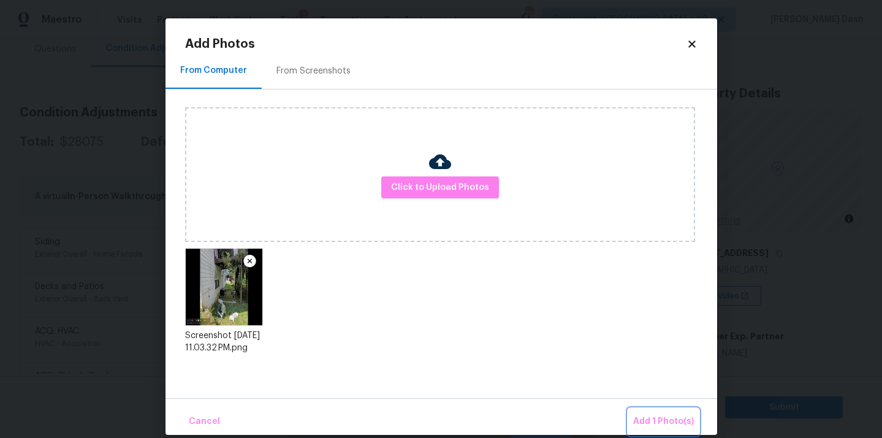
click at [663, 414] on span "Add 1 Photo(s)" at bounding box center [663, 421] width 61 height 15
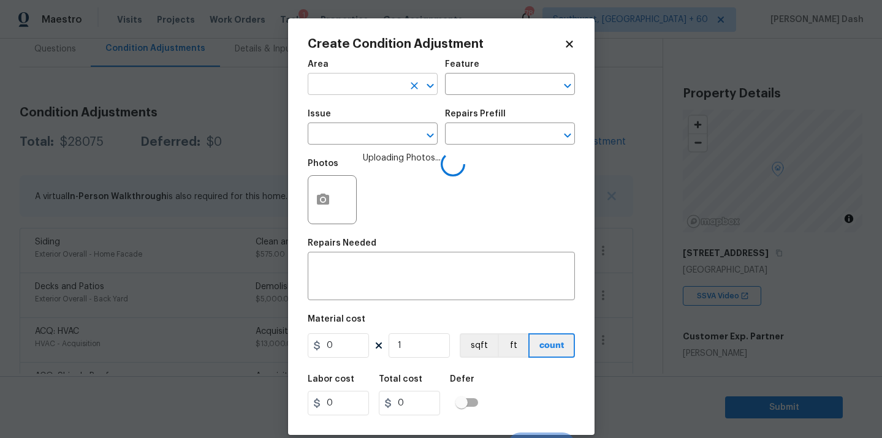
click at [391, 82] on input "text" at bounding box center [356, 85] width 96 height 19
click at [378, 126] on li "Exterior Overall" at bounding box center [373, 133] width 130 height 20
type input "Exterior Overall"
click at [467, 79] on input "text" at bounding box center [493, 85] width 96 height 19
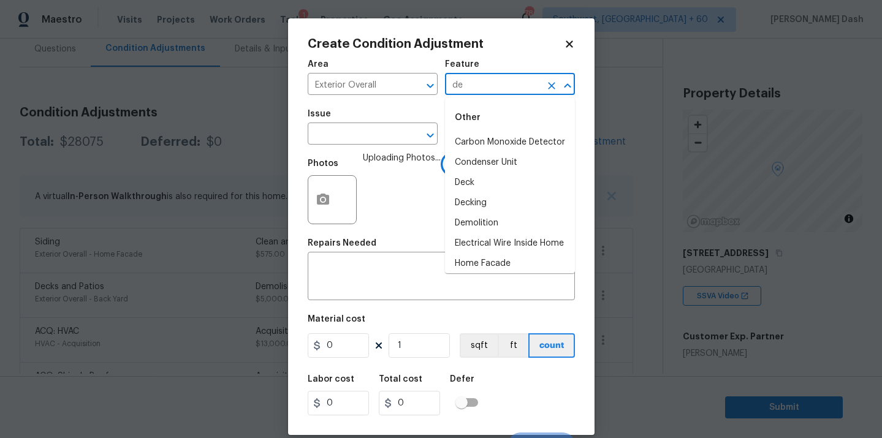
type input "deb"
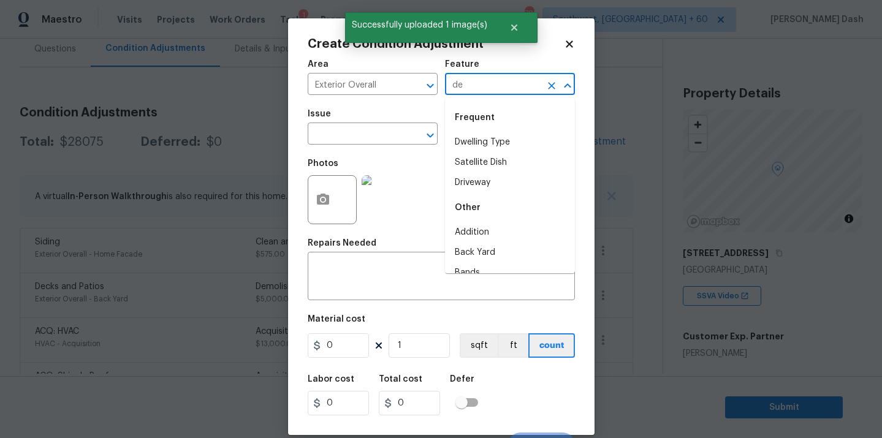
type input "deb"
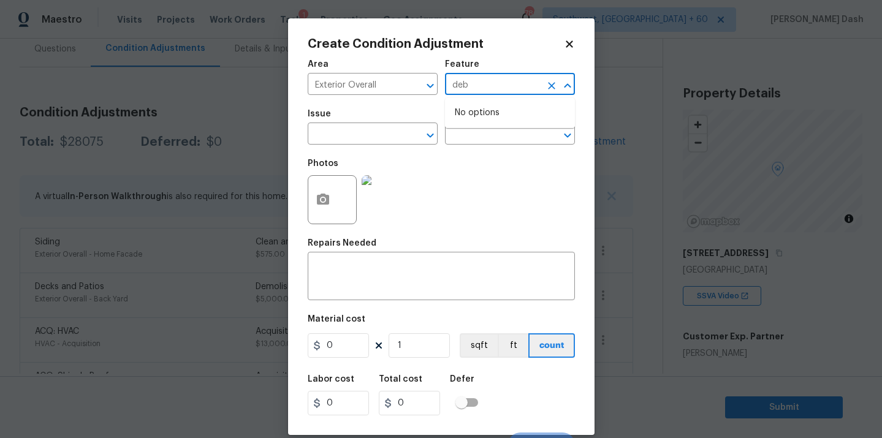
click at [548, 86] on icon "Clear" at bounding box center [552, 86] width 12 height 12
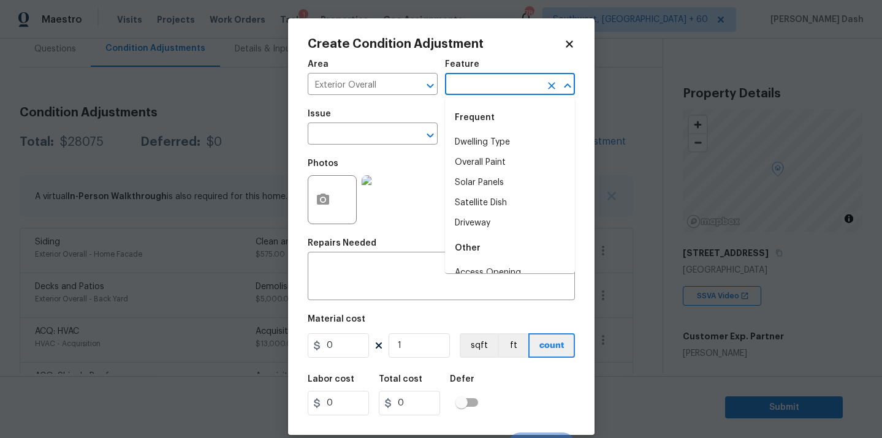
click at [500, 89] on input "text" at bounding box center [493, 85] width 96 height 19
type input "deb"
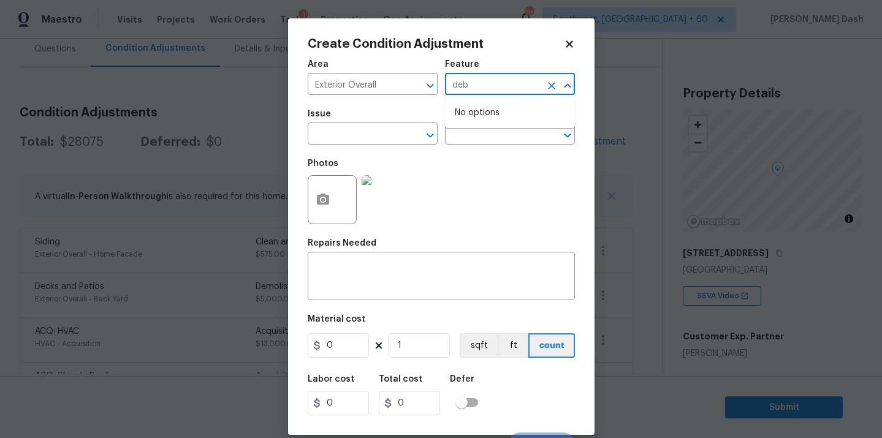
click at [560, 80] on icon "Close" at bounding box center [567, 85] width 15 height 15
click at [555, 83] on icon "Clear" at bounding box center [551, 85] width 7 height 7
type input "deb"
click at [559, 77] on div at bounding box center [559, 85] width 32 height 17
click at [555, 82] on icon "Clear" at bounding box center [552, 86] width 12 height 12
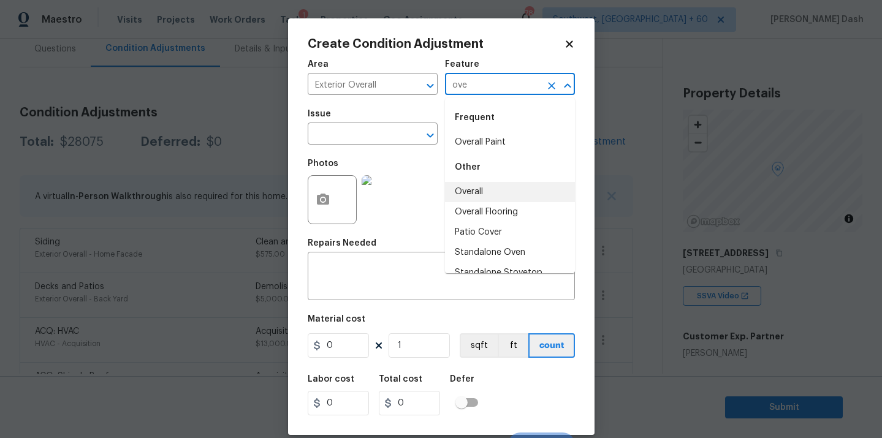
click at [488, 193] on li "Overall" at bounding box center [510, 192] width 130 height 20
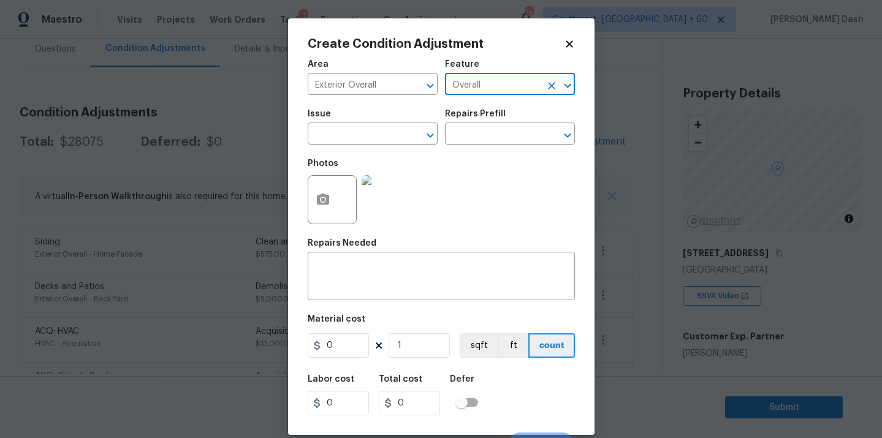
type input "Overall"
click at [377, 148] on span "Issue ​" at bounding box center [373, 127] width 130 height 50
click at [376, 140] on input "text" at bounding box center [356, 135] width 96 height 19
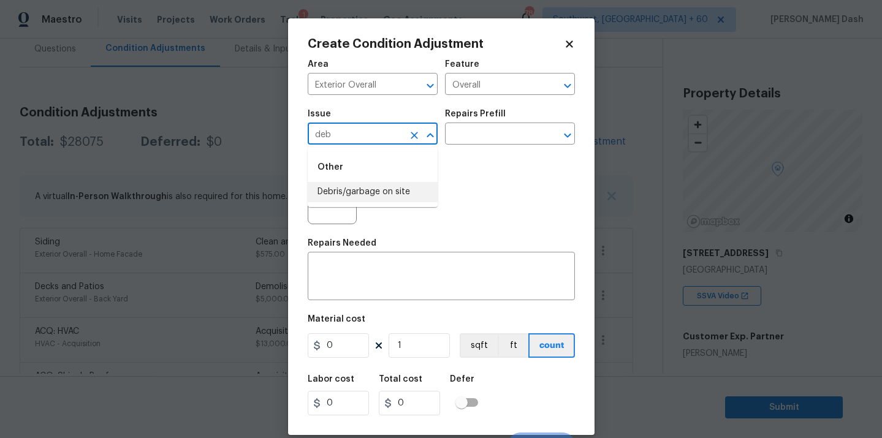
click at [366, 197] on li "Debris/garbage on site" at bounding box center [373, 192] width 130 height 20
type input "Debris/garbage on site"
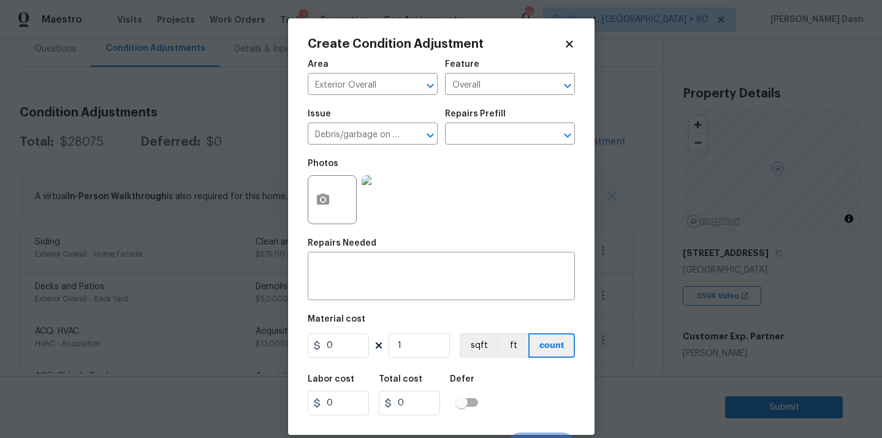
click at [465, 123] on div "Repairs Prefill" at bounding box center [510, 118] width 130 height 16
click at [465, 156] on div "Photos" at bounding box center [441, 192] width 267 height 80
click at [465, 150] on div "Issue Debris/garbage on site ​ Repairs Prefill ​" at bounding box center [441, 127] width 267 height 50
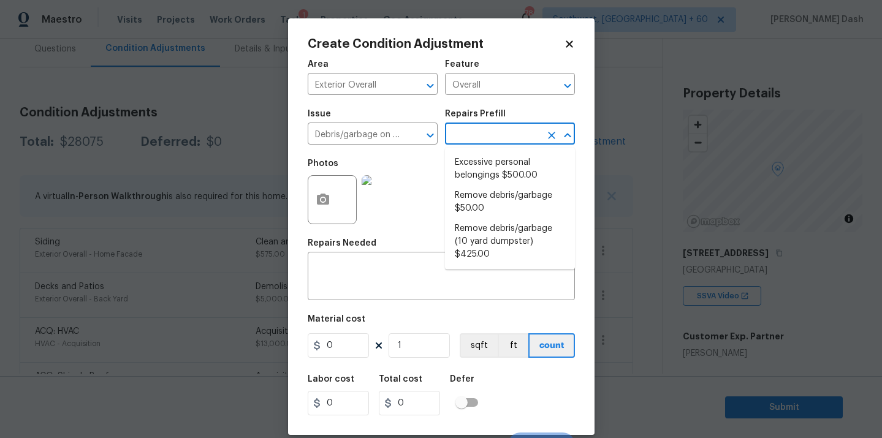
click at [465, 140] on input "text" at bounding box center [493, 135] width 96 height 19
click at [472, 199] on li "Remove debris/garbage $50.00" at bounding box center [510, 202] width 130 height 33
type textarea "Remove, haul off, and properly dispose of any debris left by seller to offsite …"
type input "50"
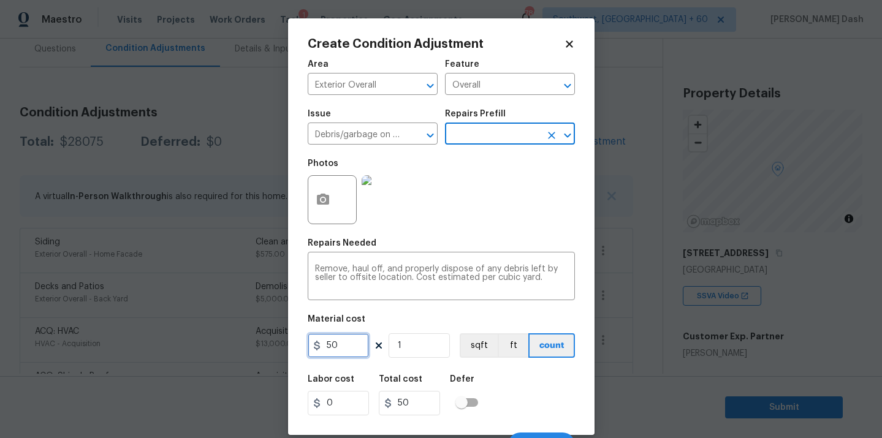
click at [341, 335] on input "50" at bounding box center [338, 346] width 61 height 25
type input "250"
click at [508, 396] on div "Labor cost 0 Total cost 250 Defer" at bounding box center [441, 395] width 267 height 55
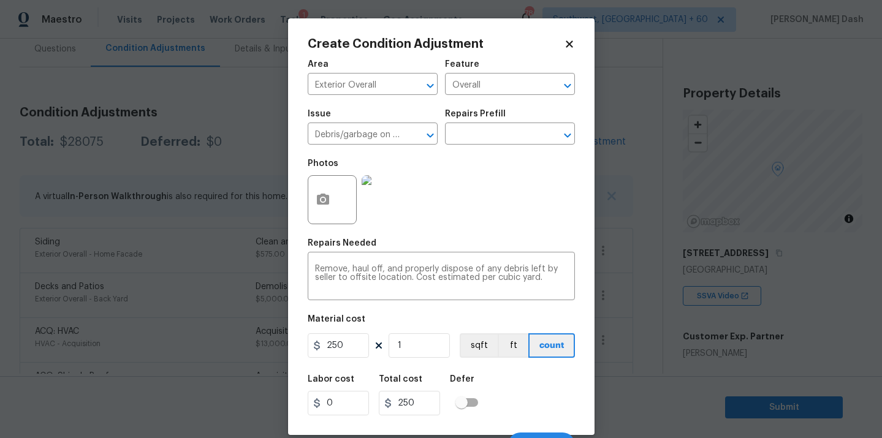
scroll to position [20, 0]
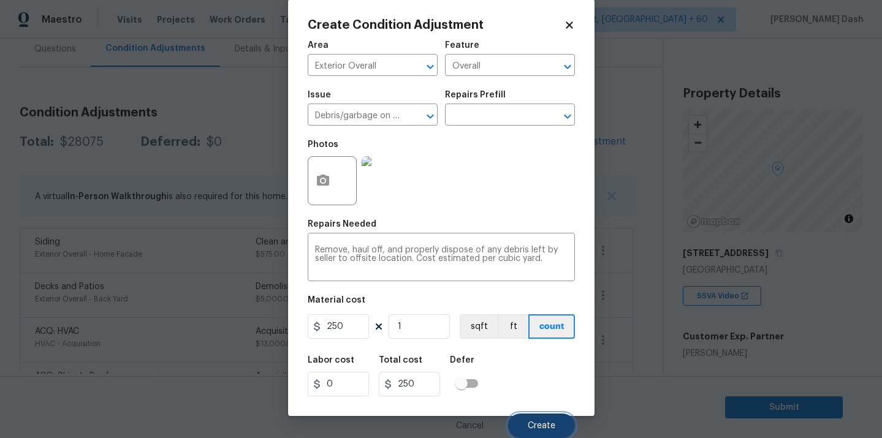
click at [537, 422] on span "Create" at bounding box center [542, 426] width 28 height 9
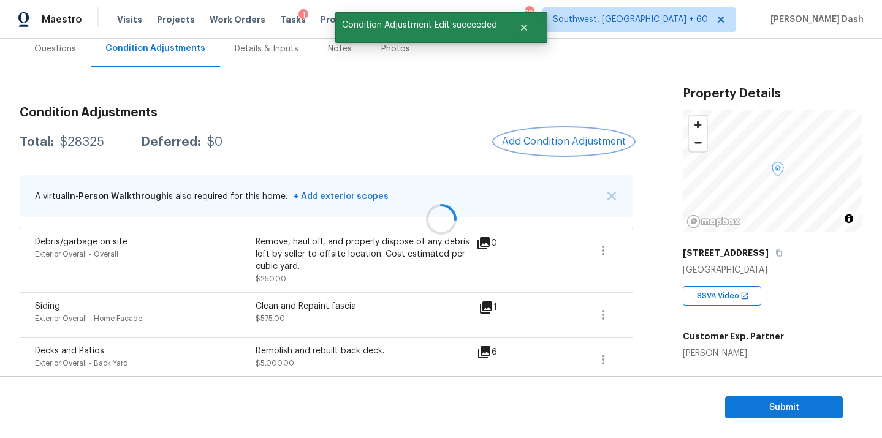
scroll to position [0, 0]
click at [543, 136] on span "Add Condition Adjustment" at bounding box center [564, 141] width 124 height 11
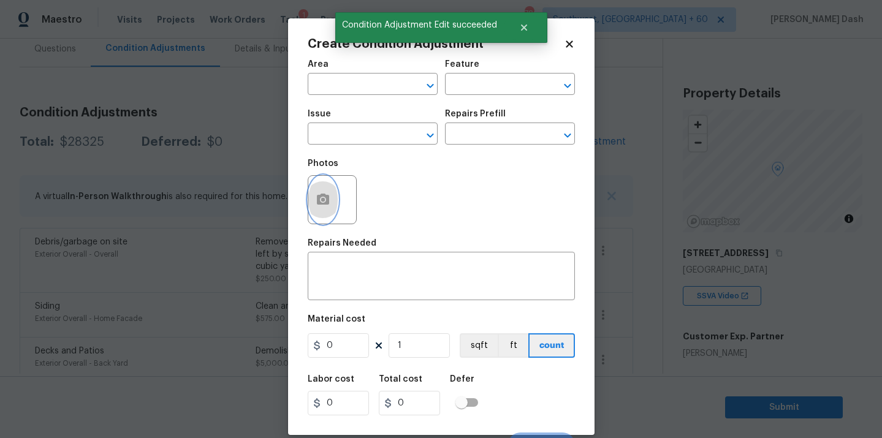
click at [317, 195] on icon "button" at bounding box center [323, 200] width 15 height 15
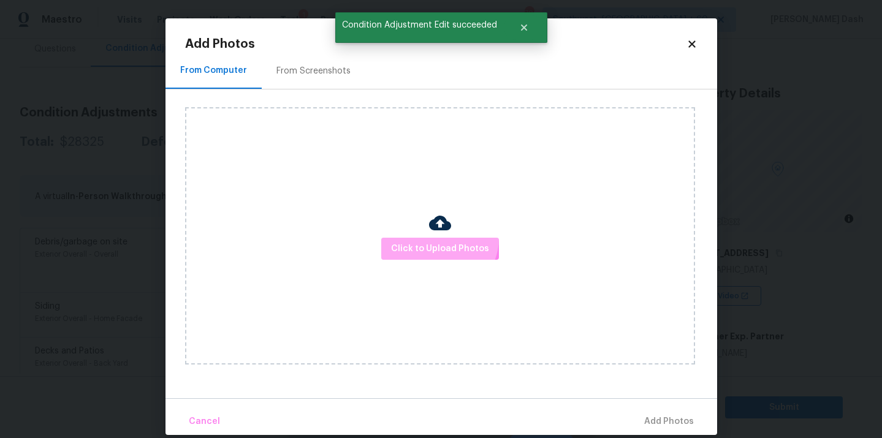
click at [439, 239] on button "Click to Upload Photos" at bounding box center [440, 249] width 118 height 23
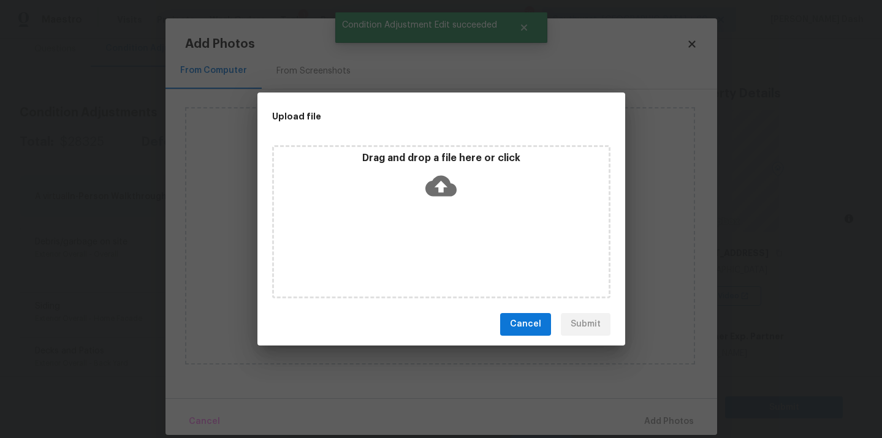
click at [439, 239] on div "Drag and drop a file here or click" at bounding box center [441, 221] width 338 height 153
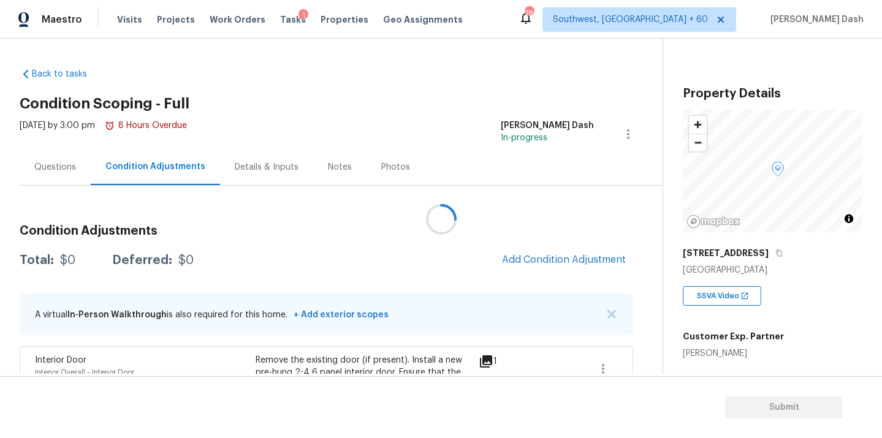
click at [524, 252] on div at bounding box center [441, 219] width 882 height 438
click at [524, 255] on div at bounding box center [441, 219] width 882 height 438
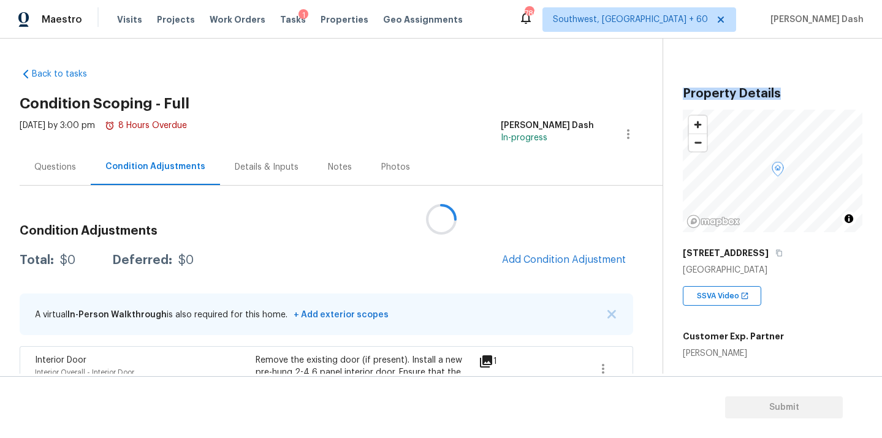
click at [524, 255] on div at bounding box center [441, 219] width 882 height 438
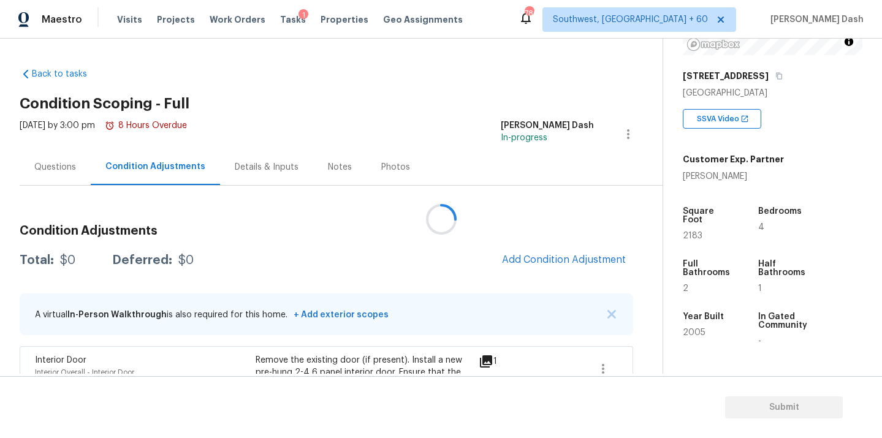
scroll to position [184, 0]
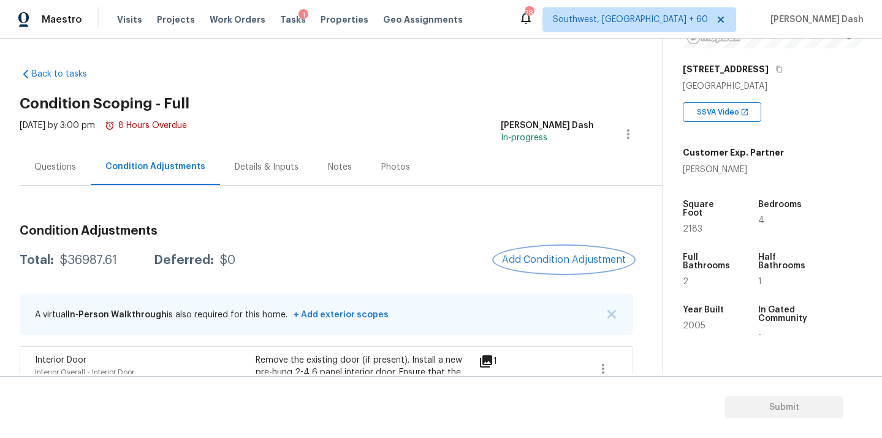
click at [540, 265] on span "Add Condition Adjustment" at bounding box center [564, 259] width 124 height 11
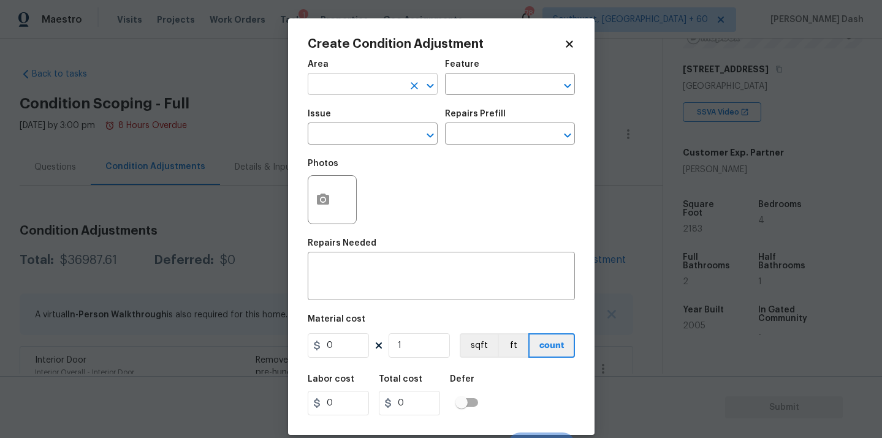
click at [379, 88] on input "text" at bounding box center [356, 85] width 96 height 19
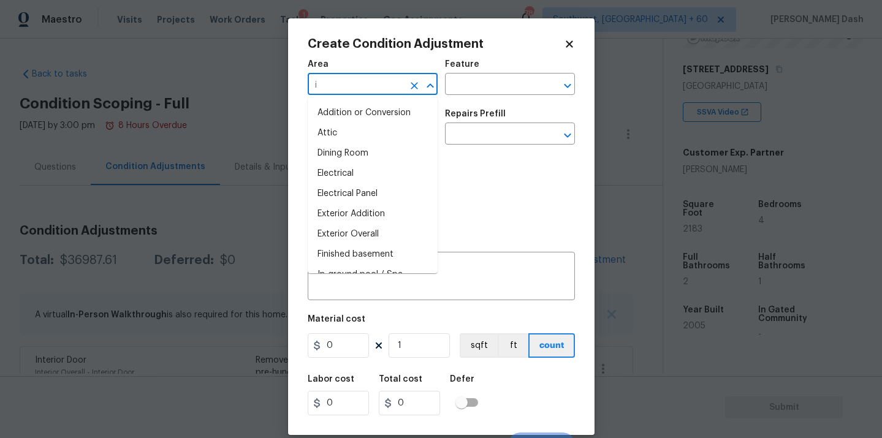
type input "in"
click at [332, 199] on li "Interior Overall" at bounding box center [373, 194] width 130 height 20
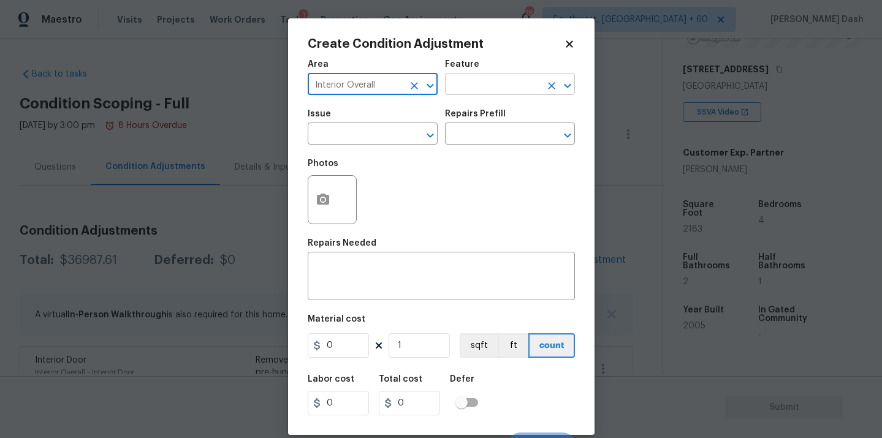
type input "Interior Overall"
click at [479, 85] on input "text" at bounding box center [493, 85] width 96 height 19
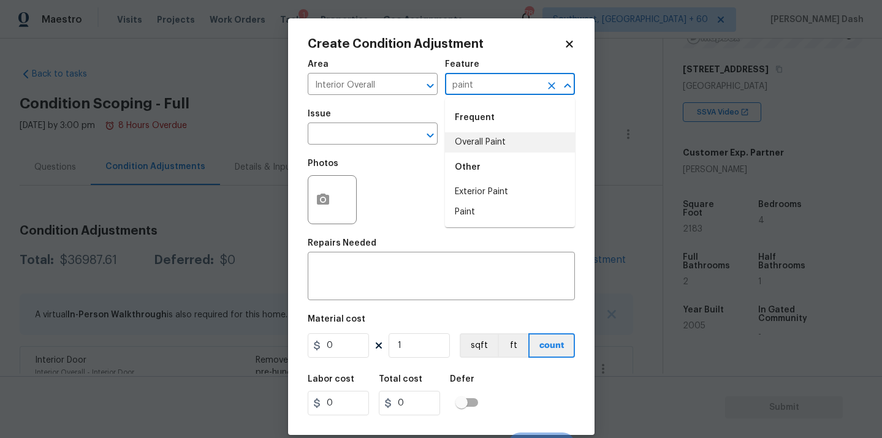
click at [464, 140] on li "Overall Paint" at bounding box center [510, 142] width 130 height 20
type input "Overall Paint"
click at [388, 140] on input "text" at bounding box center [356, 135] width 96 height 19
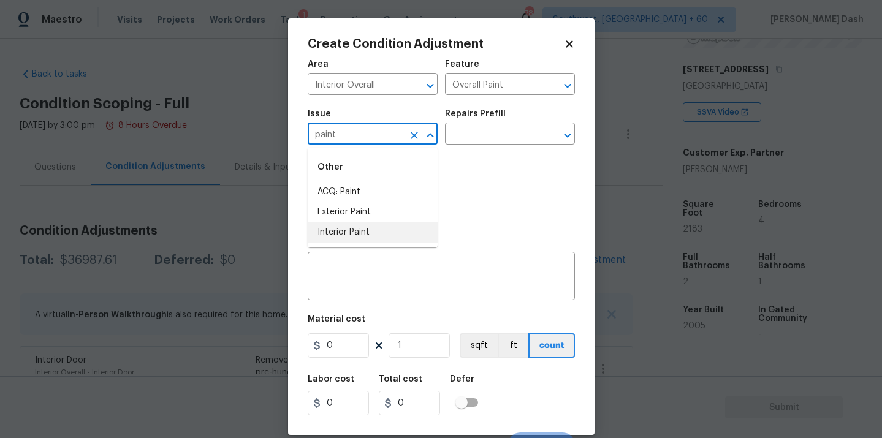
click at [343, 234] on li "Interior Paint" at bounding box center [373, 233] width 130 height 20
type input "Interior Paint"
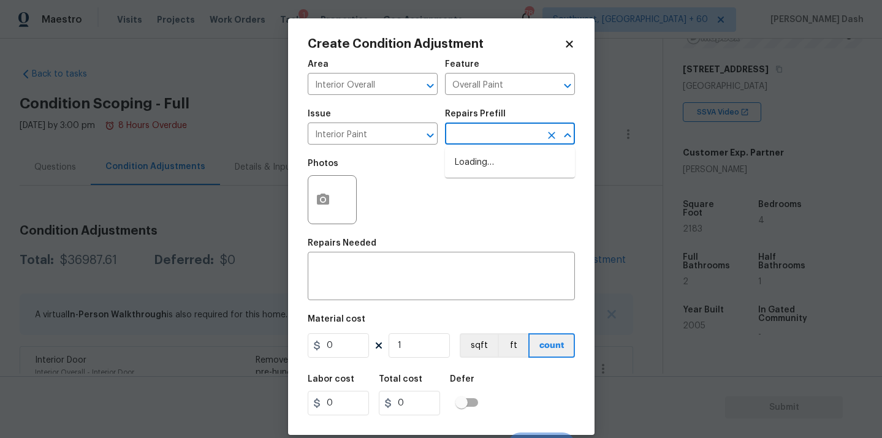
click at [479, 137] on input "text" at bounding box center [493, 135] width 96 height 19
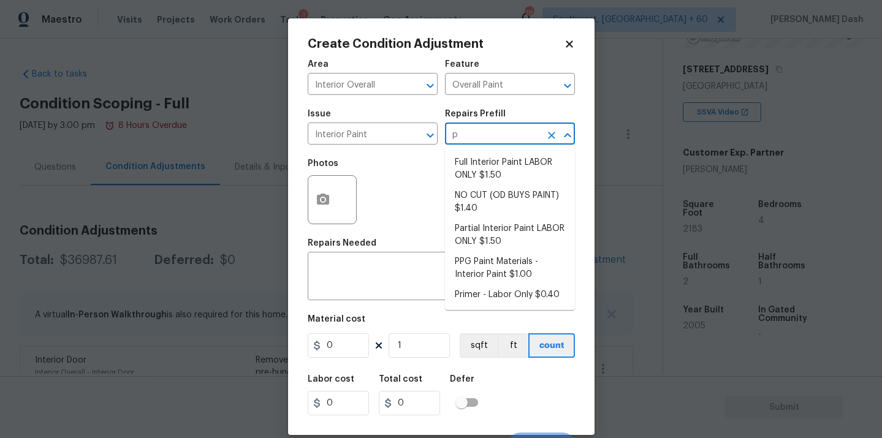
type input "pr"
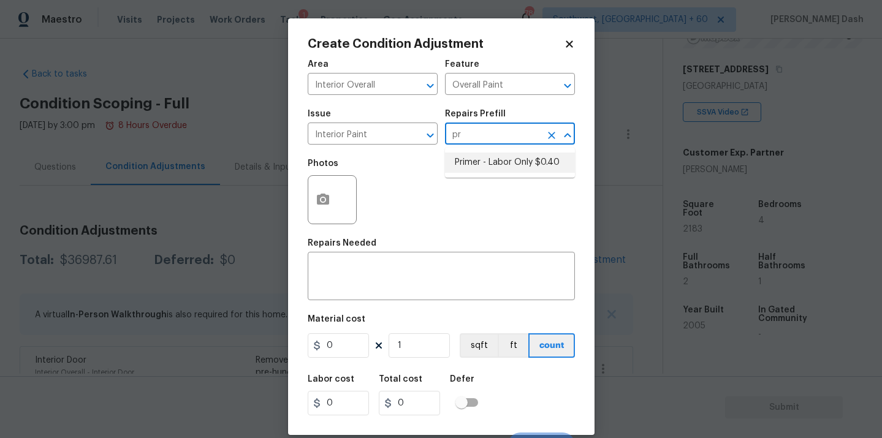
click at [475, 153] on li "Primer - Labor Only $0.40" at bounding box center [510, 163] width 130 height 20
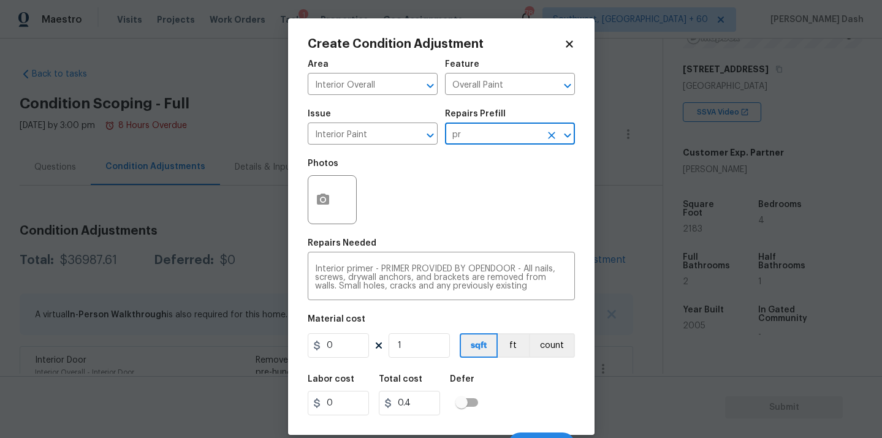
type textarea "Interior primer - PRIMER PROVIDED BY OPENDOOR - All nails, screws, drywall anch…"
type input "0.4"
click at [337, 343] on input "0.4" at bounding box center [338, 346] width 61 height 25
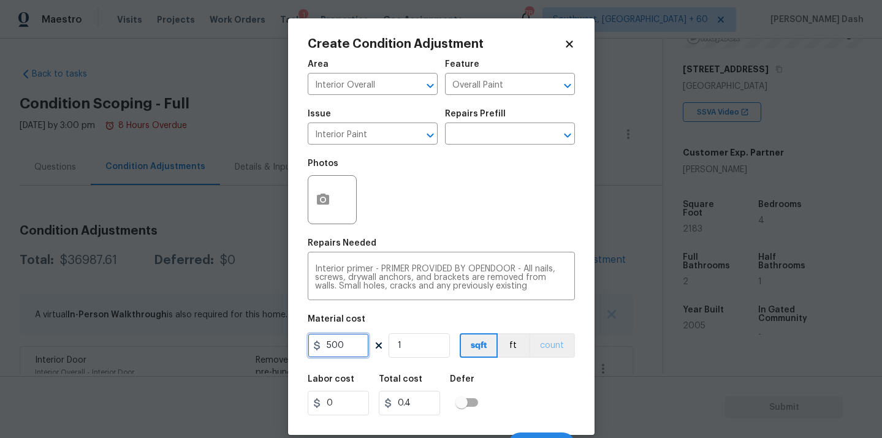
type input "500"
drag, startPoint x: 549, startPoint y: 346, endPoint x: 549, endPoint y: 372, distance: 25.8
click at [549, 348] on button "count" at bounding box center [552, 346] width 46 height 25
click at [549, 400] on div "Labor cost 0 Total cost 500 Defer" at bounding box center [441, 395] width 267 height 55
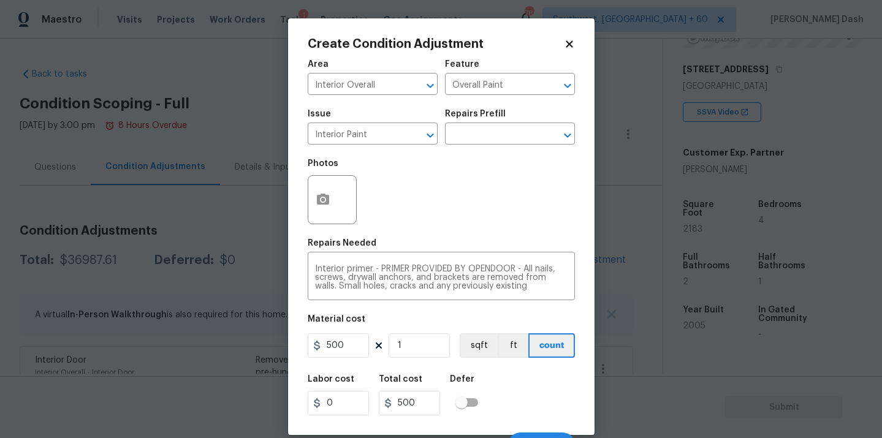
scroll to position [20, 0]
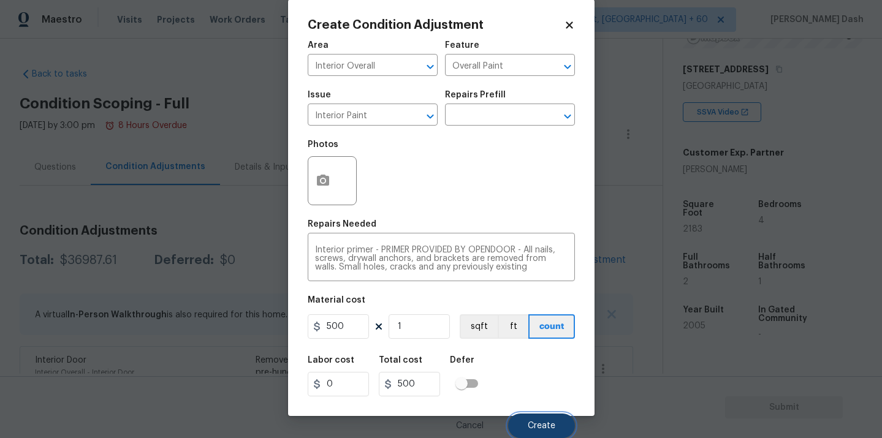
click at [549, 416] on button "Create" at bounding box center [541, 426] width 67 height 25
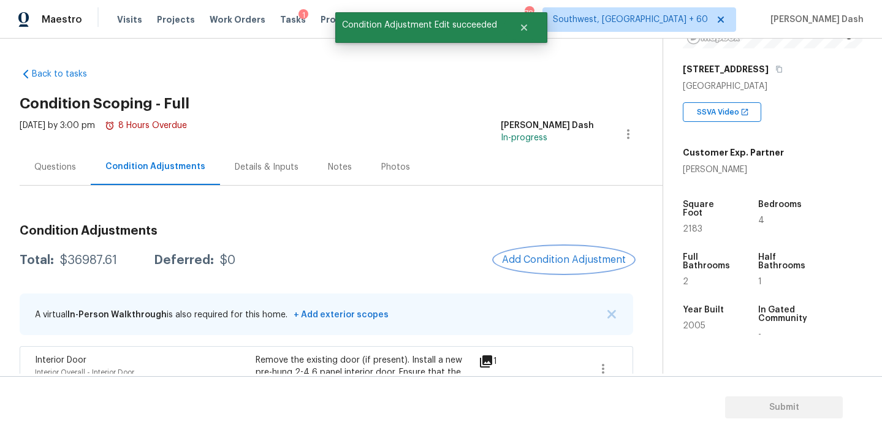
scroll to position [0, 0]
click at [549, 259] on span "Add Condition Adjustment" at bounding box center [564, 259] width 124 height 11
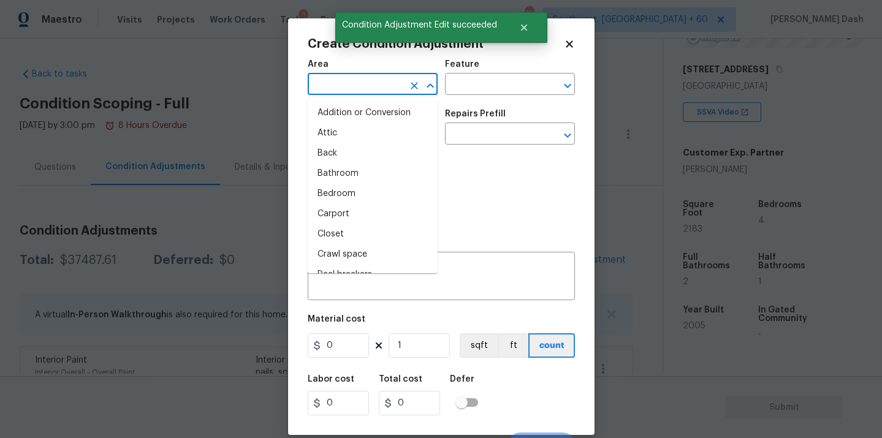
click at [368, 83] on input "text" at bounding box center [356, 85] width 96 height 19
click at [345, 186] on li "Interior Overall" at bounding box center [373, 194] width 130 height 20
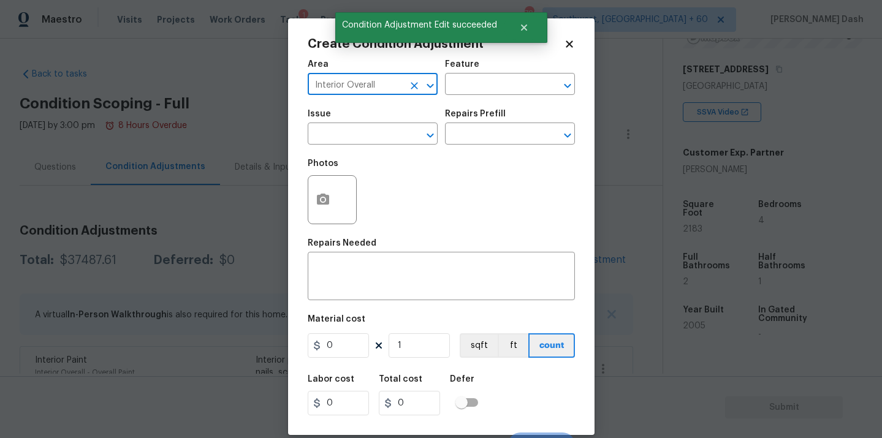
type input "Interior Overall"
click at [326, 201] on icon "button" at bounding box center [323, 199] width 12 height 11
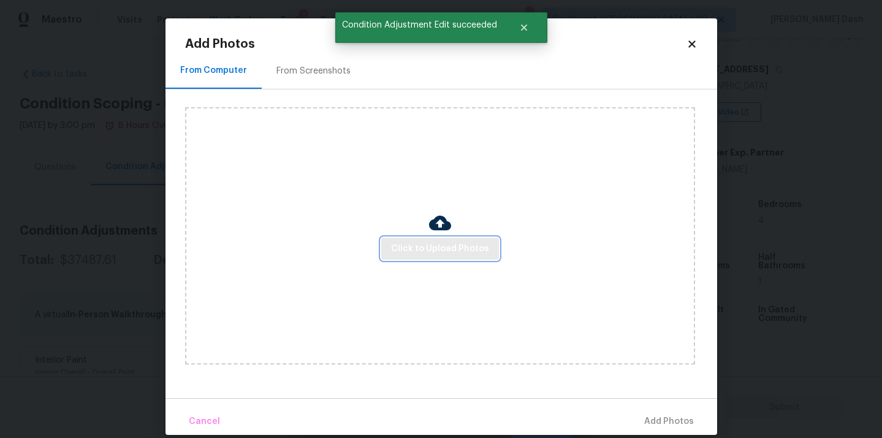
click at [410, 249] on span "Click to Upload Photos" at bounding box center [440, 249] width 98 height 15
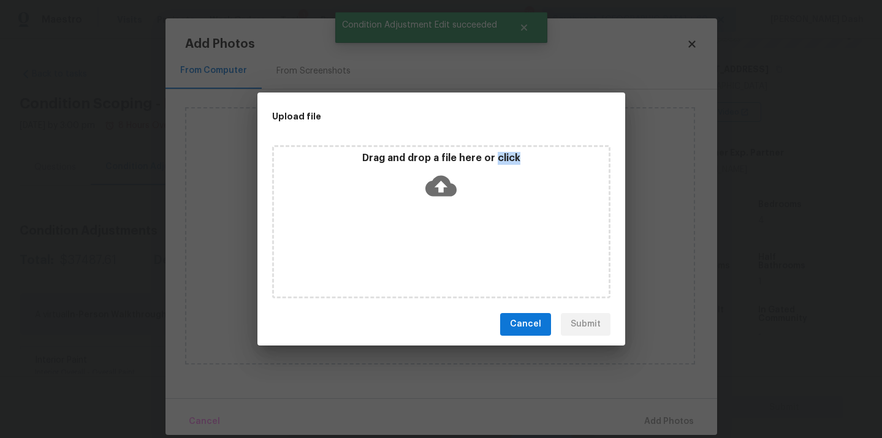
click at [410, 249] on div "Drag and drop a file here or click" at bounding box center [441, 221] width 338 height 153
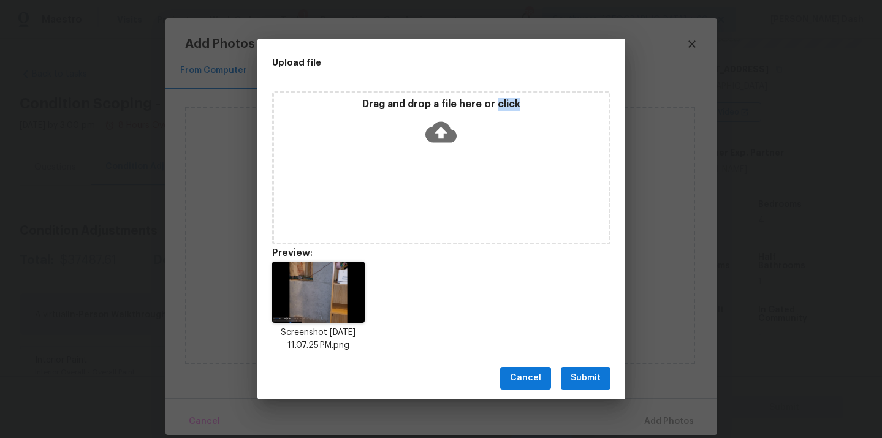
click at [589, 389] on button "Submit" at bounding box center [586, 378] width 50 height 23
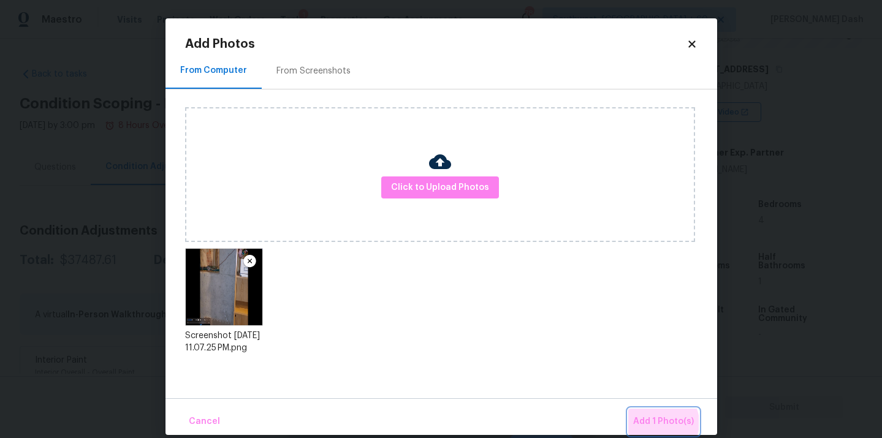
click at [661, 423] on span "Add 1 Photo(s)" at bounding box center [663, 421] width 61 height 15
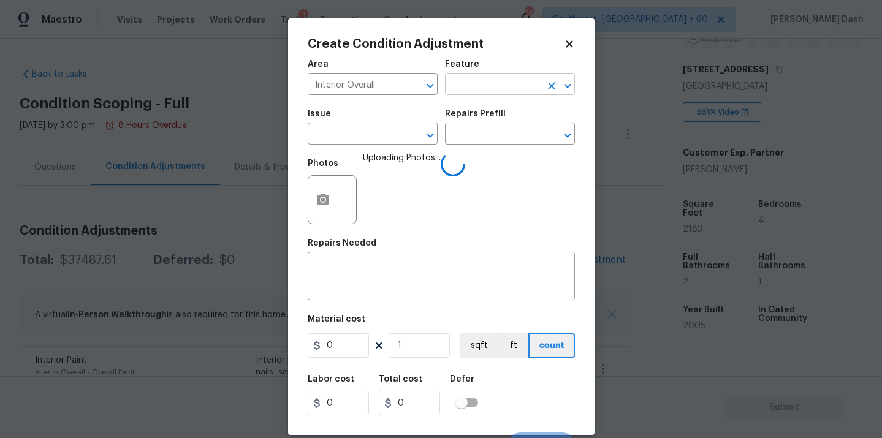
click at [475, 82] on input "text" at bounding box center [493, 85] width 96 height 19
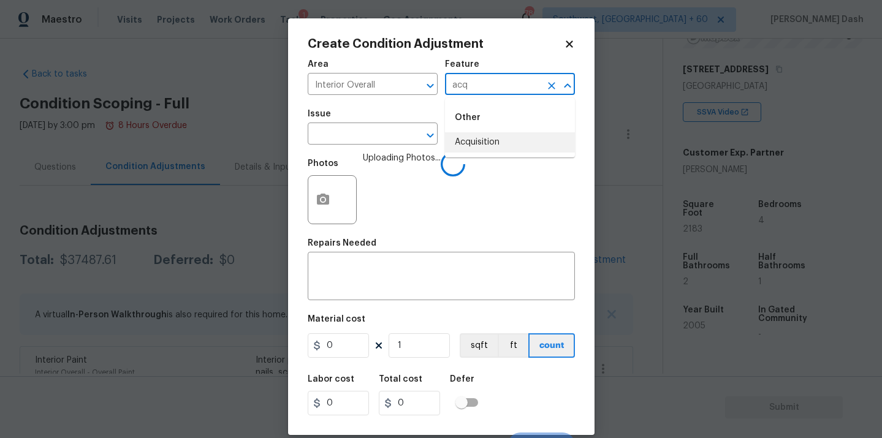
click at [472, 137] on li "Acquisition" at bounding box center [510, 142] width 130 height 20
type input "Acquisition"
click at [376, 137] on input "text" at bounding box center [356, 135] width 96 height 19
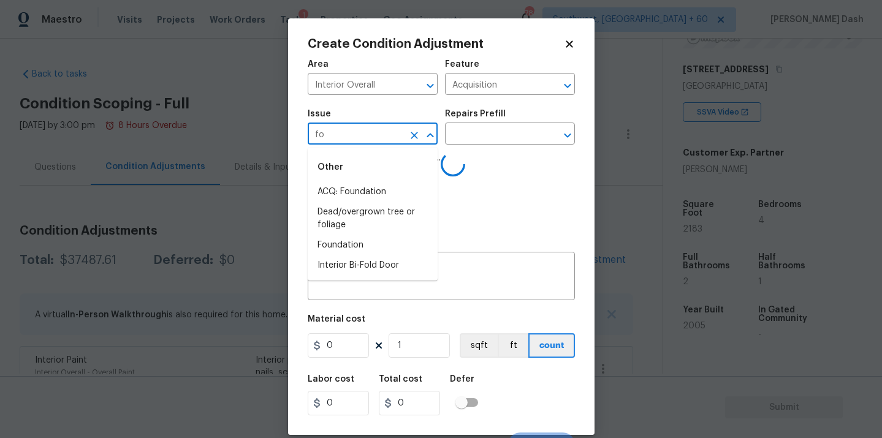
type input "fou"
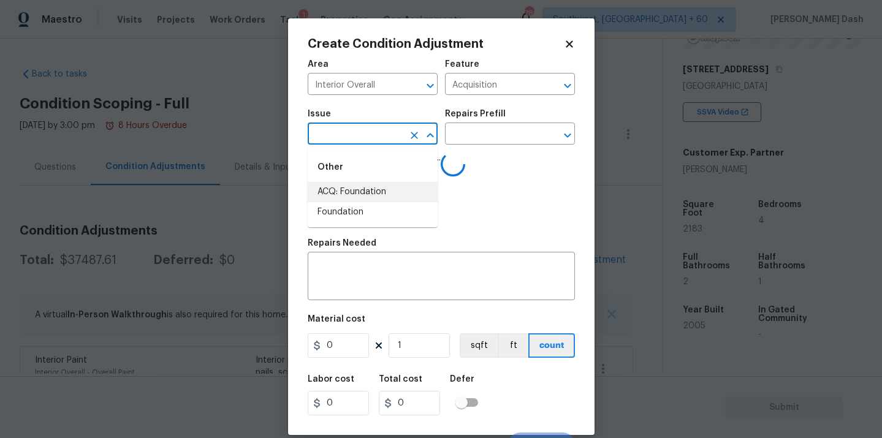
click at [354, 196] on li "ACQ: Foundation" at bounding box center [373, 192] width 130 height 20
type input "ACQ: Flooring"
click at [489, 113] on h5 "Repairs Prefill" at bounding box center [475, 114] width 61 height 9
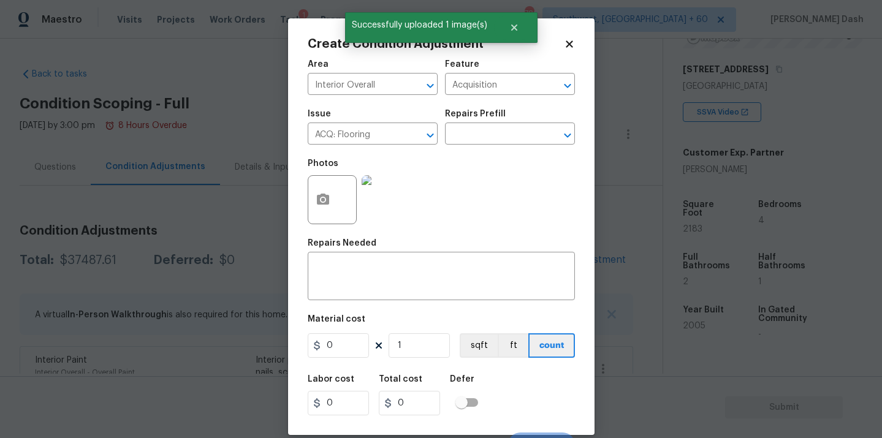
click at [489, 120] on div "Repairs Prefill" at bounding box center [510, 118] width 130 height 16
click at [489, 129] on input "text" at bounding box center [493, 135] width 96 height 19
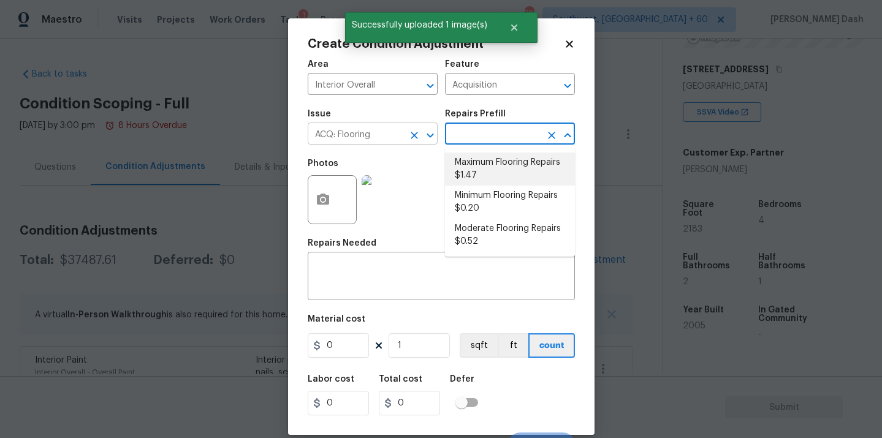
click at [413, 132] on icon "Clear" at bounding box center [414, 135] width 12 height 12
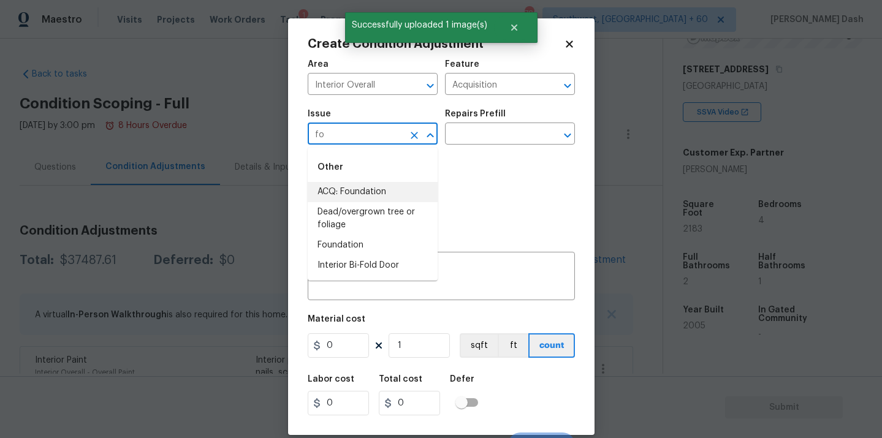
click at [380, 197] on li "ACQ: Foundation" at bounding box center [373, 192] width 130 height 20
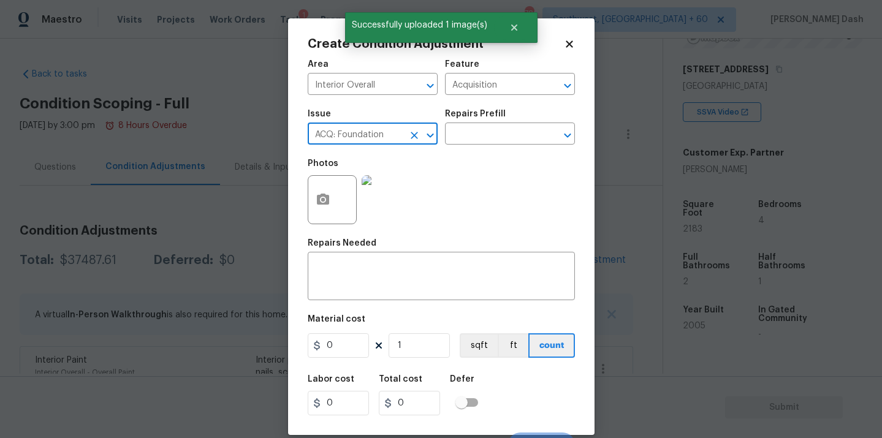
type input "ACQ: Foundation"
click at [485, 122] on div "Repairs Prefill" at bounding box center [510, 118] width 130 height 16
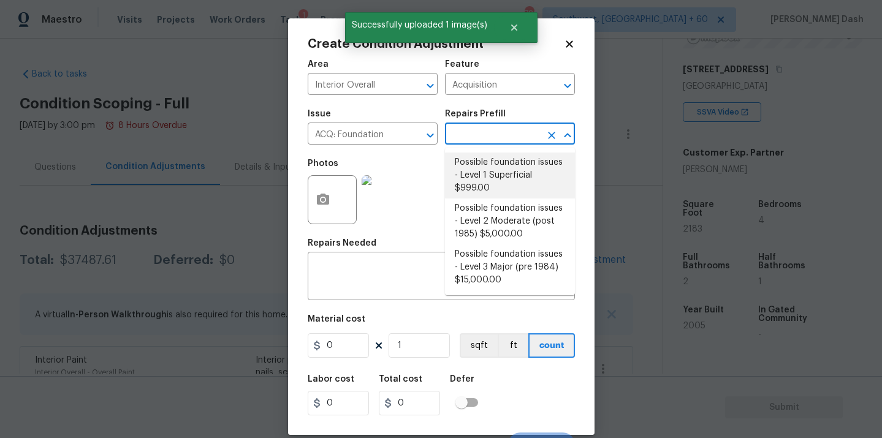
click at [485, 137] on input "text" at bounding box center [493, 135] width 96 height 19
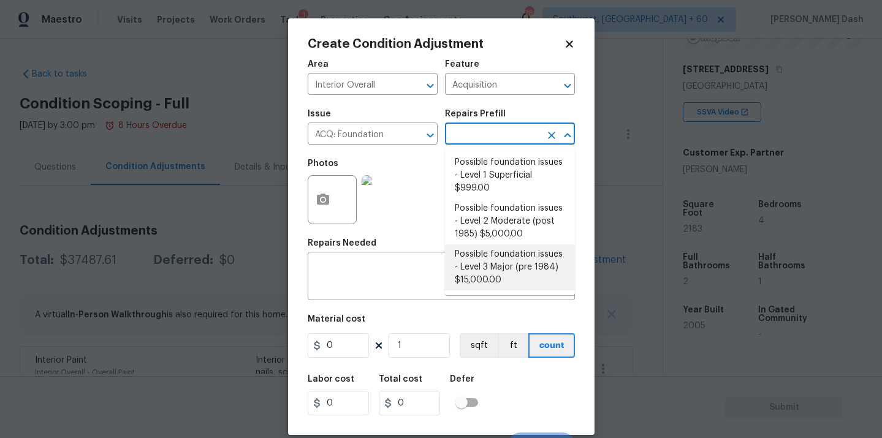
click at [478, 258] on li "Possible foundation issues - Level 3 Major (pre 1984) $15,000.00" at bounding box center [510, 268] width 130 height 46
type textarea "Possible foundation issues - Level 3 Major: Disclaimer: This is NOT a technical…"
type input "15000"
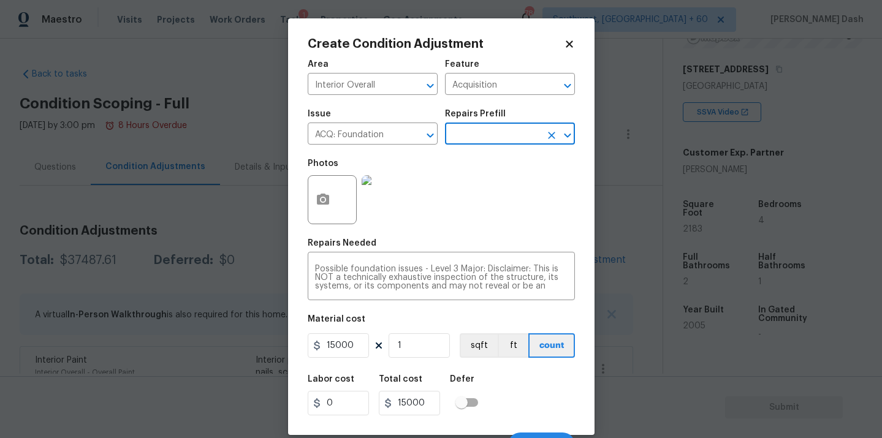
scroll to position [20, 0]
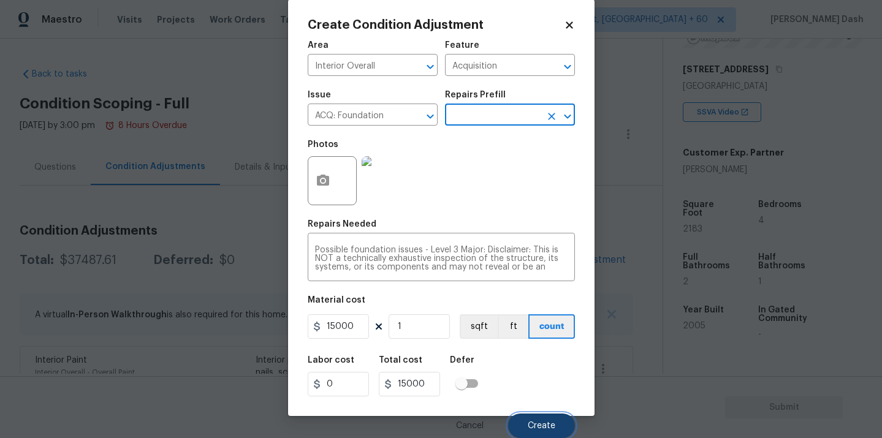
click at [534, 422] on span "Create" at bounding box center [542, 426] width 28 height 9
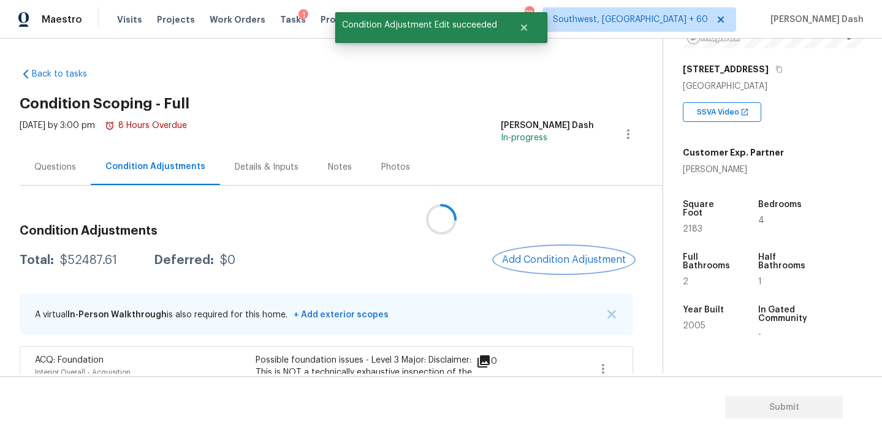
scroll to position [0, 0]
click at [538, 256] on span "Add Condition Adjustment" at bounding box center [564, 259] width 124 height 11
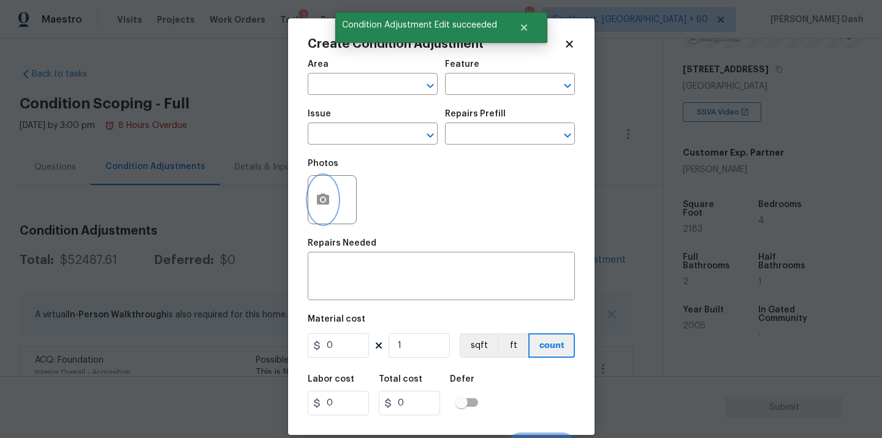
click at [324, 188] on button "button" at bounding box center [322, 200] width 29 height 48
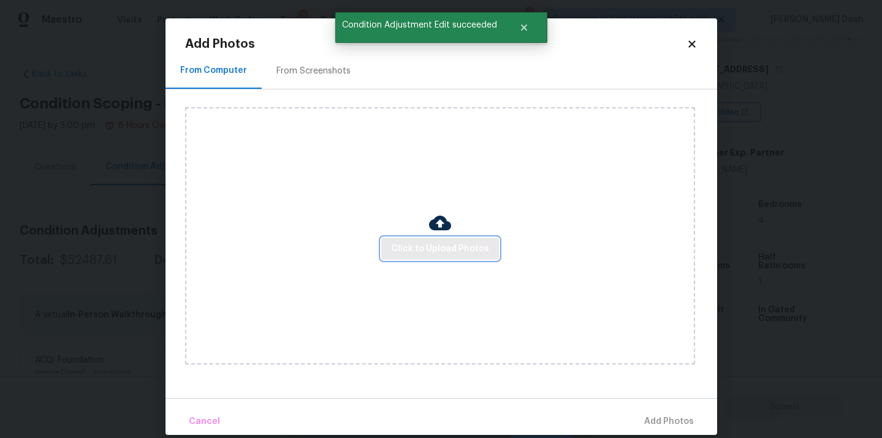
click at [468, 246] on span "Click to Upload Photos" at bounding box center [440, 249] width 98 height 15
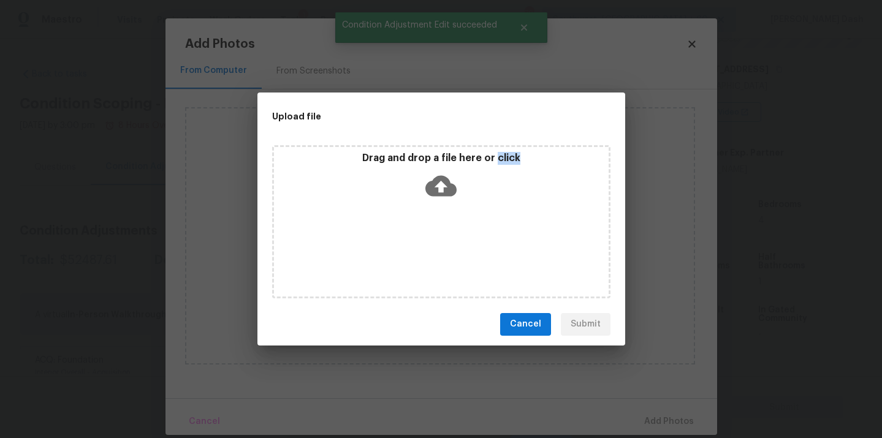
click at [468, 246] on div "Drag and drop a file here or click" at bounding box center [441, 221] width 338 height 153
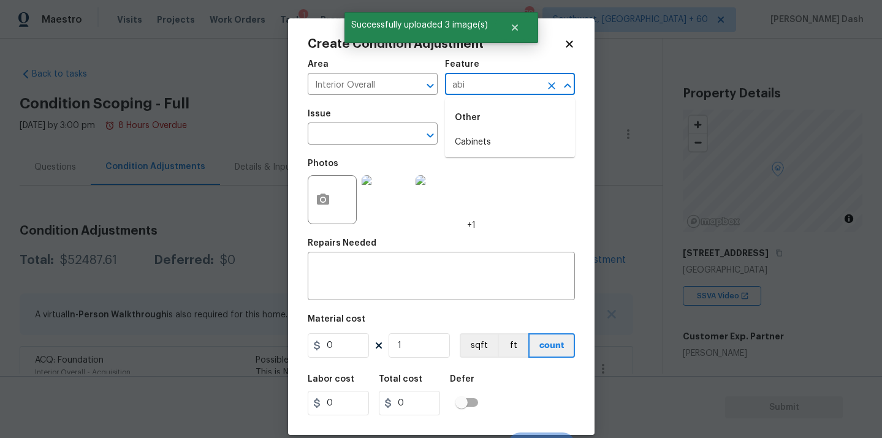
scroll to position [184, 0]
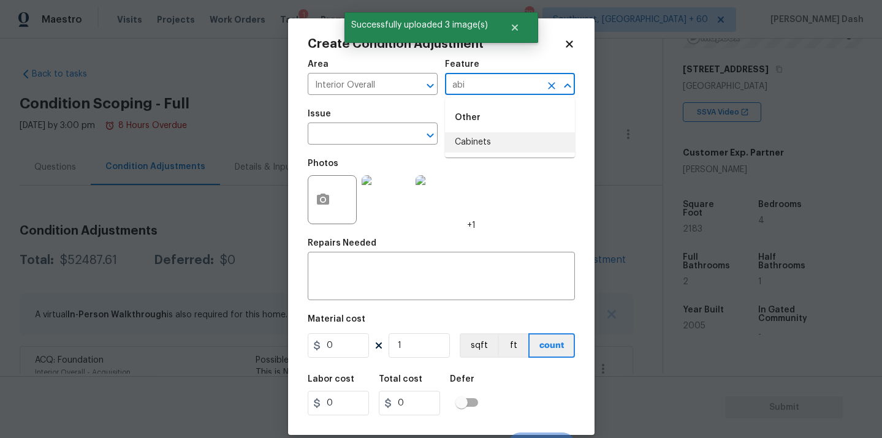
click at [456, 140] on li "Cabinets" at bounding box center [510, 142] width 130 height 20
type input "Cabinets"
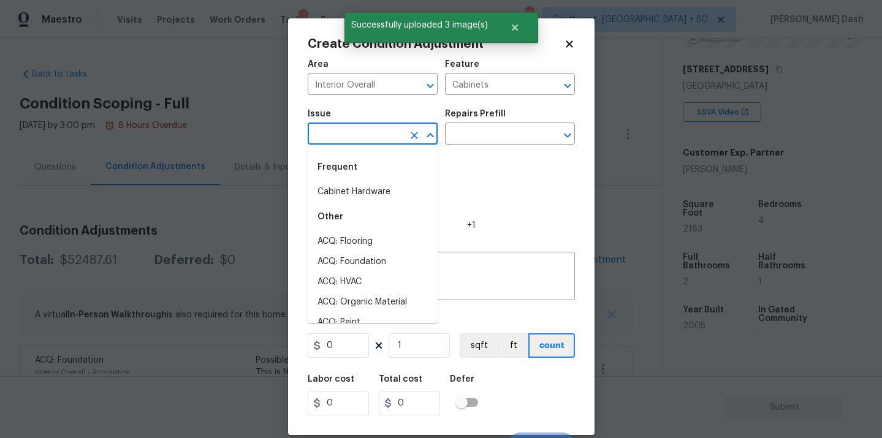
click at [386, 136] on input "text" at bounding box center [356, 135] width 96 height 19
type input "k"
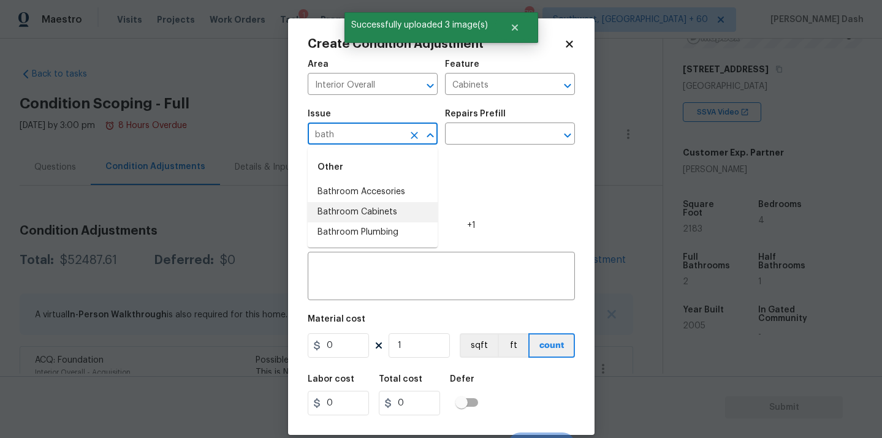
click at [373, 217] on li "Bathroom Cabinets" at bounding box center [373, 212] width 130 height 20
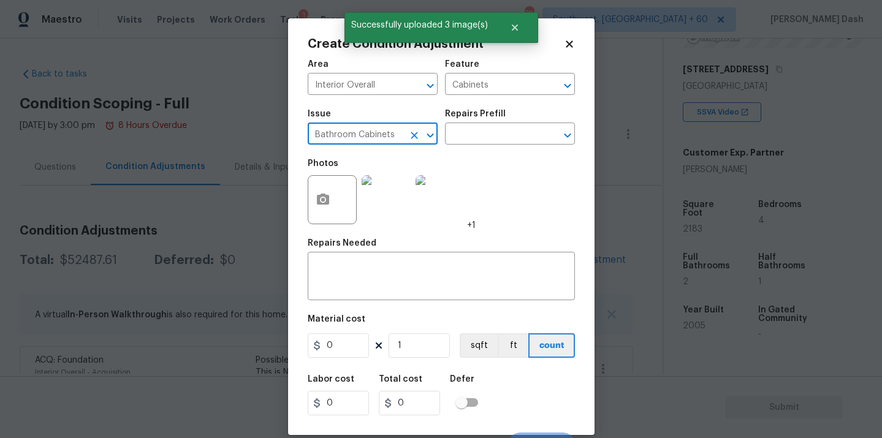
type input "Bathroom Cabinets"
click at [473, 123] on div "Repairs Prefill" at bounding box center [510, 118] width 130 height 16
click at [473, 122] on div "Repairs Prefill" at bounding box center [510, 118] width 130 height 16
click at [473, 124] on div "Repairs Prefill" at bounding box center [510, 118] width 130 height 16
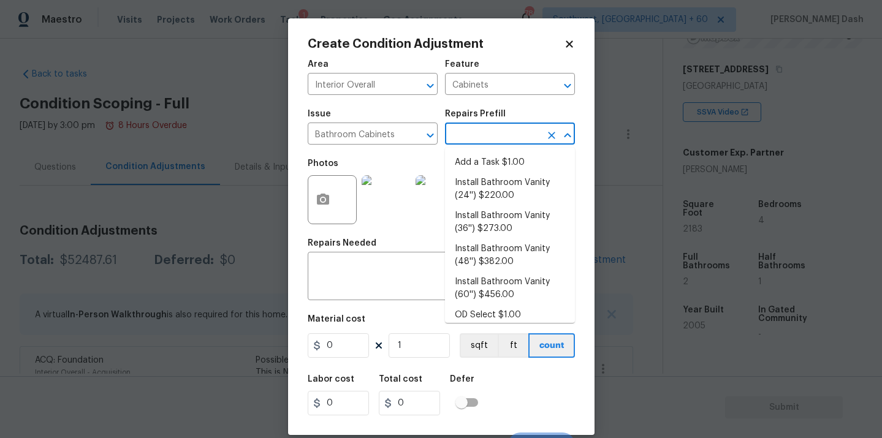
click at [472, 128] on input "text" at bounding box center [493, 135] width 96 height 19
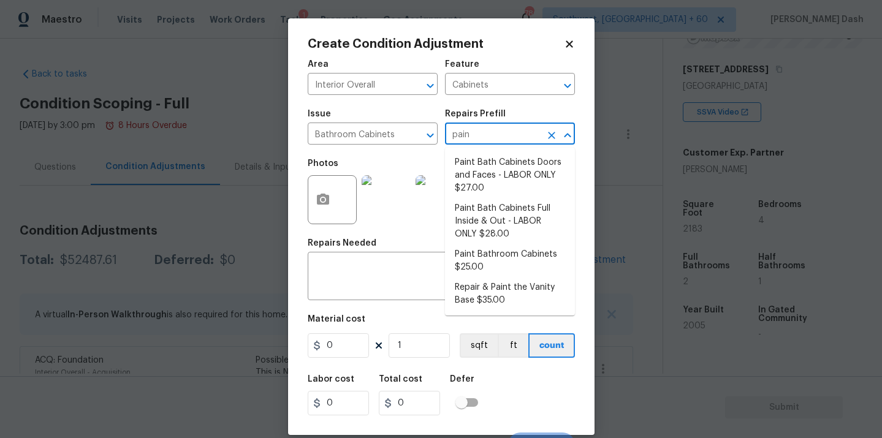
type input "paint"
click at [476, 222] on li "Paint Bath Cabinets Full Inside & Out - LABOR ONLY $28.00" at bounding box center [510, 222] width 130 height 46
type input "28"
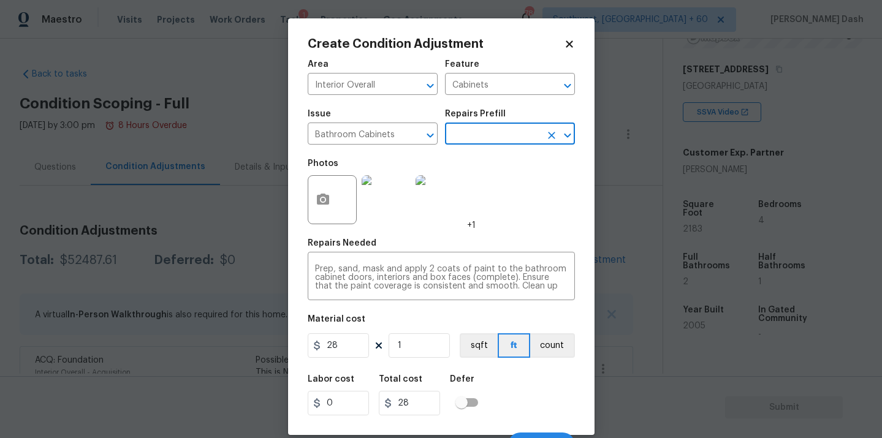
click at [355, 331] on div "Material cost" at bounding box center [441, 323] width 267 height 16
click at [355, 337] on input "28" at bounding box center [338, 346] width 61 height 25
type input "1200"
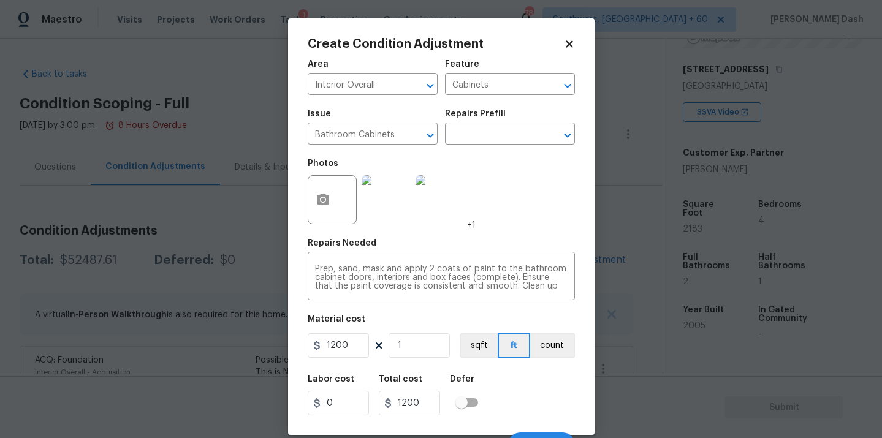
click at [502, 381] on div "Labor cost 0 Total cost 1200 Defer" at bounding box center [441, 395] width 267 height 55
click at [345, 348] on input "1200" at bounding box center [338, 346] width 61 height 25
type input "1000"
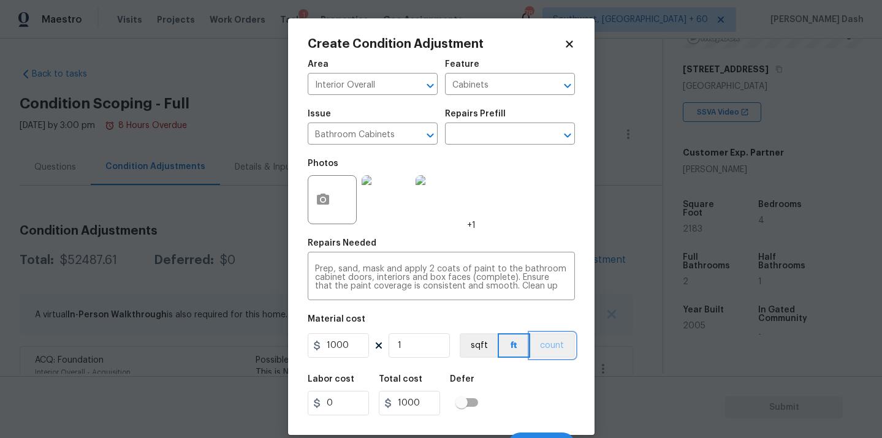
click at [530, 350] on button "count" at bounding box center [552, 346] width 45 height 25
click at [530, 355] on button "count" at bounding box center [552, 346] width 47 height 25
click at [530, 377] on div "Labor cost 0 Total cost 1000 Defer" at bounding box center [441, 395] width 267 height 55
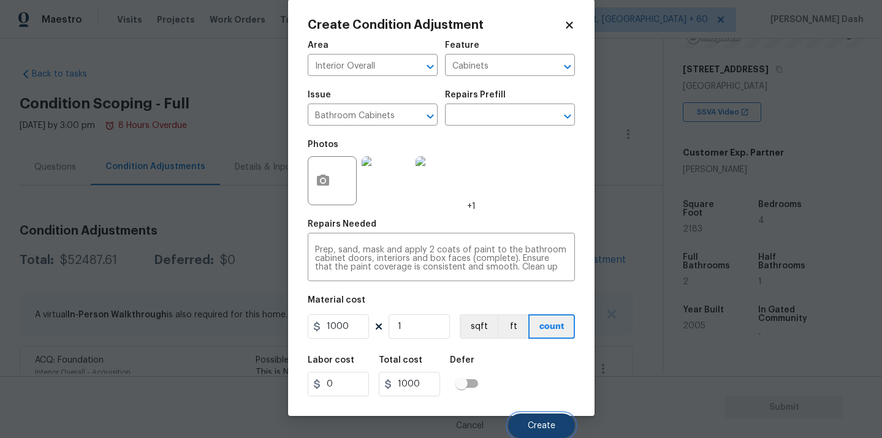
click at [540, 417] on button "Create" at bounding box center [541, 426] width 67 height 25
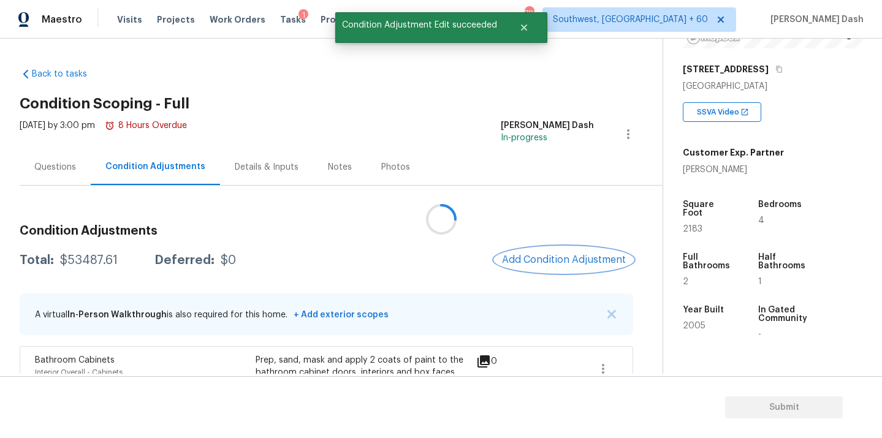
scroll to position [0, 0]
click at [600, 369] on icon "button" at bounding box center [603, 369] width 15 height 15
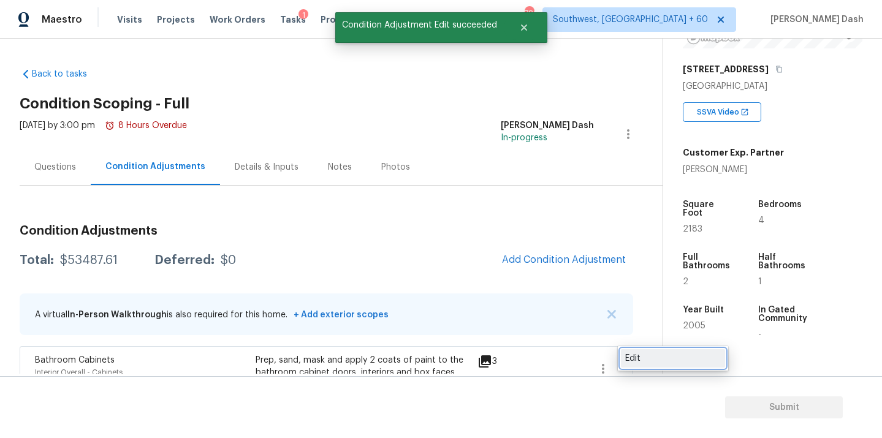
click at [649, 355] on div "Edit" at bounding box center [673, 359] width 96 height 12
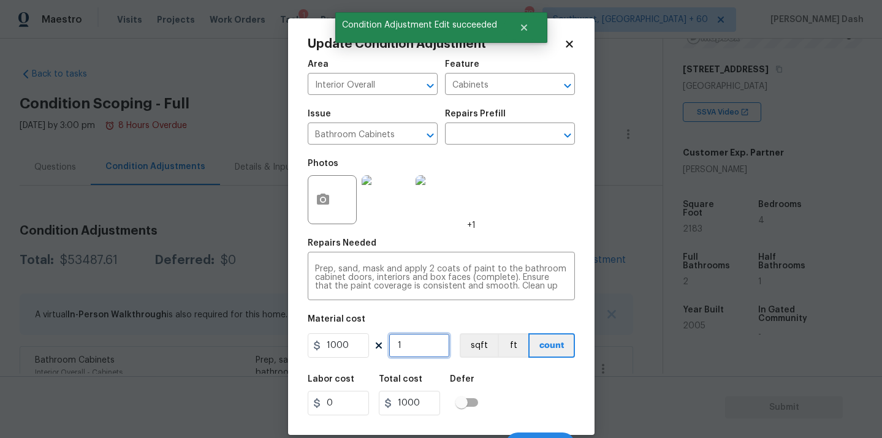
click at [438, 346] on input "1" at bounding box center [419, 346] width 61 height 25
type input "0"
type input "3"
type input "3000"
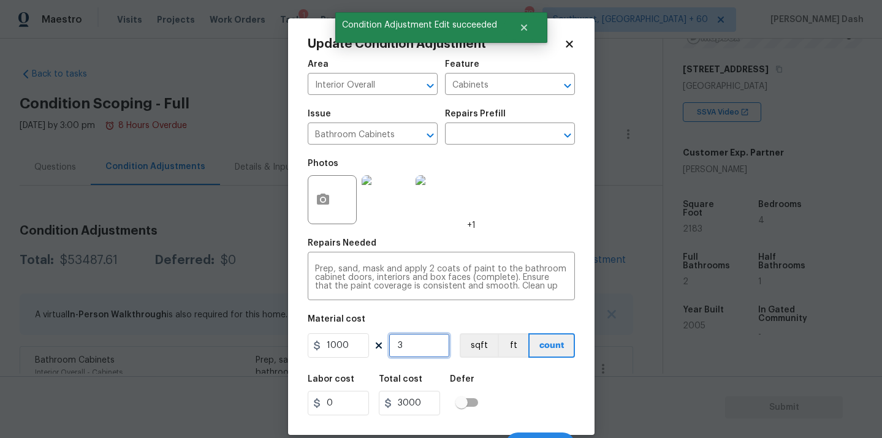
type input "3"
click at [511, 386] on div "Labor cost 0 Total cost 3000 Defer" at bounding box center [441, 395] width 267 height 55
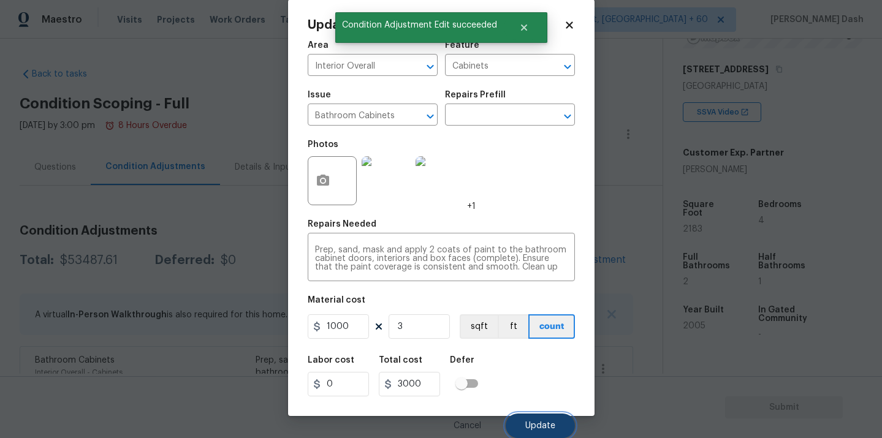
click at [534, 419] on button "Update" at bounding box center [540, 426] width 69 height 25
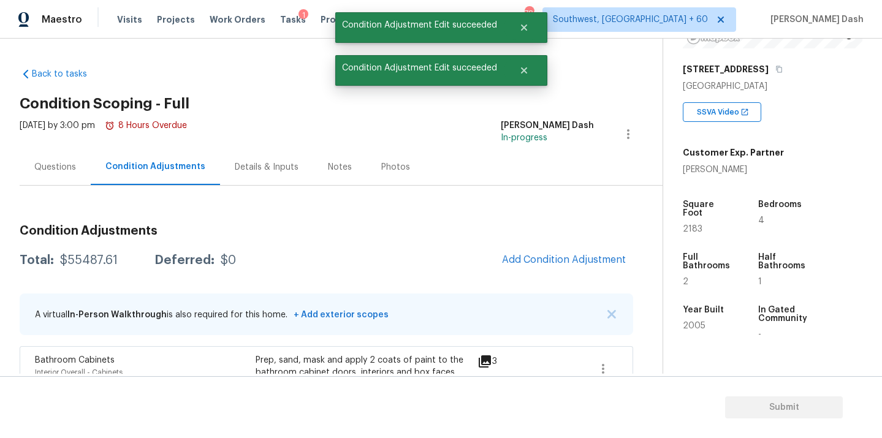
scroll to position [0, 0]
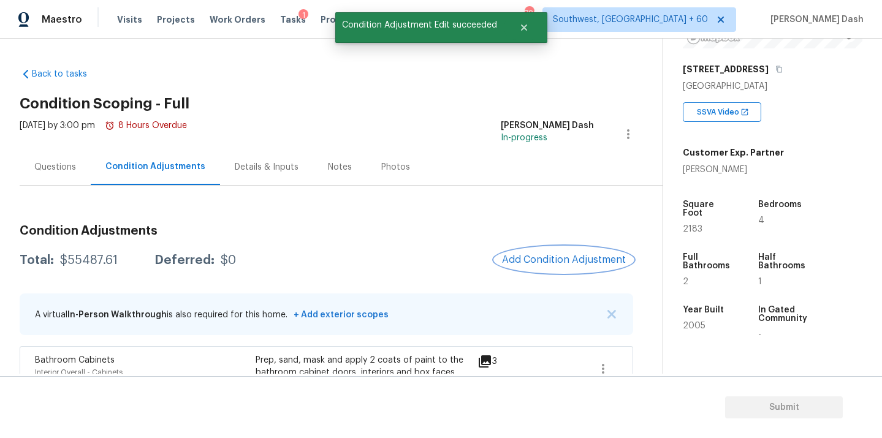
click at [559, 262] on span "Add Condition Adjustment" at bounding box center [564, 259] width 124 height 11
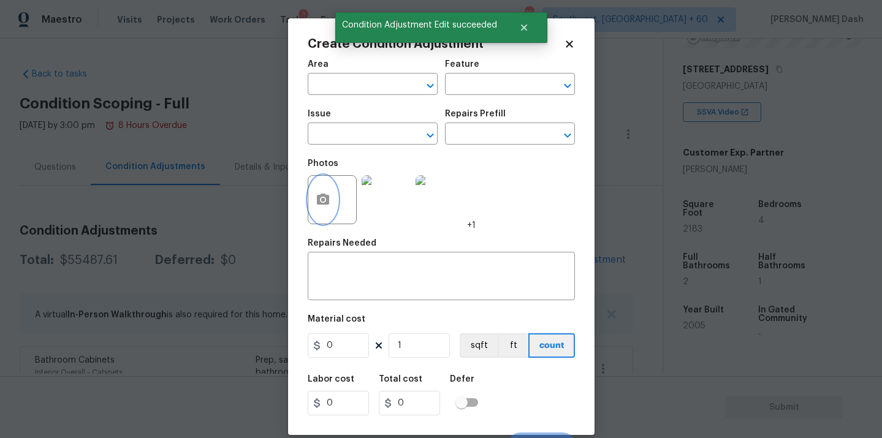
click at [318, 210] on button "button" at bounding box center [322, 200] width 29 height 48
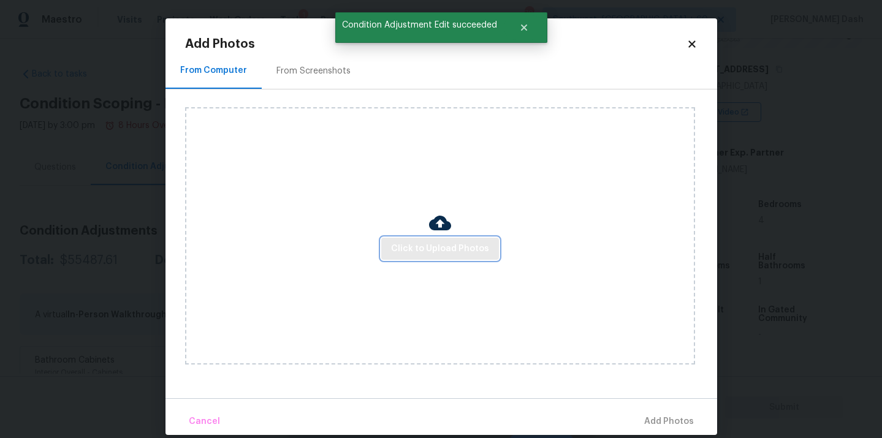
click at [465, 259] on button "Click to Upload Photos" at bounding box center [440, 249] width 118 height 23
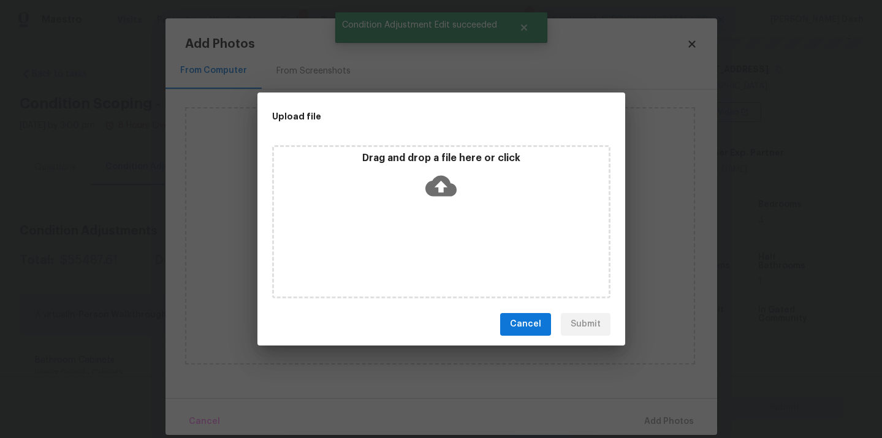
click at [465, 254] on div "Drag and drop a file here or click" at bounding box center [441, 221] width 338 height 153
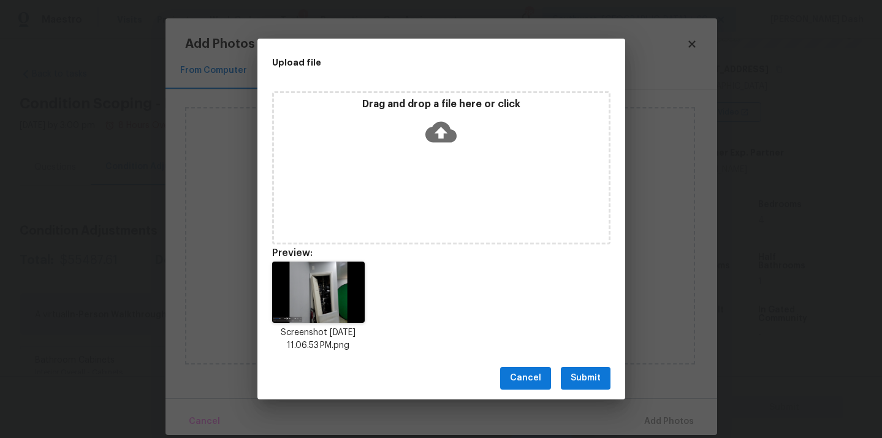
click at [587, 380] on span "Submit" at bounding box center [586, 378] width 30 height 15
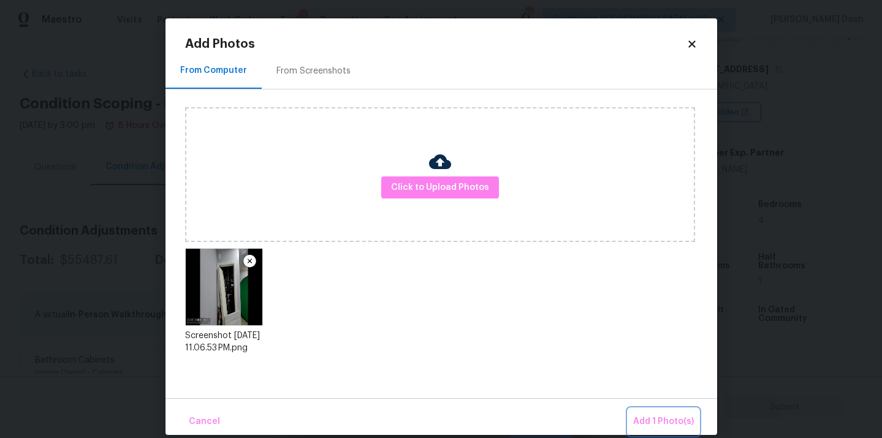
click at [677, 434] on button "Add 1 Photo(s)" at bounding box center [663, 422] width 71 height 26
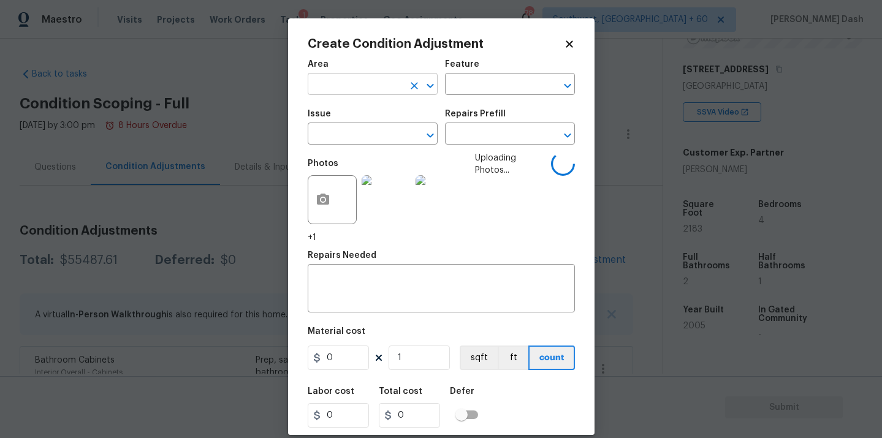
click at [376, 90] on input "text" at bounding box center [356, 85] width 96 height 19
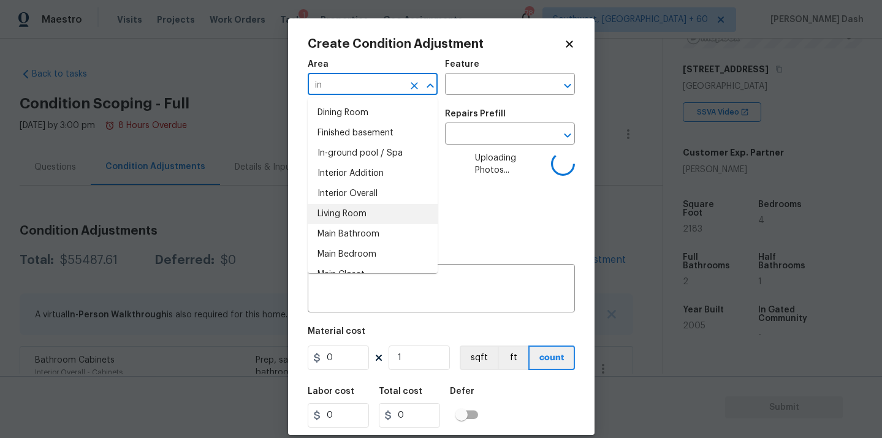
click at [352, 188] on li "Interior Overall" at bounding box center [373, 194] width 130 height 20
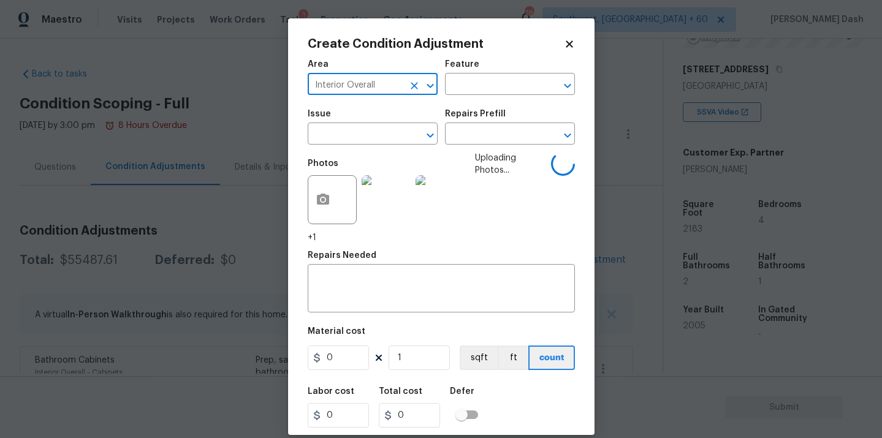
type input "Interior Overall"
click at [520, 65] on div "Feature" at bounding box center [510, 68] width 130 height 16
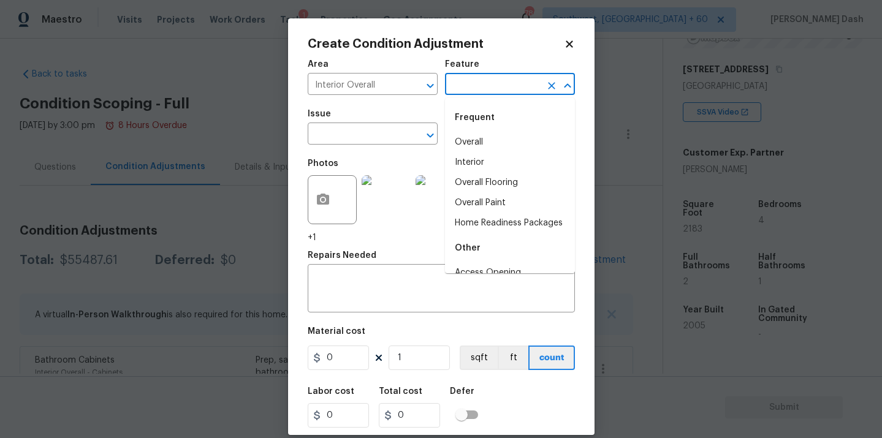
click at [520, 87] on input "text" at bounding box center [493, 85] width 96 height 19
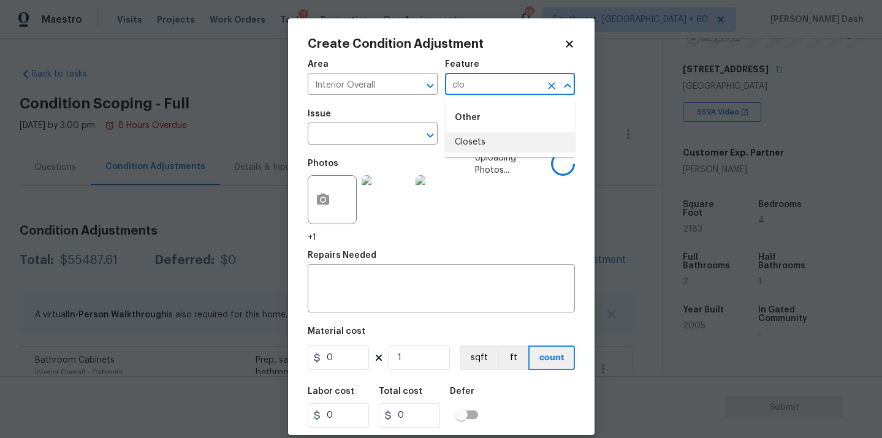
click at [498, 153] on ul "Other Closets" at bounding box center [510, 127] width 130 height 59
type input "clo"
click at [375, 148] on span "Issue ​" at bounding box center [373, 127] width 130 height 50
click at [481, 78] on input "text" at bounding box center [493, 85] width 96 height 19
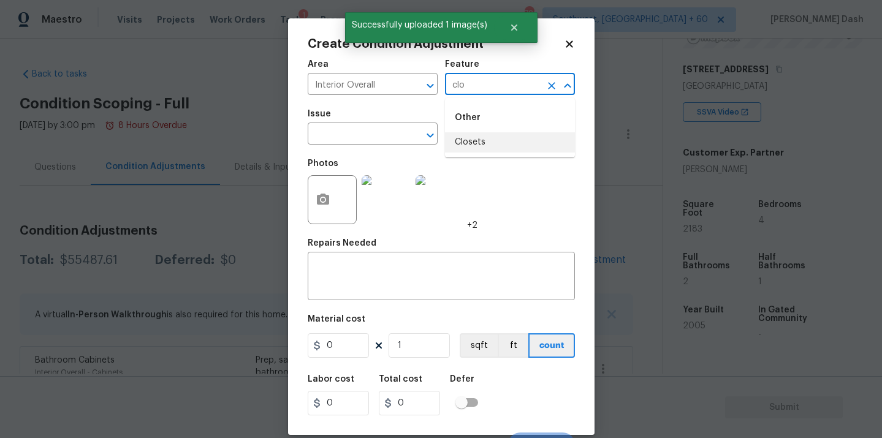
click at [470, 149] on li "Closets" at bounding box center [510, 142] width 130 height 20
type input "Closets"
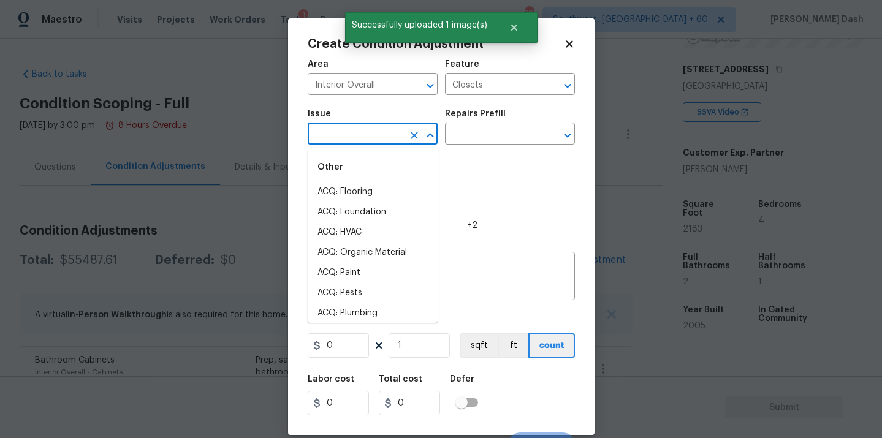
click at [393, 142] on input "text" at bounding box center [356, 135] width 96 height 19
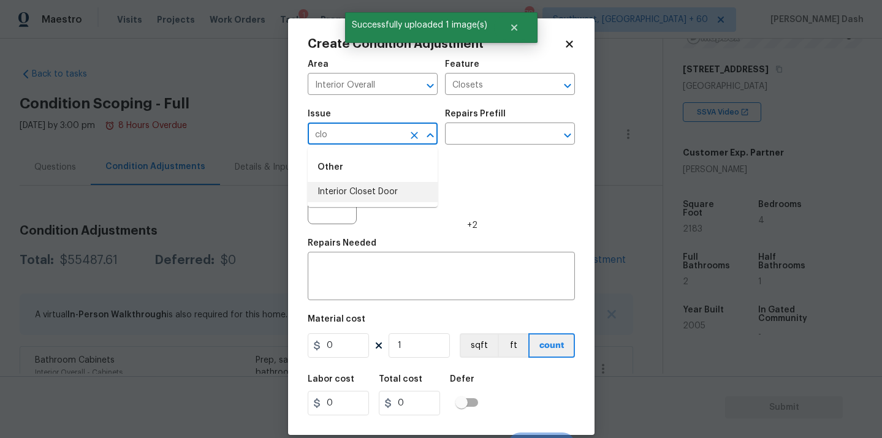
click at [369, 202] on li "Interior Closet Door" at bounding box center [373, 192] width 130 height 20
type input "Interior Closet Door"
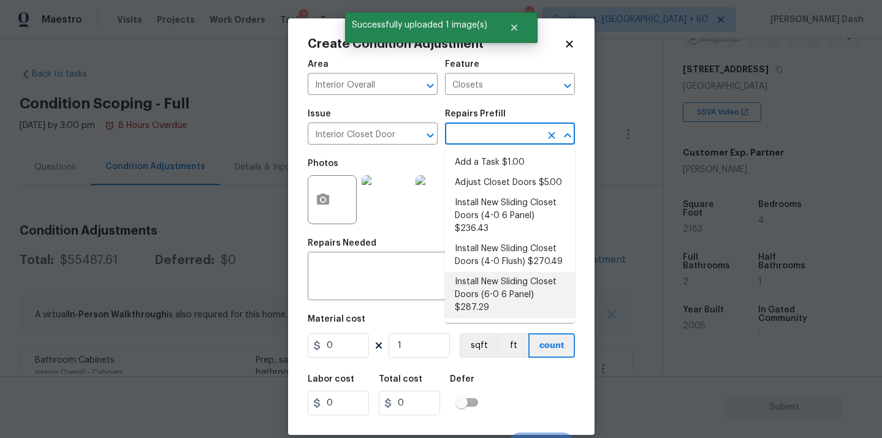
drag, startPoint x: 472, startPoint y: 139, endPoint x: 476, endPoint y: 299, distance: 160.7
click at [476, 299] on body "Maestro Visits Projects Work Orders Tasks 1 Properties Geo Assignments 786 Sout…" at bounding box center [441, 219] width 882 height 438
click at [476, 299] on li "Install New Sliding Closet Doors (6-0 6 Panel) $287.29" at bounding box center [510, 295] width 130 height 46
type input "Interior Door"
type textarea "Remove the existing door (if present). Install a new 6-0 bi-fold 6 panel interi…"
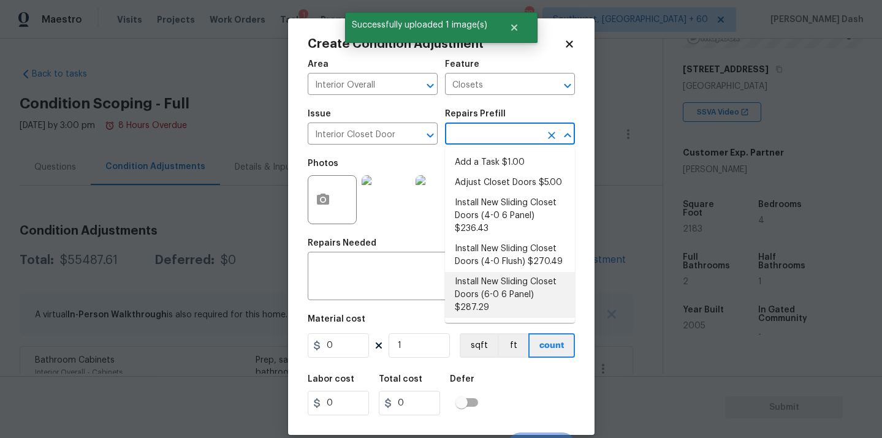
type input "287.29"
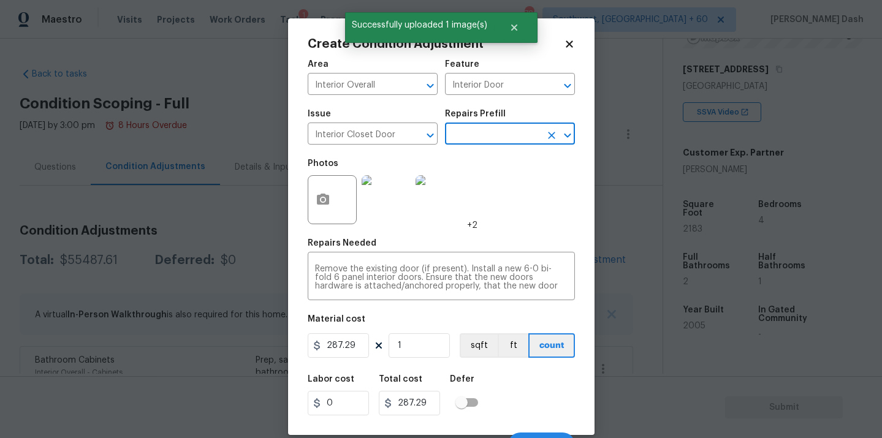
scroll to position [20, 0]
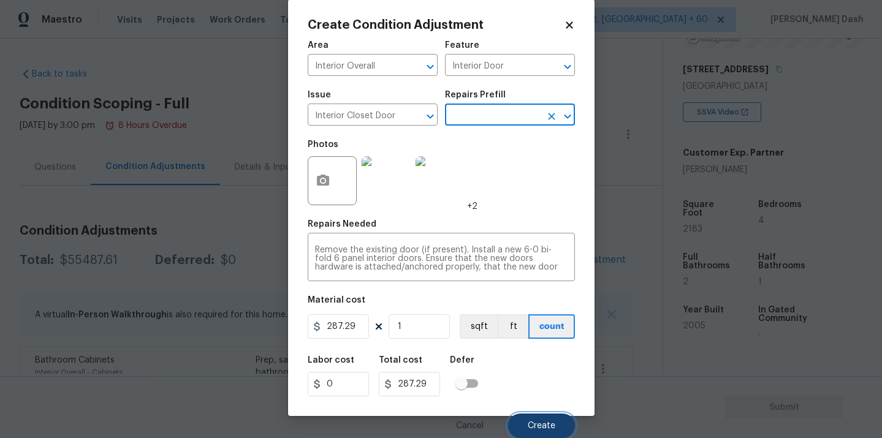
click at [527, 416] on button "Create" at bounding box center [541, 426] width 67 height 25
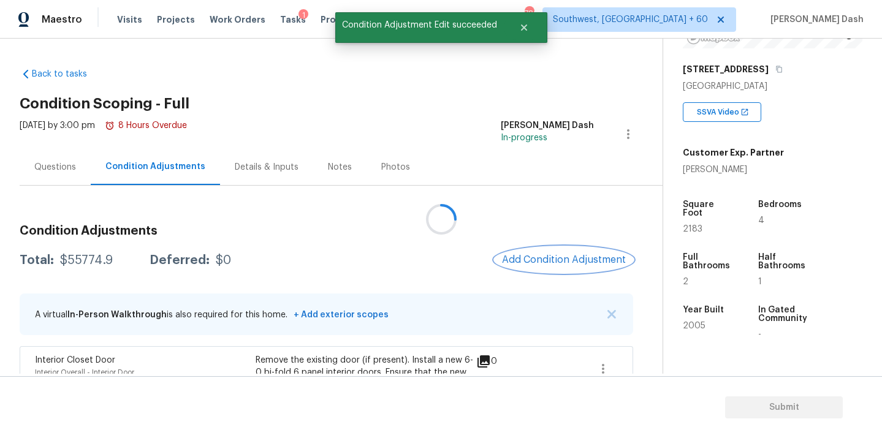
scroll to position [0, 0]
click at [556, 128] on div at bounding box center [441, 219] width 882 height 438
click at [556, 271] on button "Add Condition Adjustment" at bounding box center [564, 260] width 139 height 26
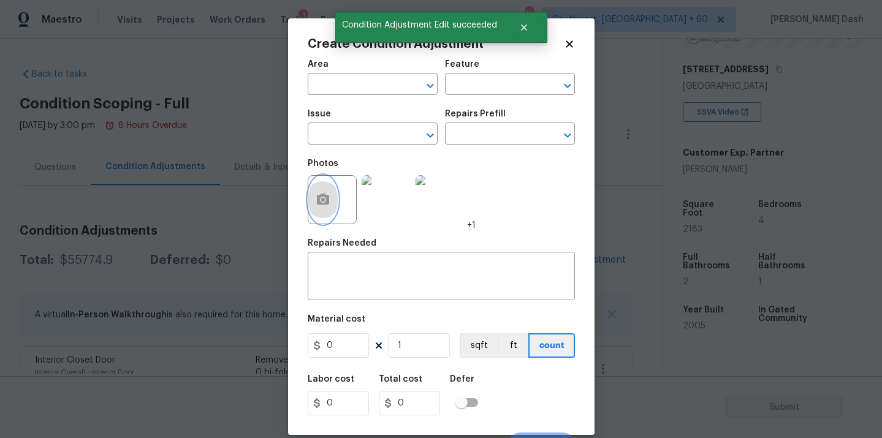
click at [327, 207] on icon "button" at bounding box center [323, 200] width 15 height 15
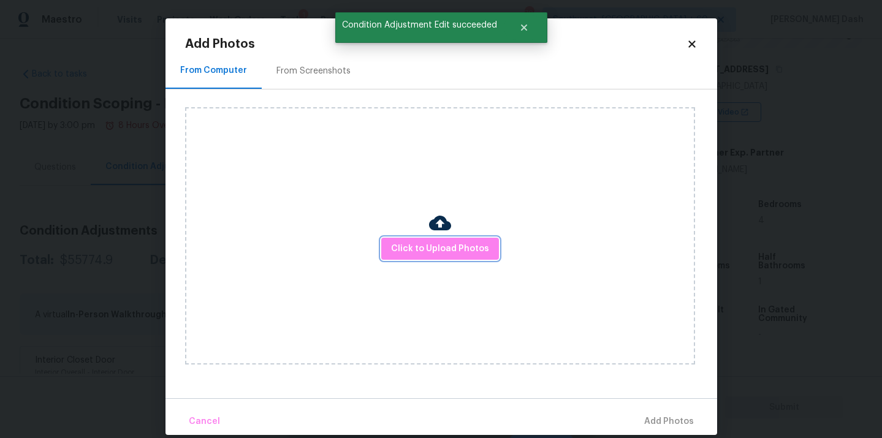
click at [419, 250] on span "Click to Upload Photos" at bounding box center [440, 249] width 98 height 15
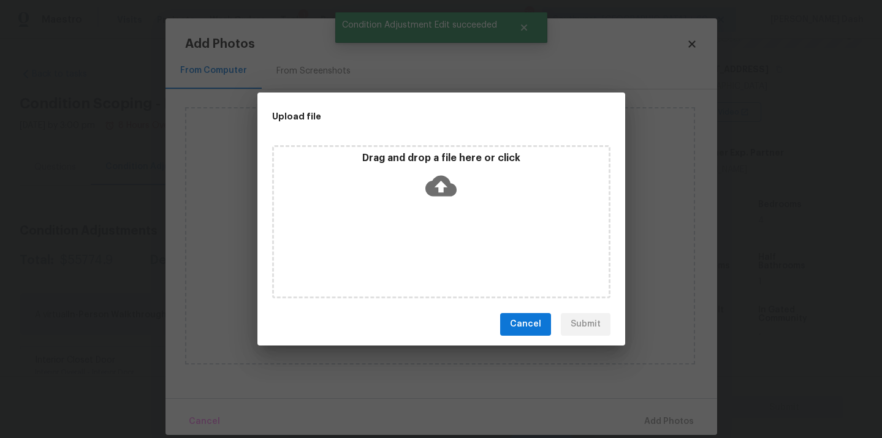
click at [419, 250] on div "Drag and drop a file here or click" at bounding box center [441, 221] width 338 height 153
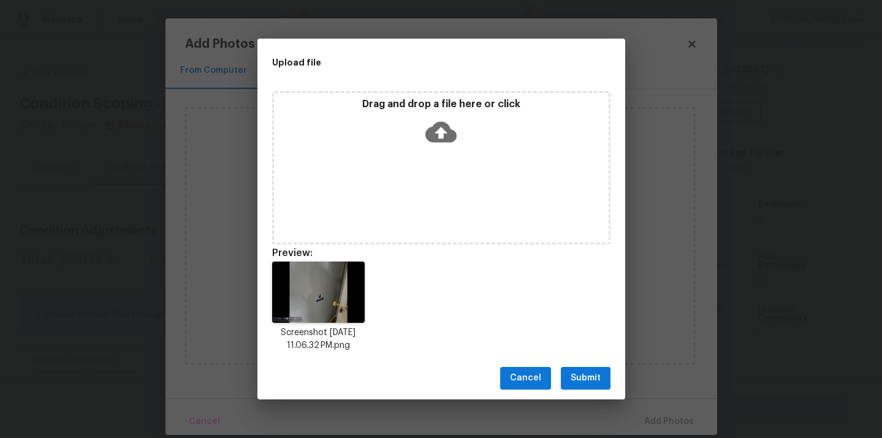
click at [553, 372] on div "Cancel Submit" at bounding box center [442, 378] width 368 height 42
click at [572, 372] on span "Submit" at bounding box center [586, 378] width 30 height 15
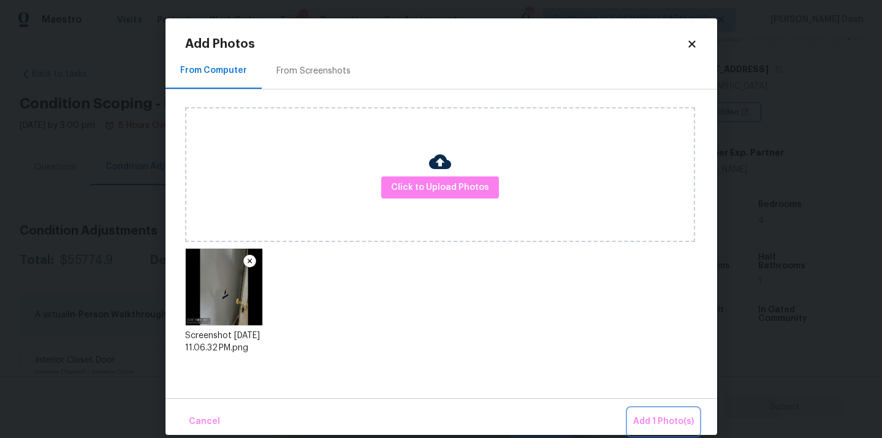
click at [632, 410] on button "Add 1 Photo(s)" at bounding box center [663, 422] width 71 height 26
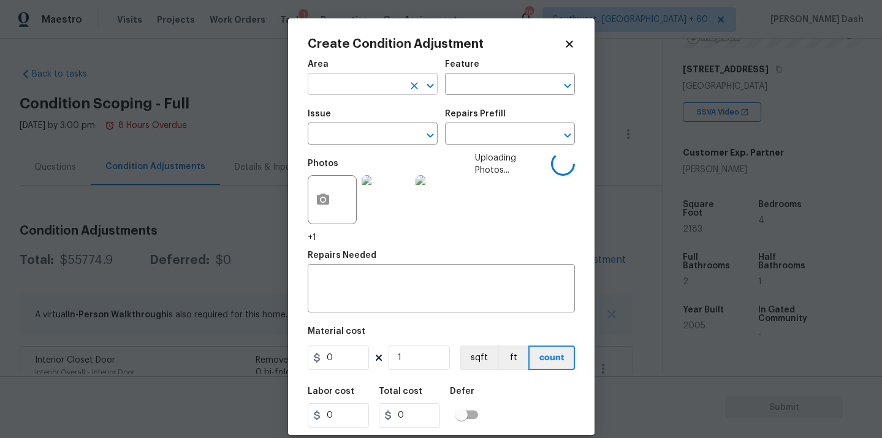
click at [365, 80] on input "text" at bounding box center [356, 85] width 96 height 19
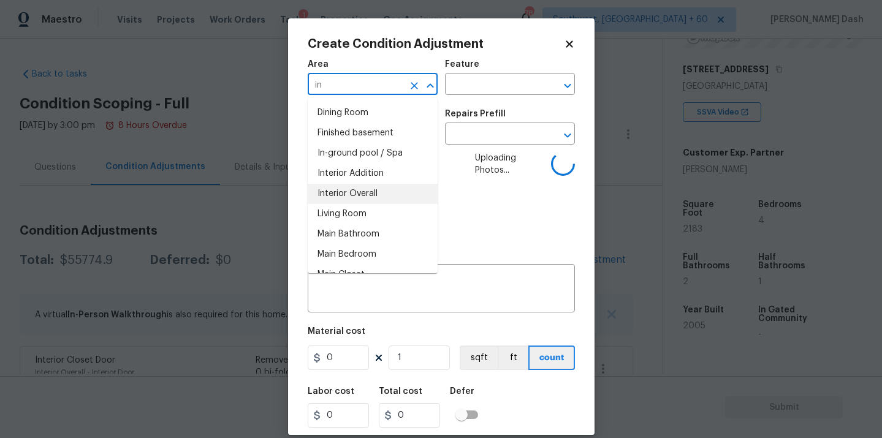
click at [359, 198] on li "Interior Overall" at bounding box center [373, 194] width 130 height 20
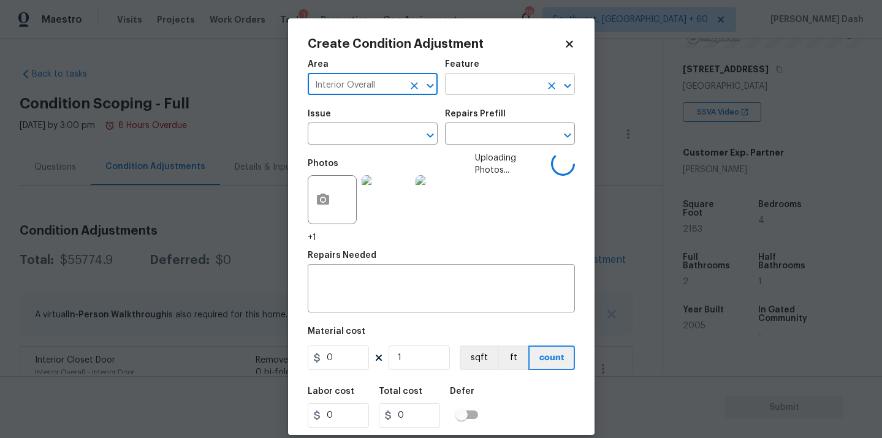
type input "Interior Overall"
click at [451, 82] on input "text" at bounding box center [493, 85] width 96 height 19
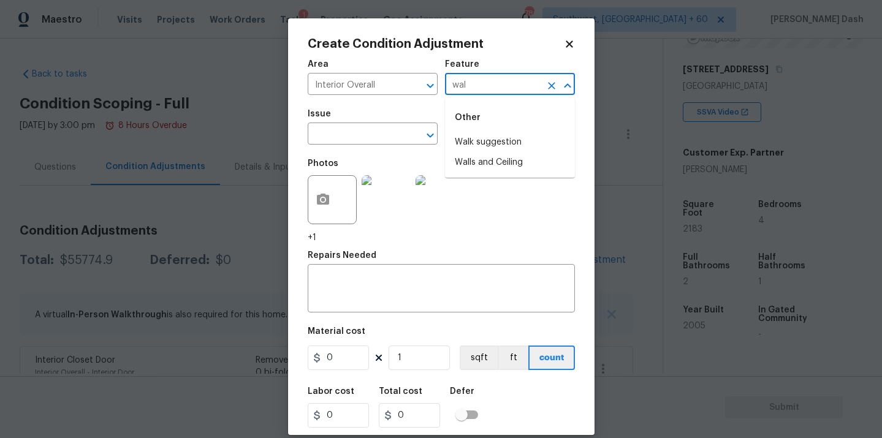
type input "wall"
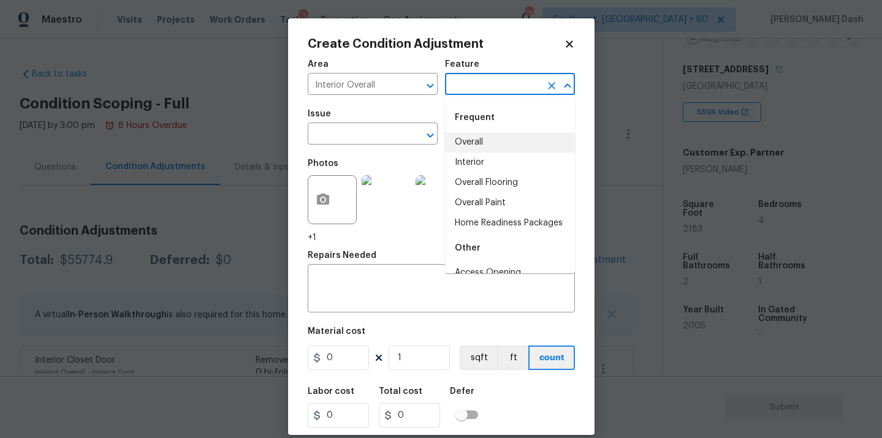
type input "w"
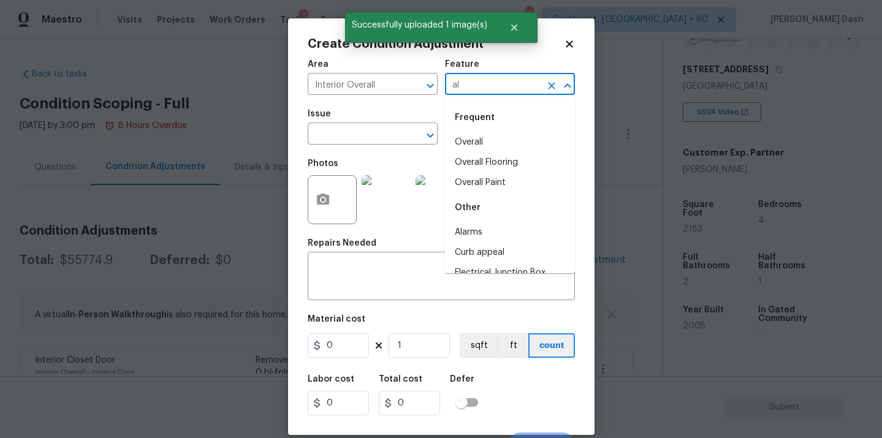
type input "all"
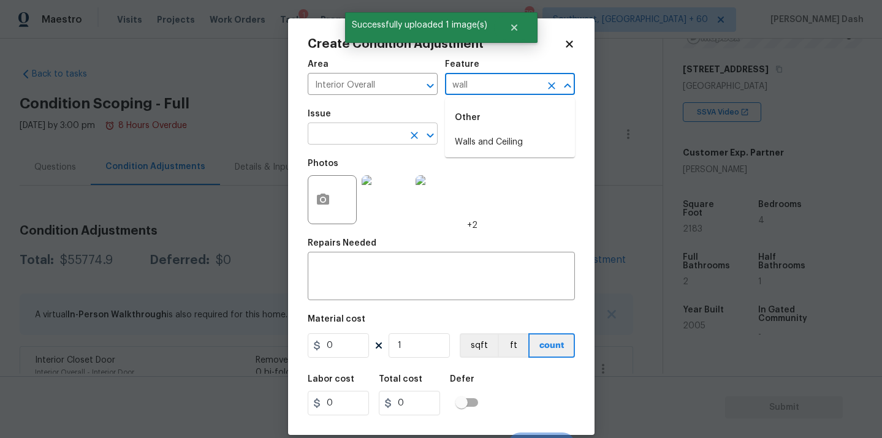
type input "wall"
click at [377, 133] on input "text" at bounding box center [356, 135] width 96 height 19
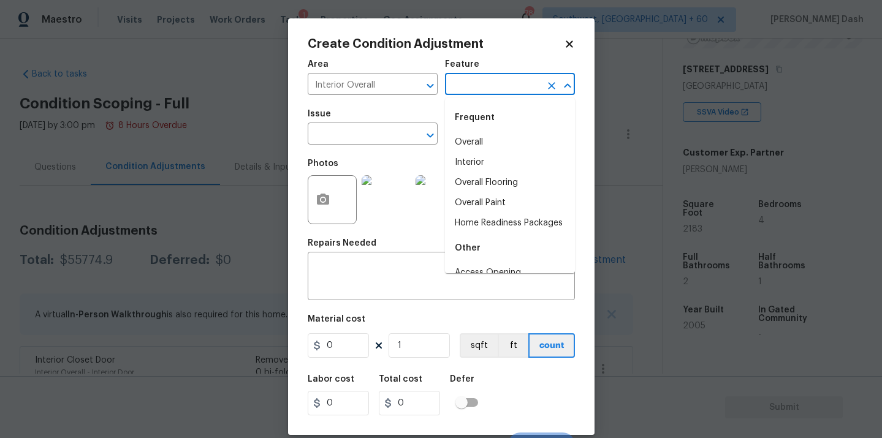
click at [483, 80] on input "text" at bounding box center [493, 85] width 96 height 19
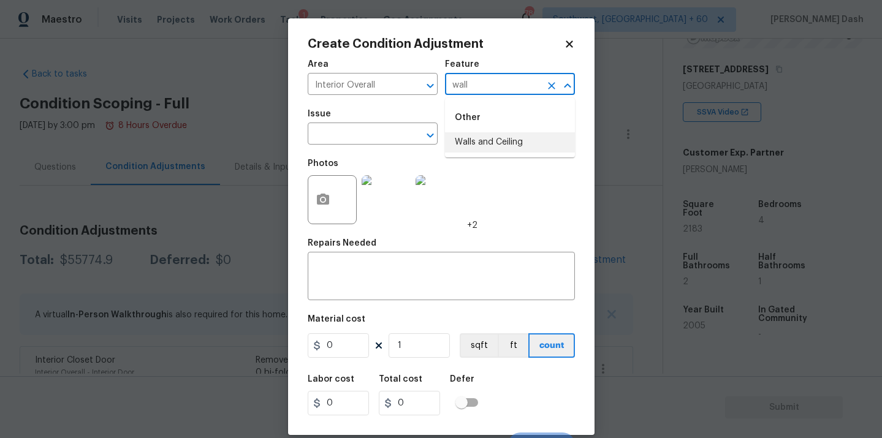
click at [487, 140] on li "Walls and Ceiling" at bounding box center [510, 142] width 130 height 20
type input "Walls and Ceiling"
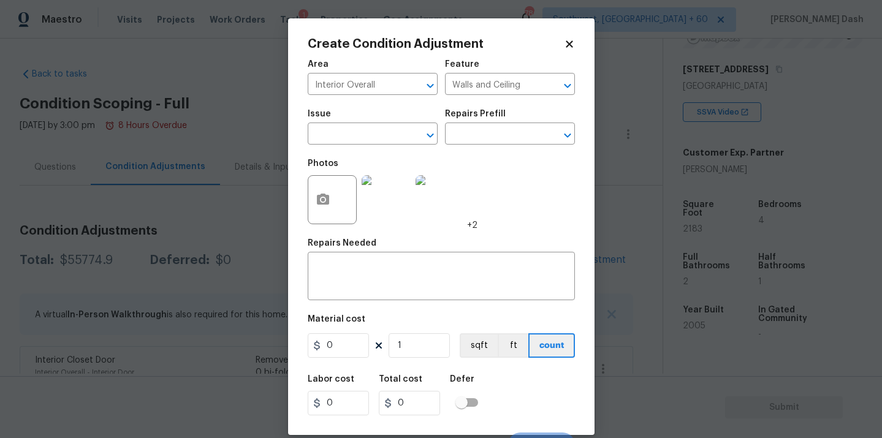
click at [353, 123] on div "Issue" at bounding box center [373, 118] width 130 height 16
click at [353, 129] on input "text" at bounding box center [356, 135] width 96 height 19
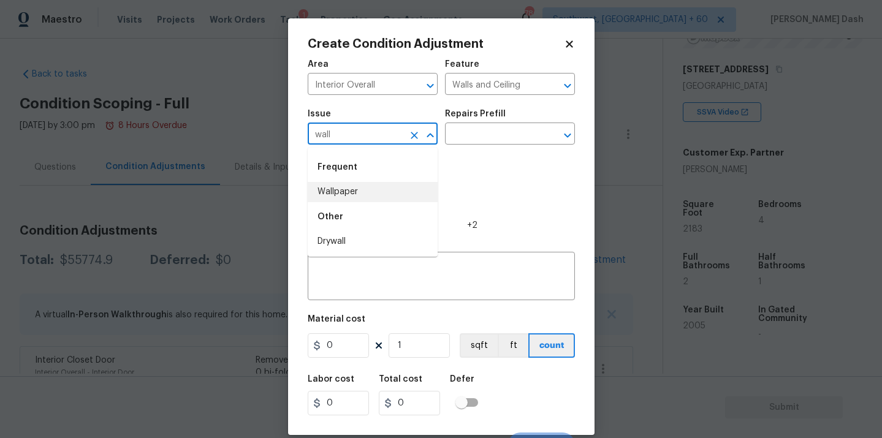
click at [345, 227] on div "Other" at bounding box center [373, 216] width 130 height 29
click at [345, 240] on li "Drywall" at bounding box center [373, 242] width 130 height 20
type input "Drywall"
click at [510, 131] on input "text" at bounding box center [493, 135] width 96 height 19
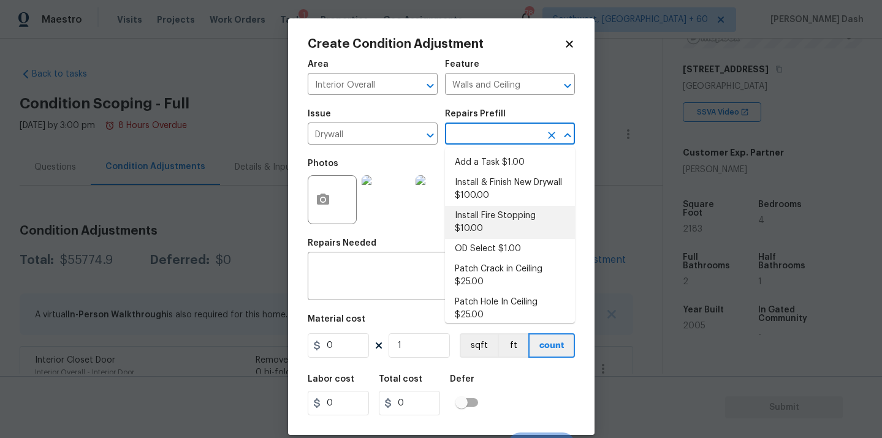
click at [475, 184] on li "Install & Finish New Drywall $100.00" at bounding box center [510, 189] width 130 height 33
type textarea "Remove the existing damaged drywall and replace with new. Ensure that the new d…"
type input "100"
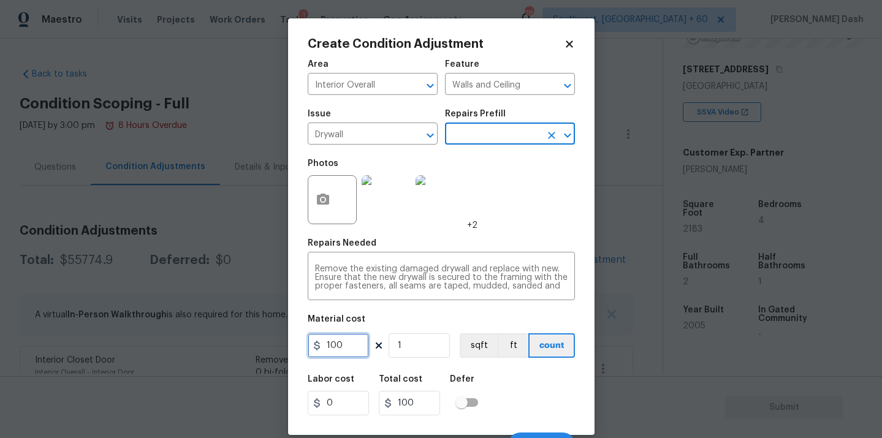
click at [355, 341] on input "100" at bounding box center [338, 346] width 61 height 25
type input "300"
click at [511, 387] on div "Labor cost 0 Total cost 300 Defer" at bounding box center [441, 395] width 267 height 55
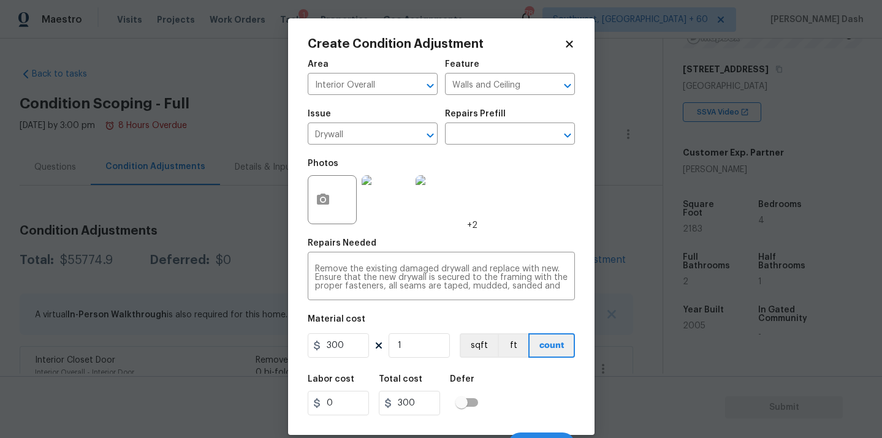
scroll to position [20, 0]
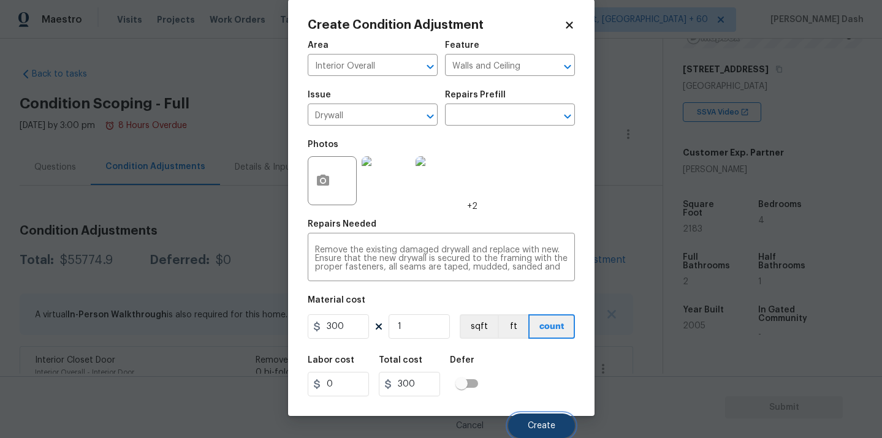
click at [540, 420] on button "Create" at bounding box center [541, 426] width 67 height 25
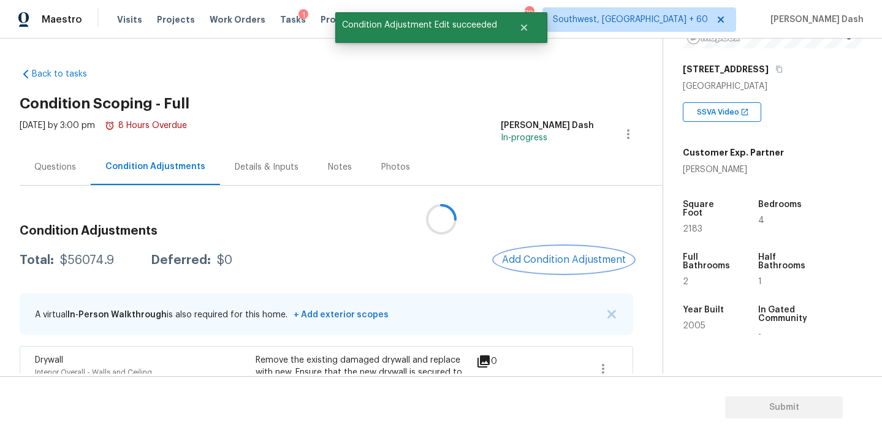
scroll to position [0, 0]
click at [562, 256] on span "Add Condition Adjustment" at bounding box center [564, 259] width 124 height 11
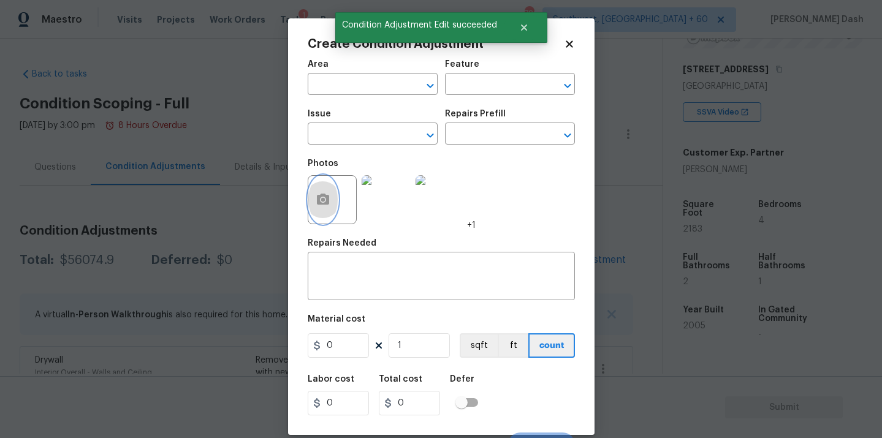
click at [315, 204] on button "button" at bounding box center [322, 200] width 29 height 48
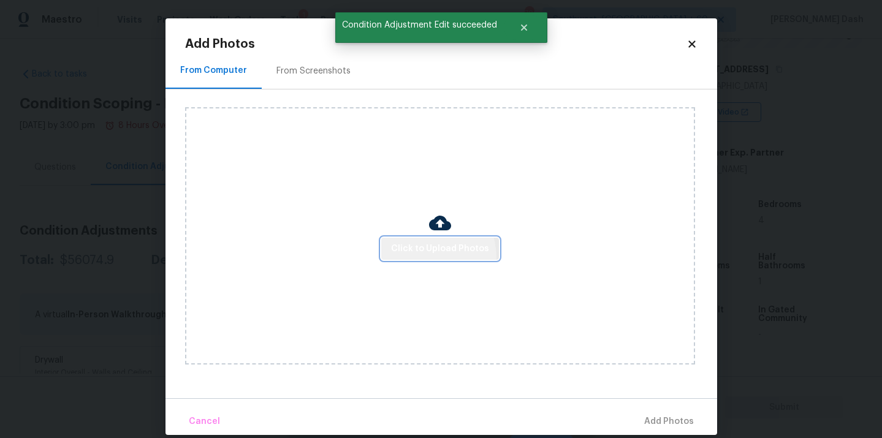
click at [428, 258] on button "Click to Upload Photos" at bounding box center [440, 249] width 118 height 23
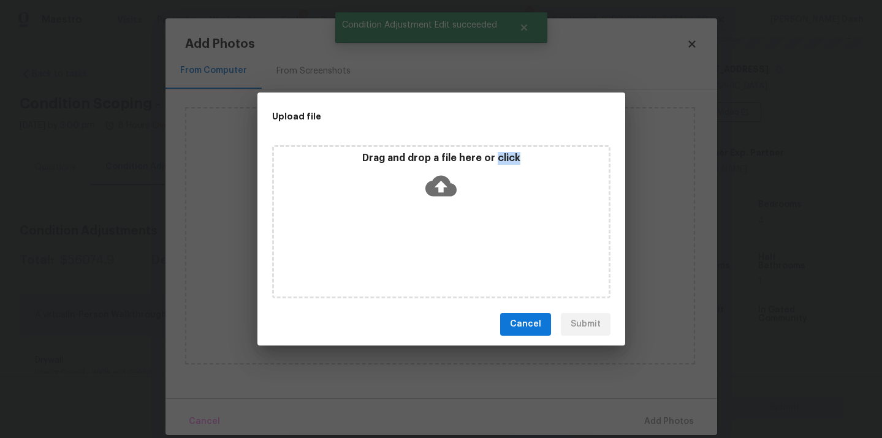
click at [428, 258] on div "Drag and drop a file here or click" at bounding box center [441, 221] width 338 height 153
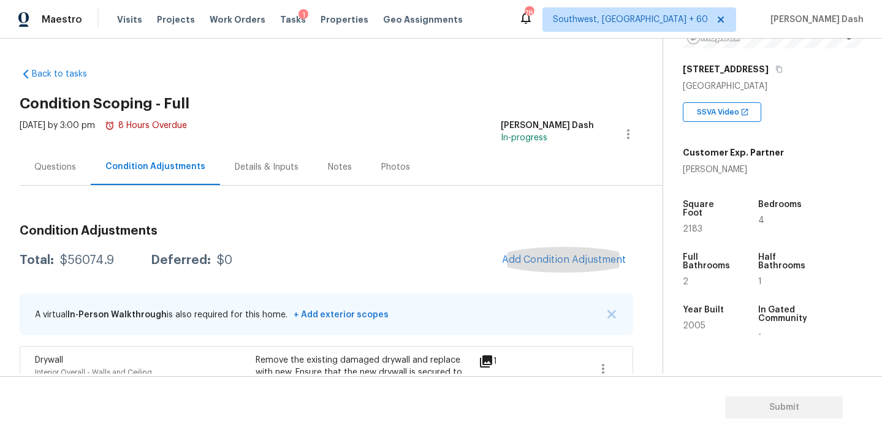
click at [64, 166] on div "Questions" at bounding box center [55, 167] width 42 height 12
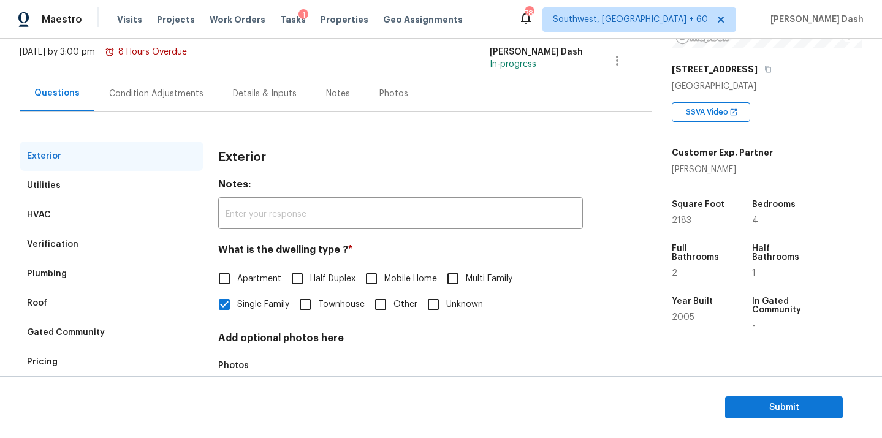
scroll to position [109, 0]
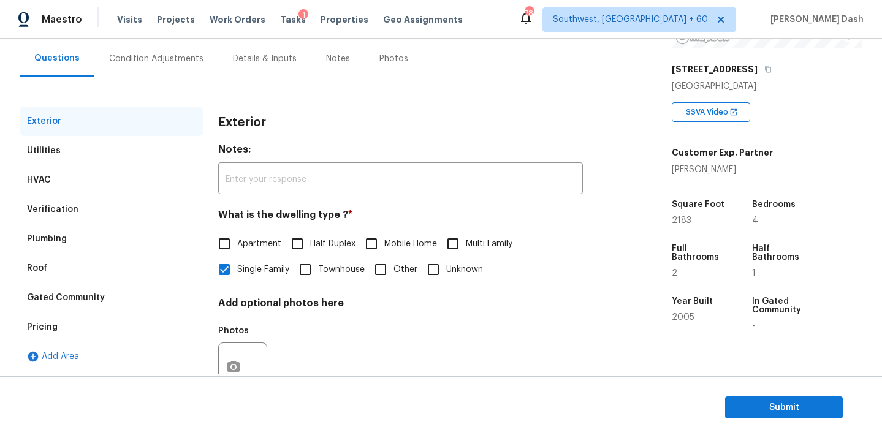
click at [56, 334] on div "Pricing" at bounding box center [112, 327] width 184 height 29
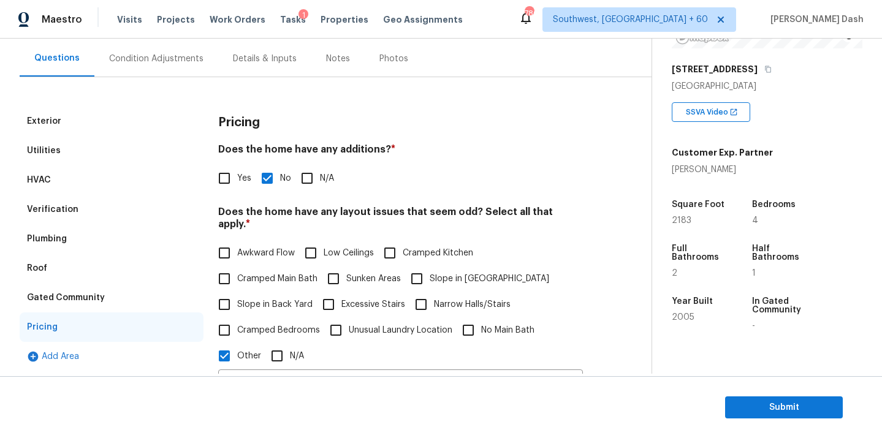
scroll to position [248, 0]
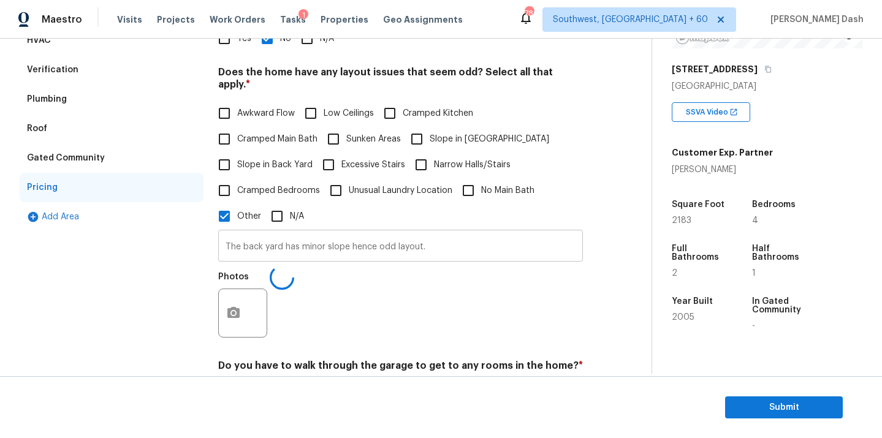
click at [443, 243] on input "The back yard has minor slope hence odd layout." at bounding box center [400, 247] width 365 height 29
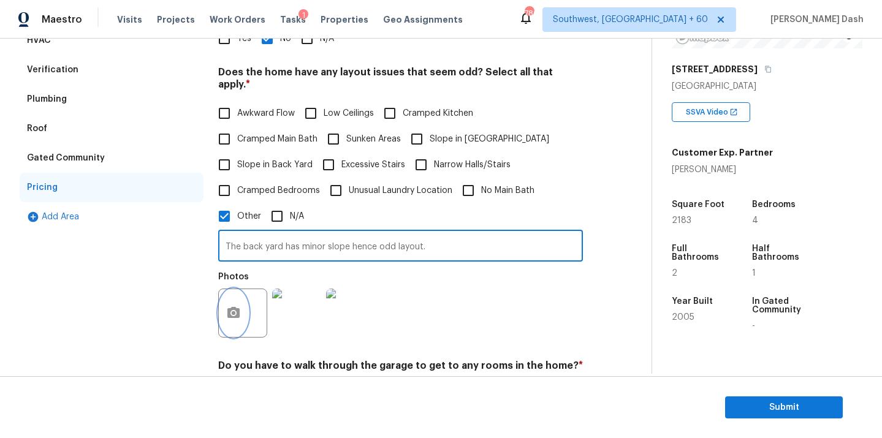
click at [246, 297] on div at bounding box center [242, 313] width 49 height 49
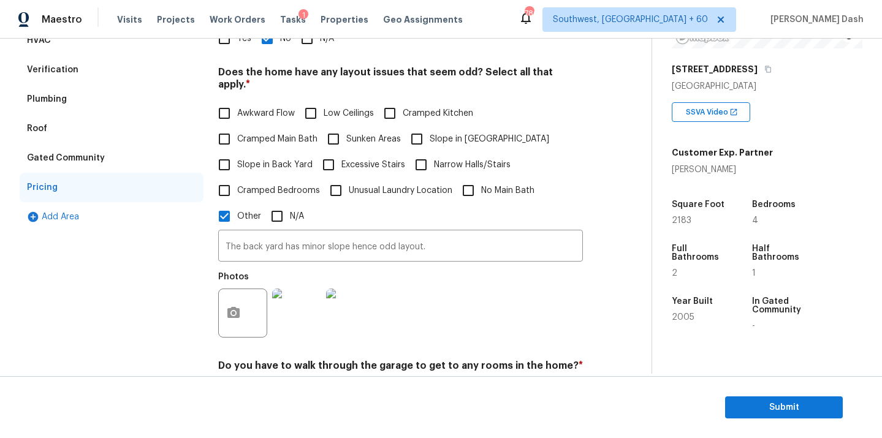
click at [251, 296] on div at bounding box center [242, 313] width 49 height 49
click at [232, 306] on icon "button" at bounding box center [233, 313] width 15 height 15
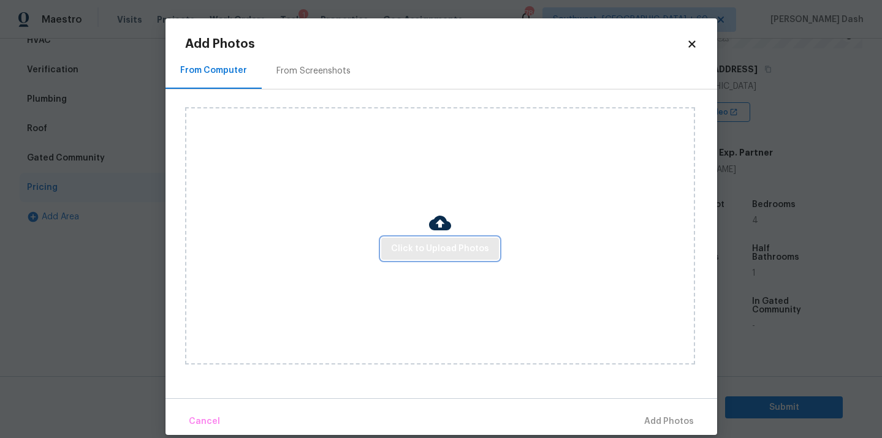
click at [427, 255] on span "Click to Upload Photos" at bounding box center [440, 249] width 98 height 15
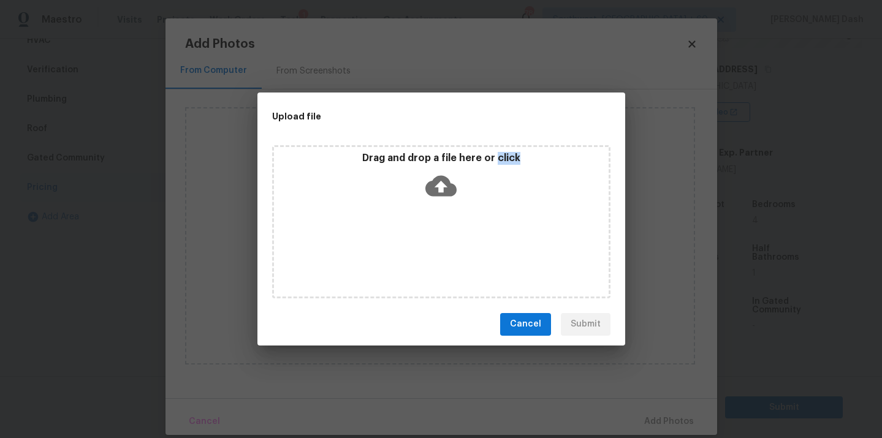
click at [427, 255] on div "Drag and drop a file here or click" at bounding box center [441, 221] width 338 height 153
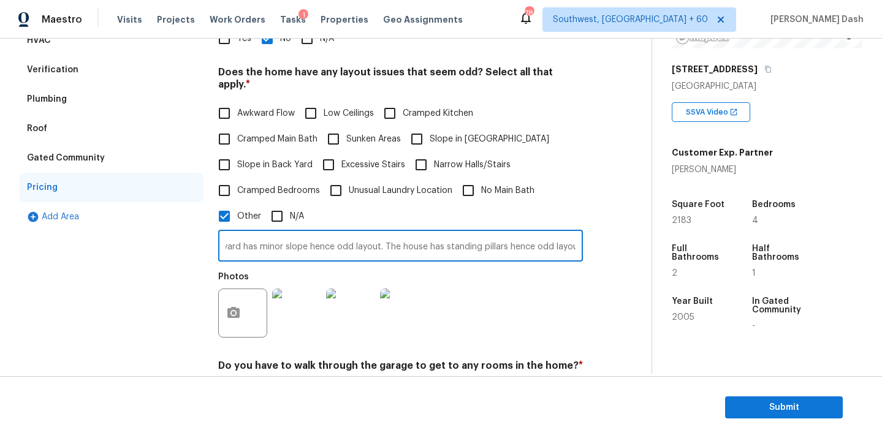
scroll to position [0, 47]
type input "The back yard has minor slope hence odd layout. The house has standing pillars …"
click at [478, 292] on div "Photos" at bounding box center [400, 305] width 365 height 80
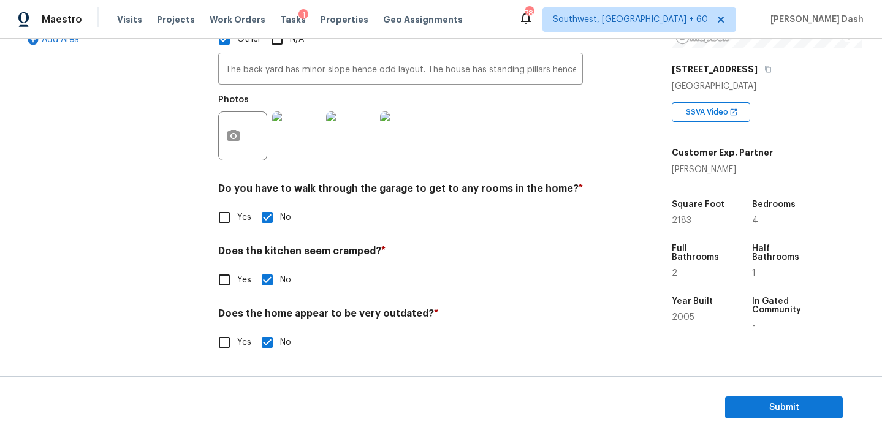
scroll to position [413, 0]
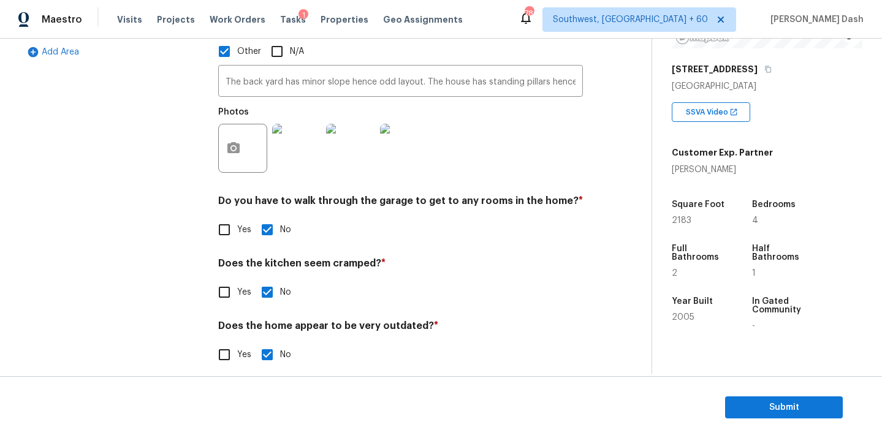
click at [145, 222] on div "Exterior Utilities HVAC Verification Plumbing Roof Gated Community Pricing Add …" at bounding box center [112, 92] width 184 height 581
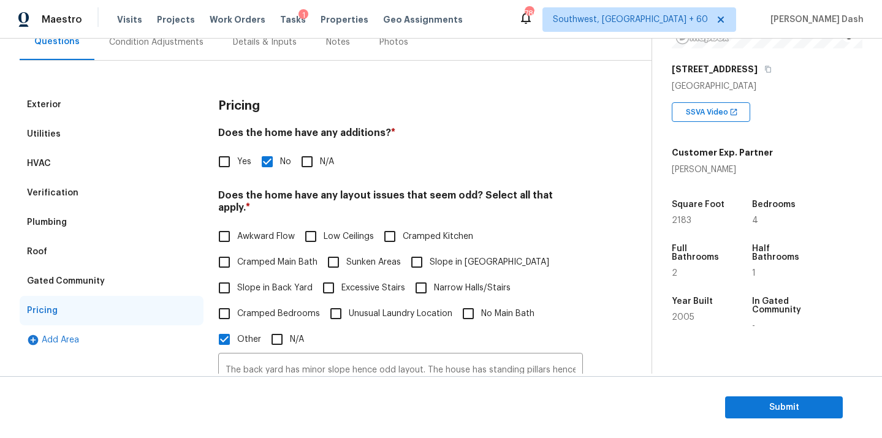
scroll to position [0, 0]
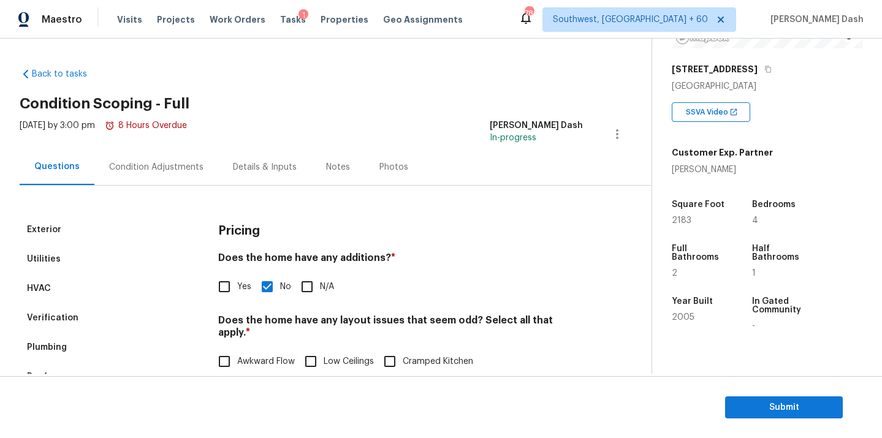
click at [148, 172] on div "Condition Adjustments" at bounding box center [156, 167] width 94 height 12
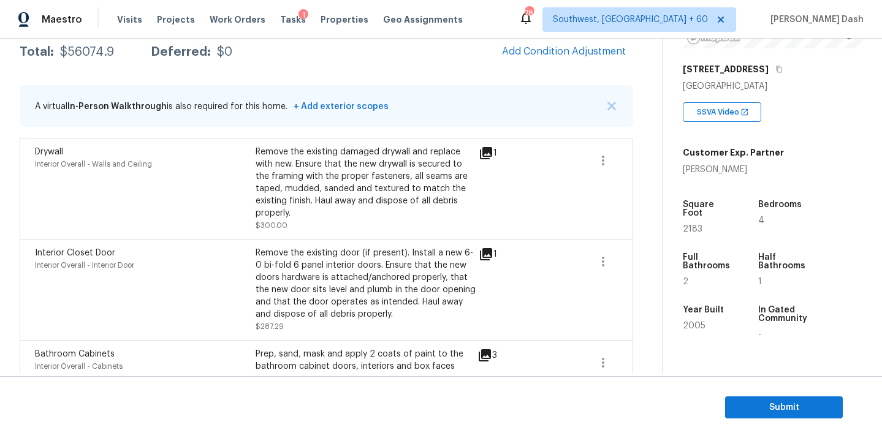
scroll to position [201, 0]
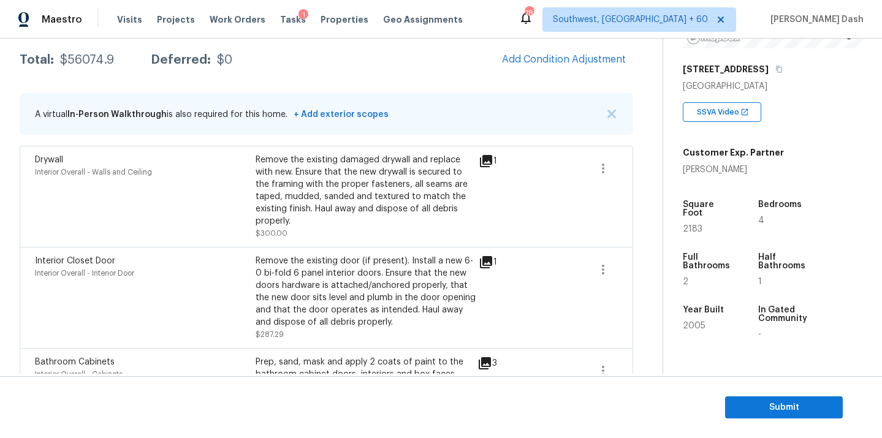
click at [91, 58] on div "$56074.9" at bounding box center [87, 60] width 54 height 12
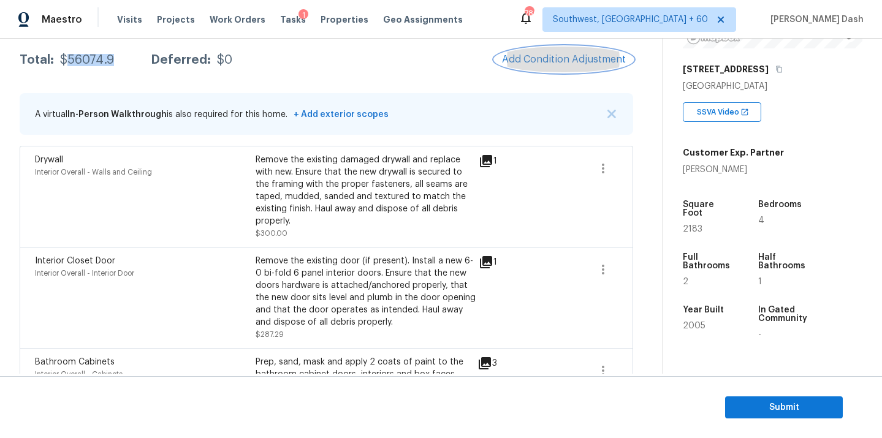
click at [544, 52] on button "Add Condition Adjustment" at bounding box center [564, 60] width 139 height 26
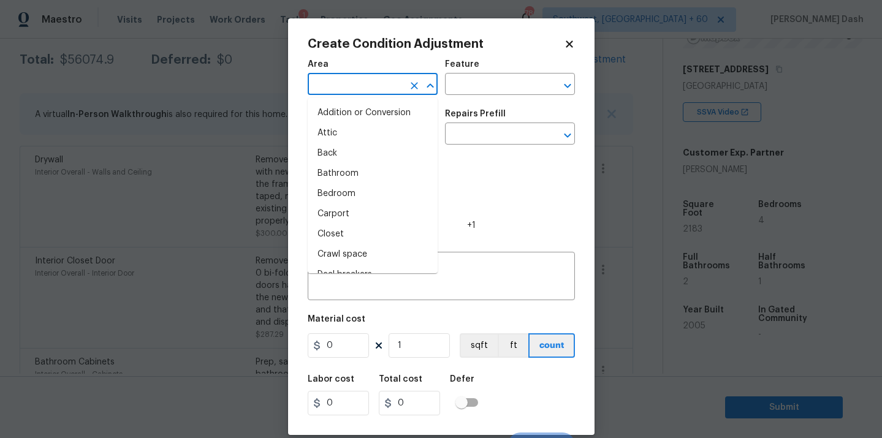
click at [330, 85] on input "text" at bounding box center [356, 85] width 96 height 19
type input "i"
click at [101, 220] on body "Maestro Visits Projects Work Orders Tasks 1 Properties Geo Assignments [GEOGRAP…" at bounding box center [441, 219] width 882 height 438
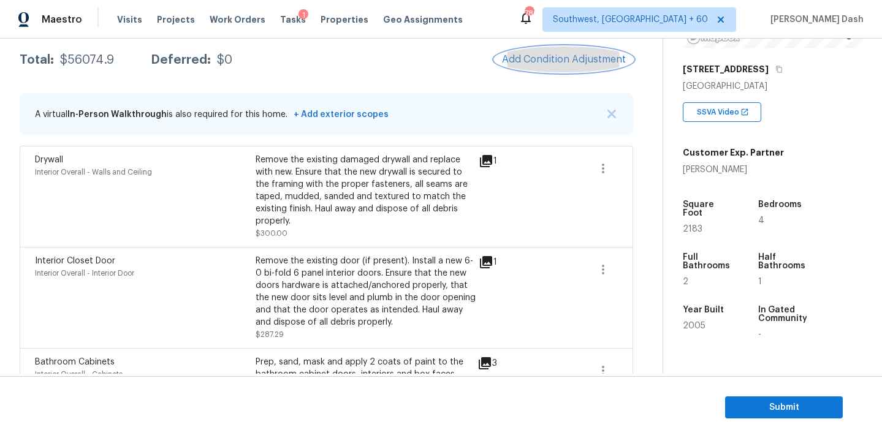
click at [543, 55] on span "Add Condition Adjustment" at bounding box center [564, 59] width 124 height 11
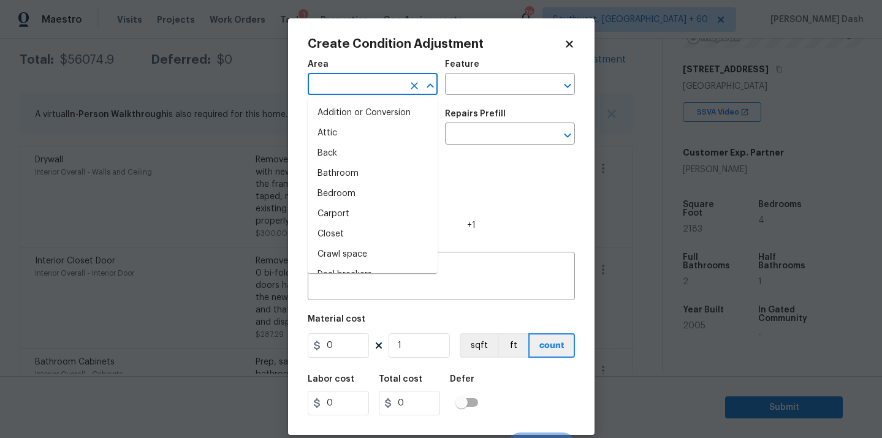
click at [351, 90] on input "text" at bounding box center [356, 85] width 96 height 19
click at [333, 193] on li "Interior Overall" at bounding box center [373, 194] width 130 height 20
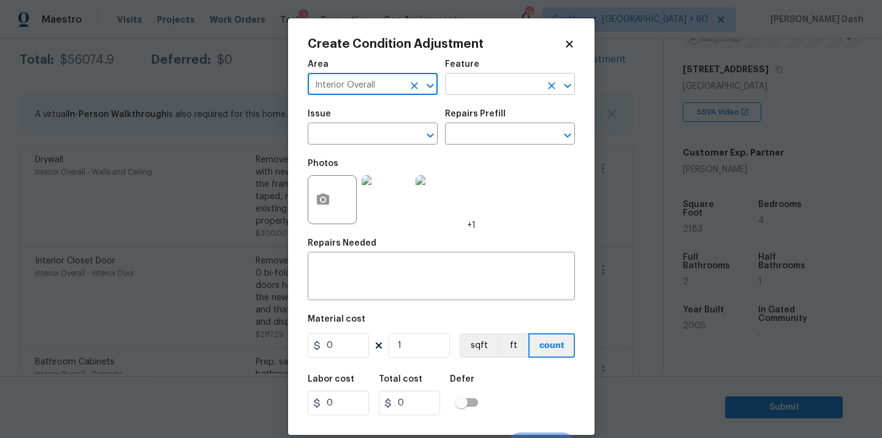
type input "Interior Overall"
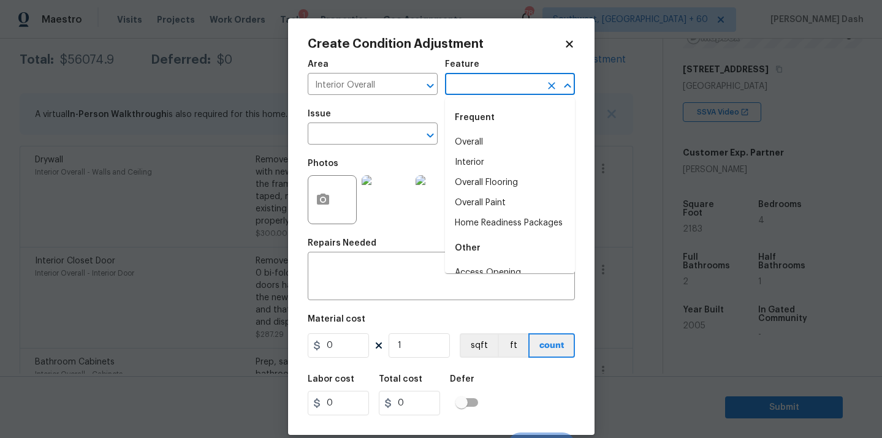
click at [488, 83] on input "text" at bounding box center [493, 85] width 96 height 19
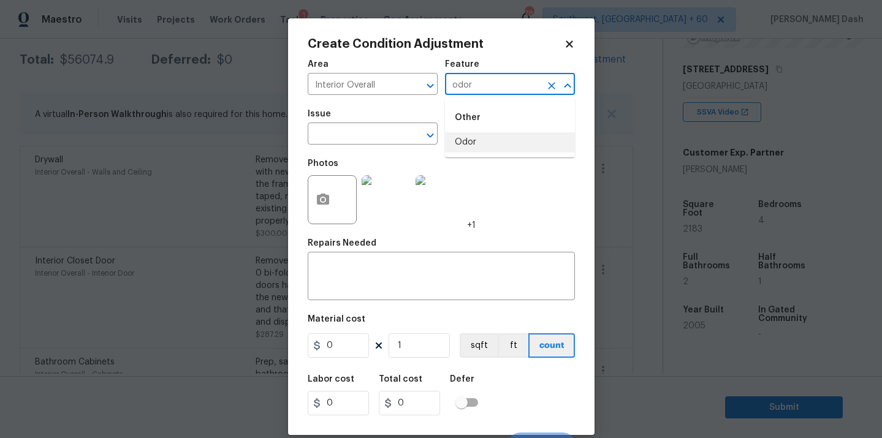
click at [482, 137] on li "Odor" at bounding box center [510, 142] width 130 height 20
type input "Odor"
click at [388, 137] on input "text" at bounding box center [356, 135] width 96 height 19
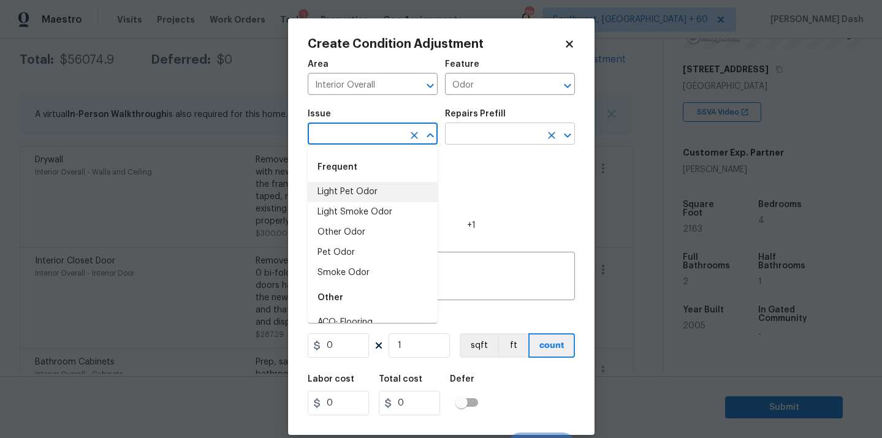
drag, startPoint x: 365, startPoint y: 185, endPoint x: 479, endPoint y: 127, distance: 127.2
click at [368, 182] on li "Light Pet Odor" at bounding box center [373, 192] width 130 height 20
type input "Light Pet Odor"
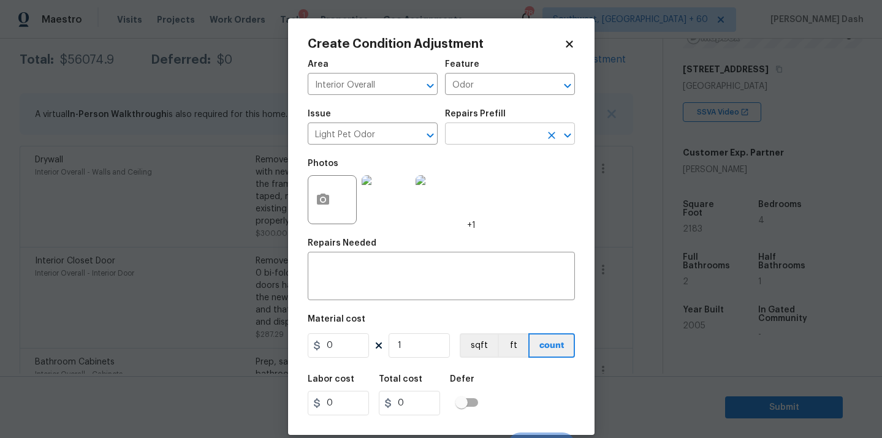
drag, startPoint x: 486, startPoint y: 124, endPoint x: 480, endPoint y: 132, distance: 9.7
click at [480, 132] on figure "Repairs Prefill ​" at bounding box center [510, 127] width 130 height 35
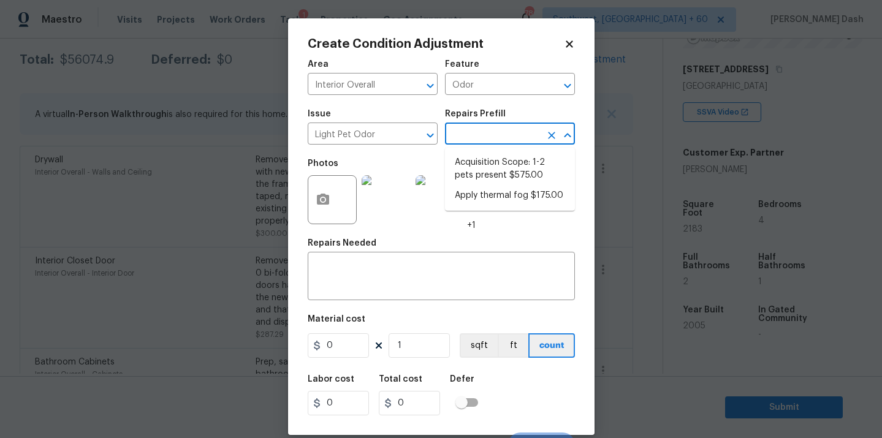
click at [480, 132] on input "text" at bounding box center [493, 135] width 96 height 19
click at [484, 159] on li "Acquisition Scope: 1-2 pets present $575.00" at bounding box center [510, 169] width 130 height 33
type textarea "Acquisition Scope: 1-2 pets present"
type input "575"
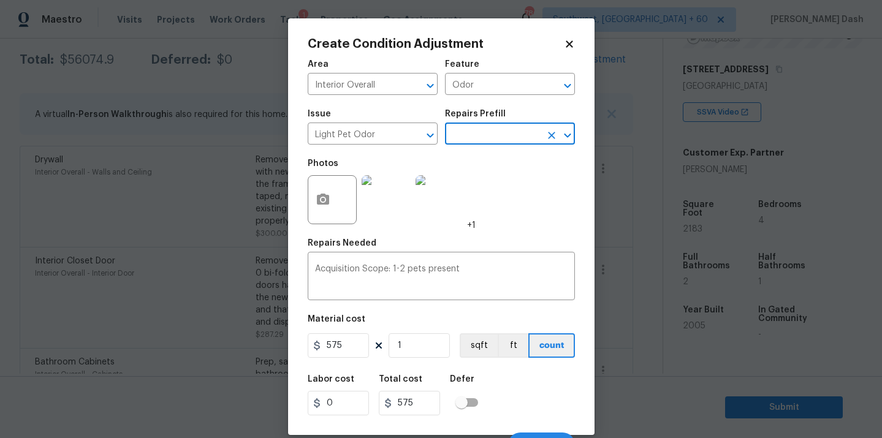
scroll to position [20, 0]
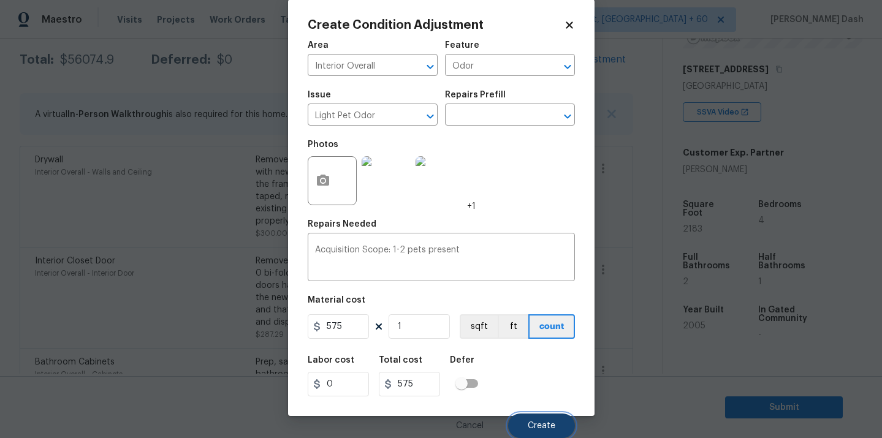
click at [535, 427] on span "Create" at bounding box center [542, 426] width 28 height 9
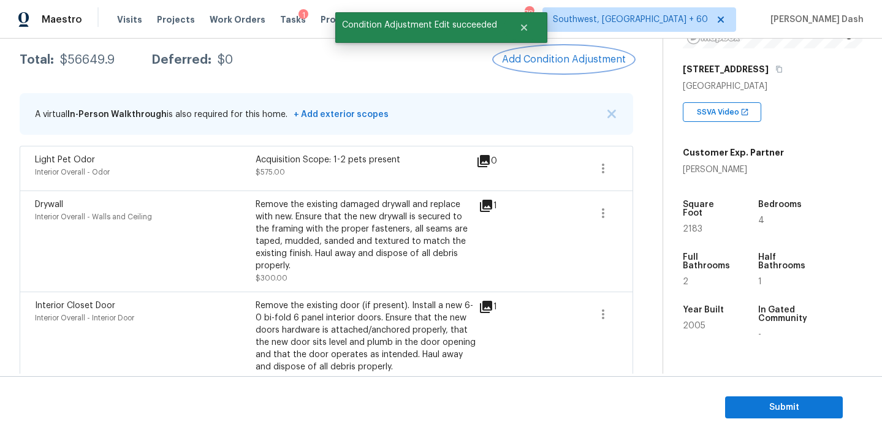
scroll to position [109, 0]
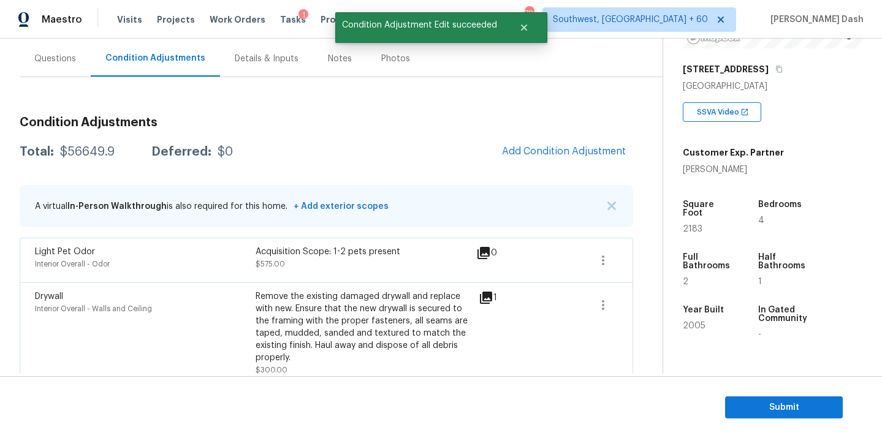
click at [94, 153] on div "$56649.9" at bounding box center [87, 152] width 55 height 12
copy div "$56649.9"
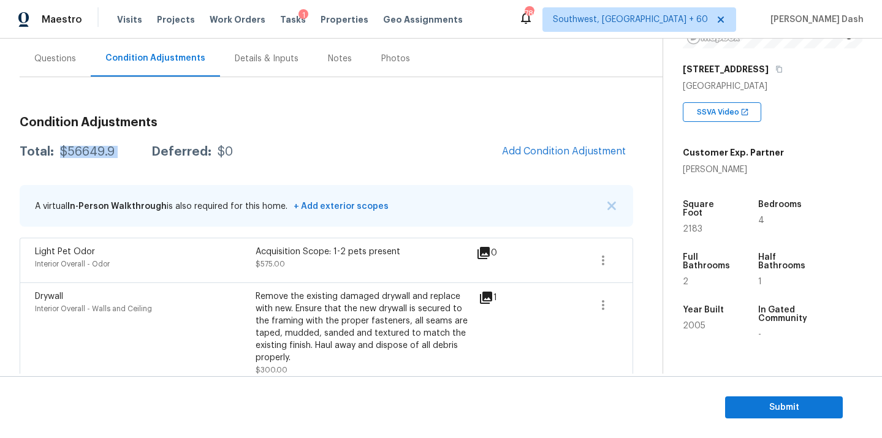
scroll to position [44, 0]
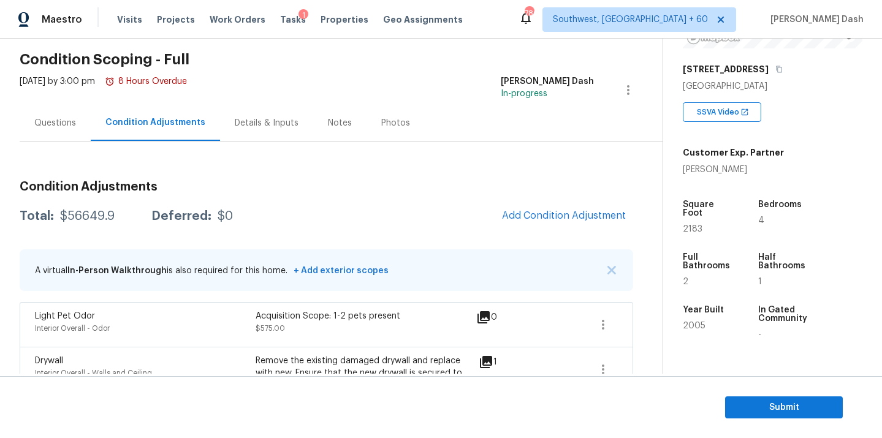
drag, startPoint x: 48, startPoint y: 119, endPoint x: 48, endPoint y: 128, distance: 9.2
click at [48, 118] on div "Questions" at bounding box center [55, 123] width 42 height 12
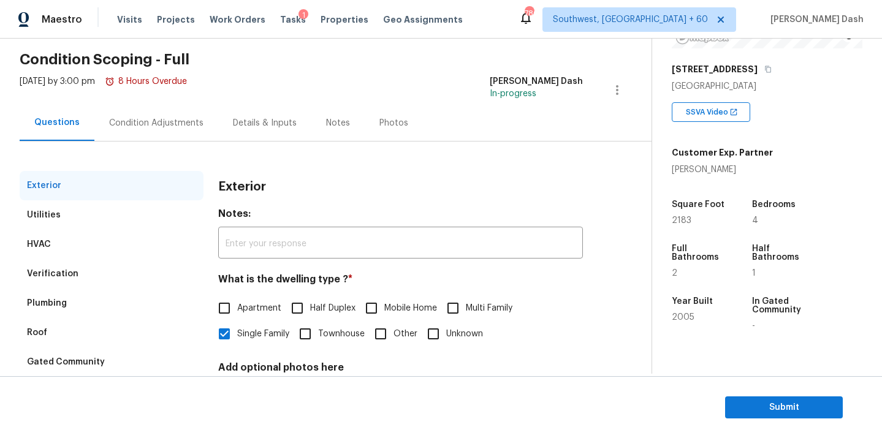
click at [49, 114] on div "Questions" at bounding box center [57, 123] width 75 height 36
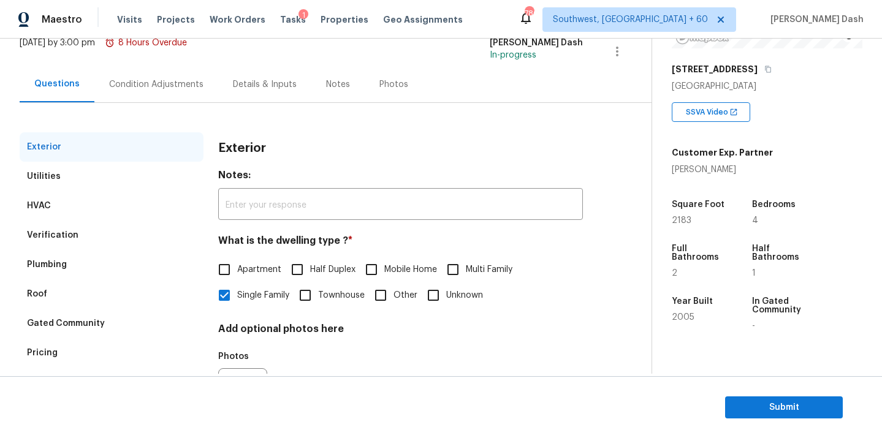
scroll to position [123, 0]
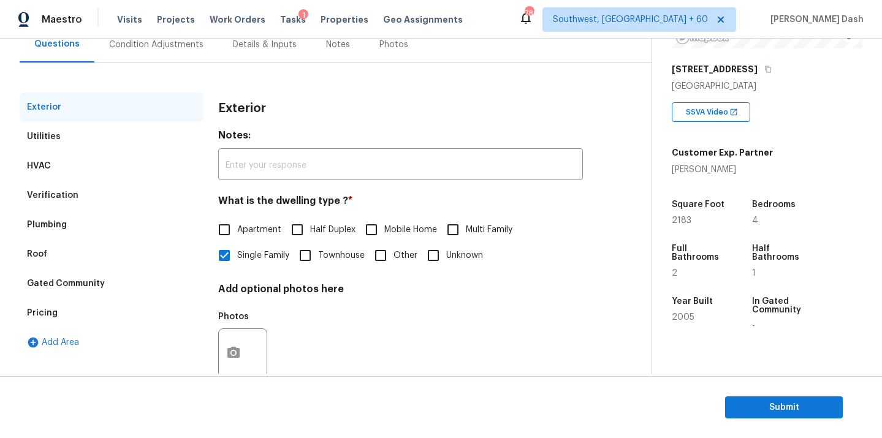
click at [45, 319] on div "Pricing" at bounding box center [42, 313] width 31 height 12
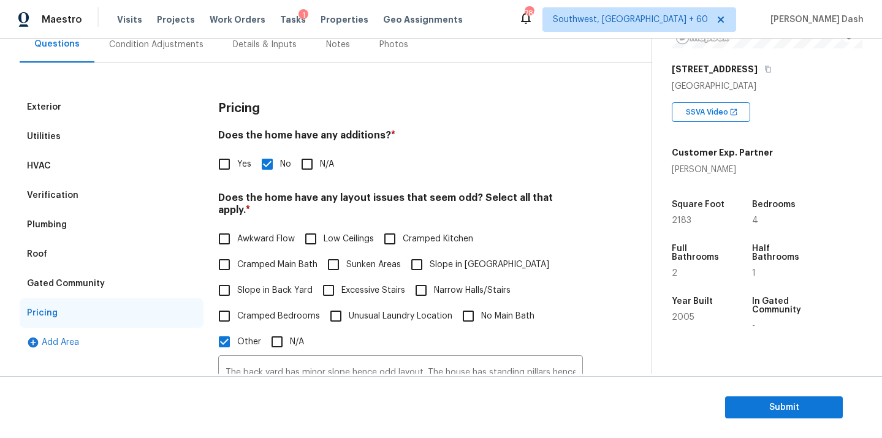
scroll to position [225, 0]
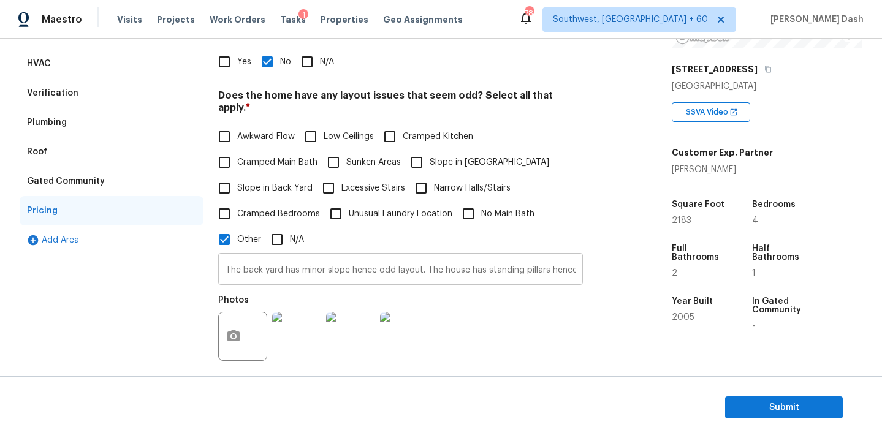
click at [324, 266] on input "The back yard has minor slope hence odd layout. The house has standing pillars …" at bounding box center [400, 270] width 365 height 29
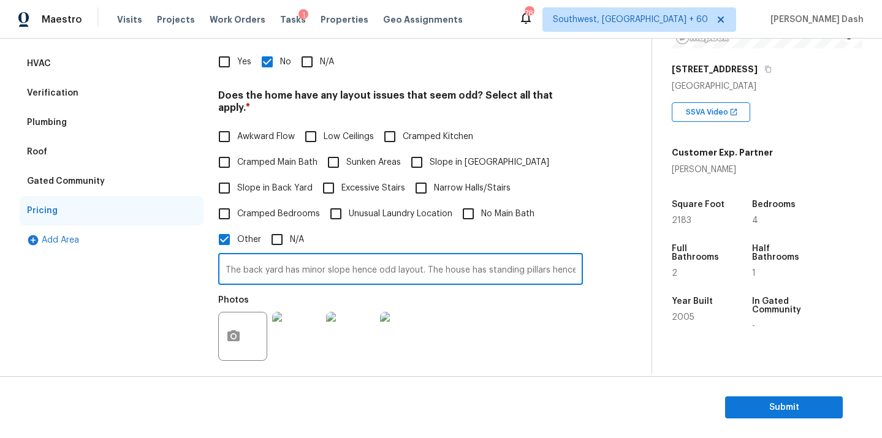
click at [324, 266] on input "The back yard has minor slope hence odd layout. The house has standing pillars …" at bounding box center [400, 270] width 365 height 29
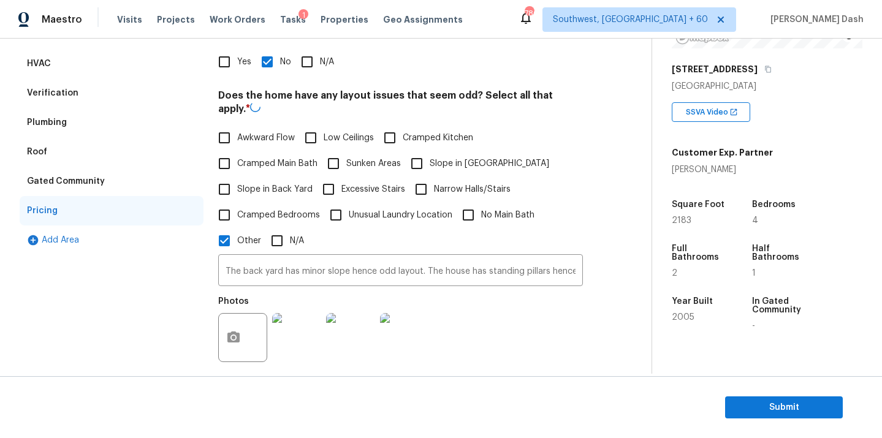
click at [48, 94] on div "Verification" at bounding box center [53, 93] width 52 height 12
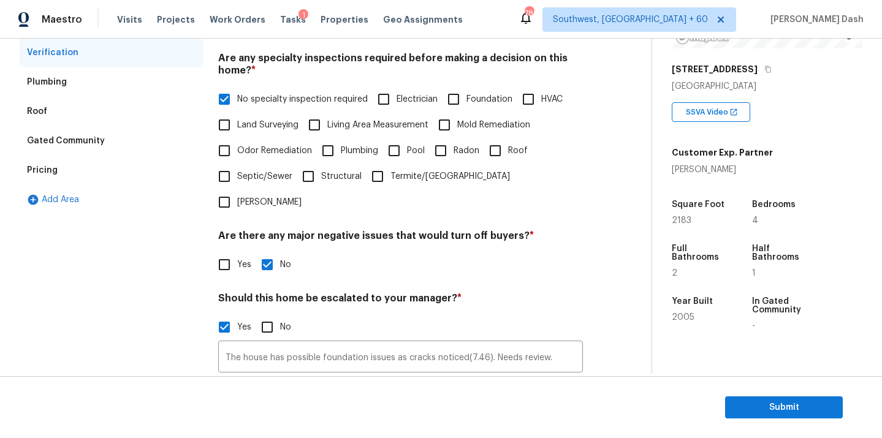
scroll to position [302, 0]
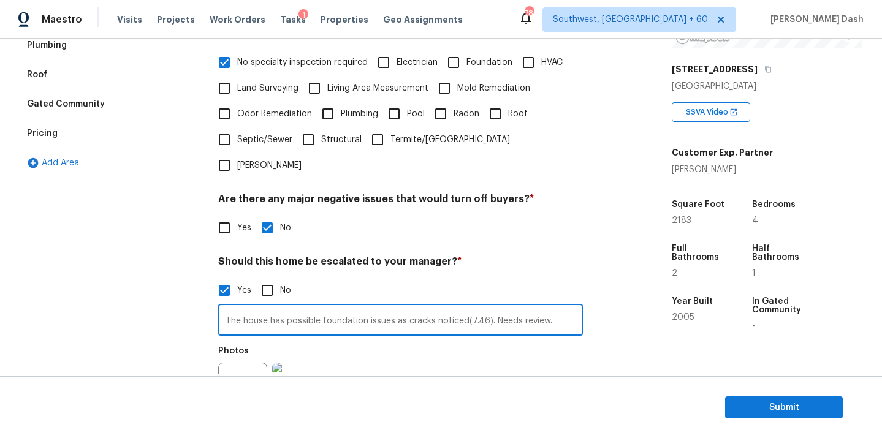
click at [312, 307] on input "The house has possible foundation issues as cracks noticed(7.46). Needs review." at bounding box center [400, 321] width 365 height 29
click at [787, 421] on section "Submit" at bounding box center [441, 407] width 882 height 63
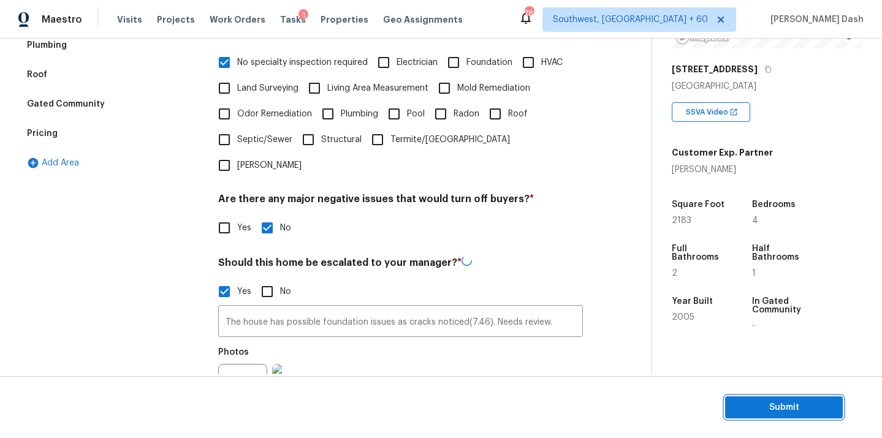
click at [780, 408] on span "Submit" at bounding box center [784, 407] width 98 height 15
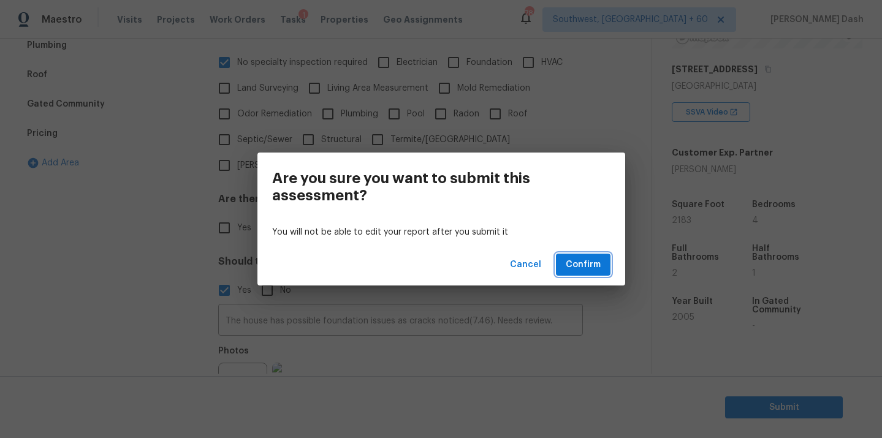
click at [585, 264] on span "Confirm" at bounding box center [583, 265] width 35 height 15
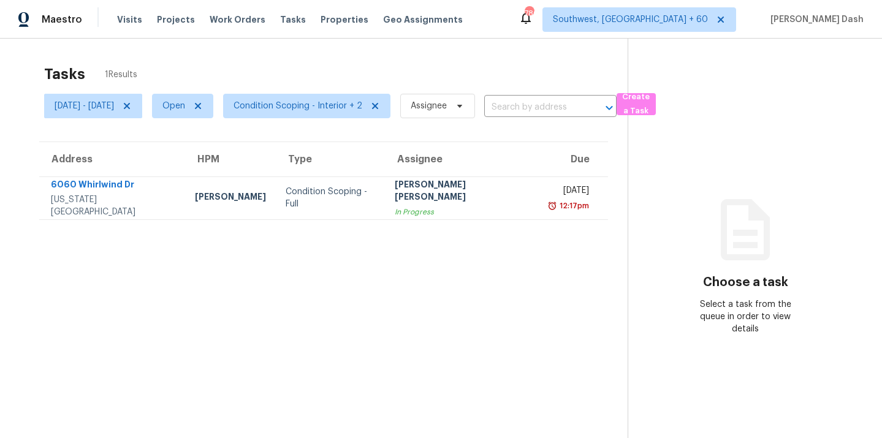
click at [265, 241] on section "Tasks 1 Results [DATE] - [DATE] Open Condition Scoping - Interior + 2 Assignee …" at bounding box center [324, 267] width 608 height 419
